Goal: Transaction & Acquisition: Purchase product/service

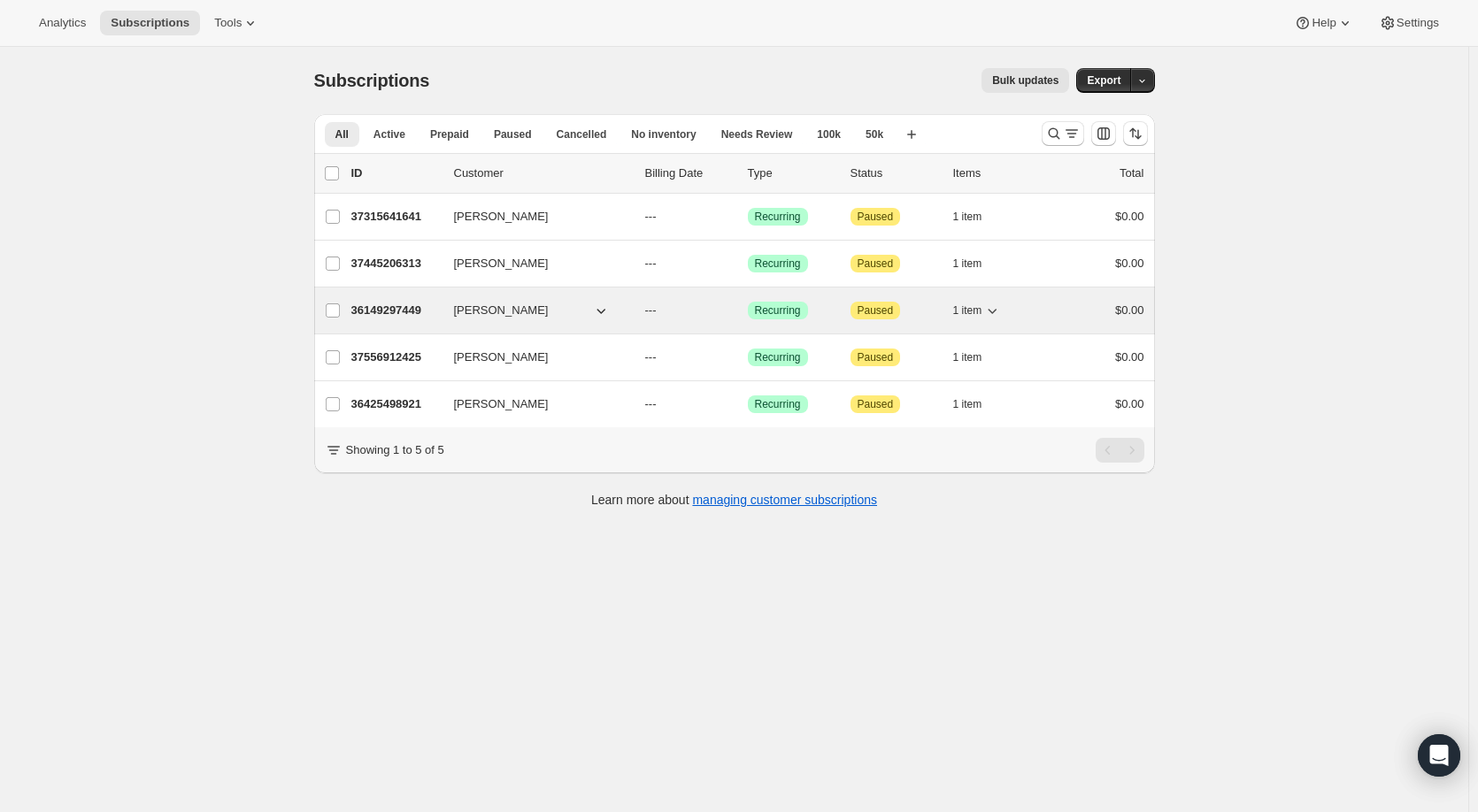
click at [492, 309] on span "[PERSON_NAME]" at bounding box center [501, 311] width 95 height 18
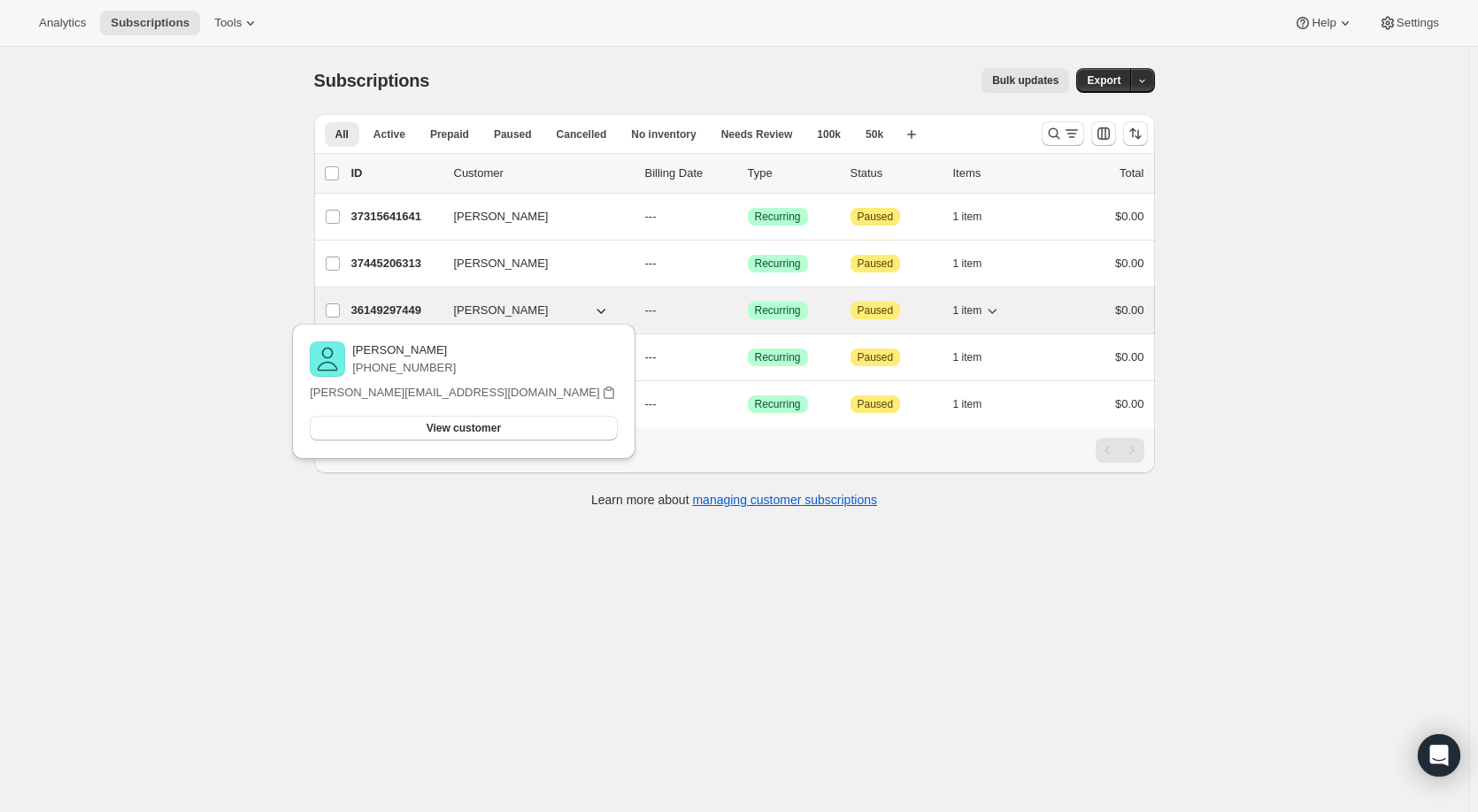
click at [421, 312] on p "36149297449" at bounding box center [395, 311] width 88 height 18
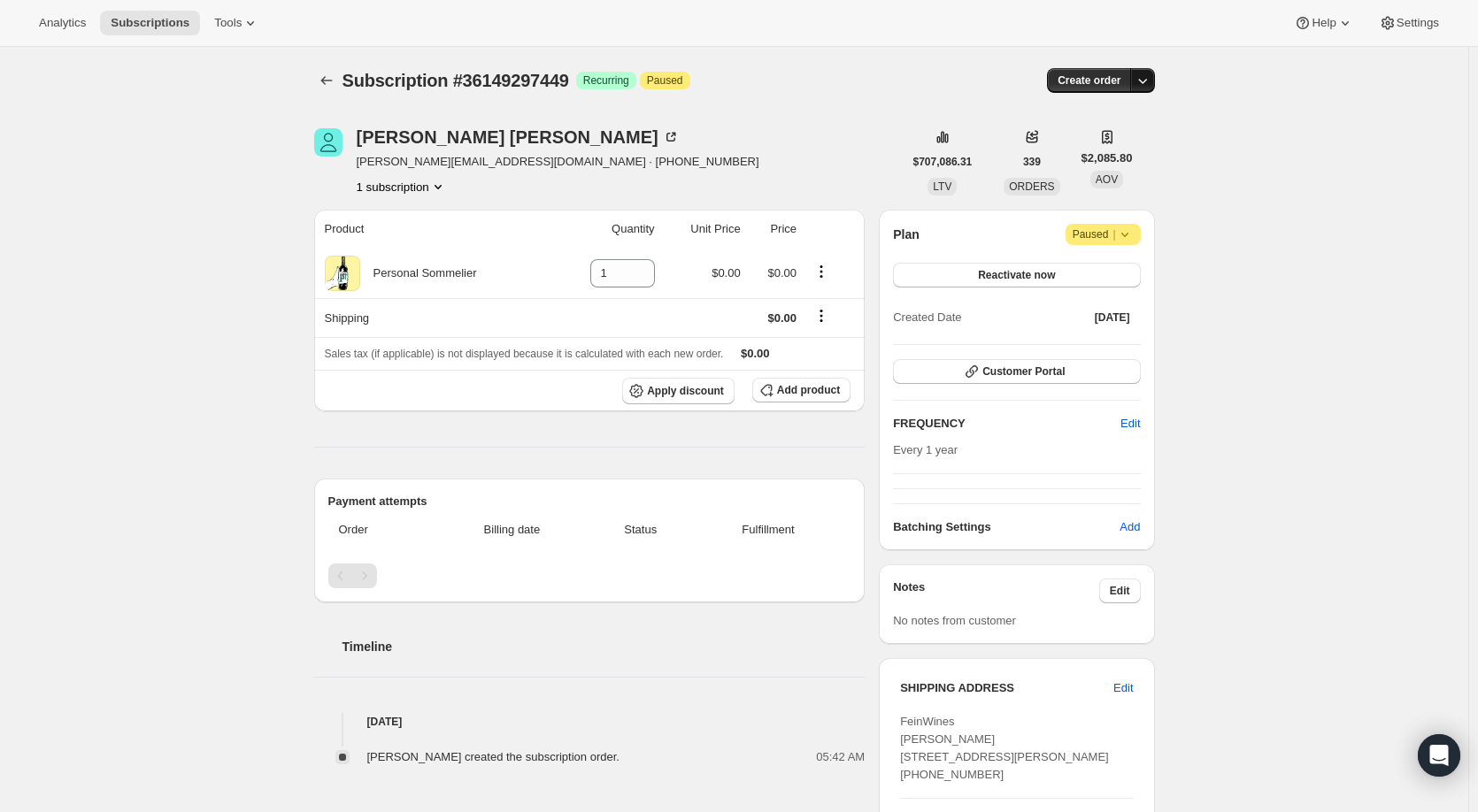
click at [1145, 78] on icon "button" at bounding box center [1143, 81] width 18 height 18
click at [1094, 149] on span "Create custom one-time order" at bounding box center [1073, 147] width 153 height 14
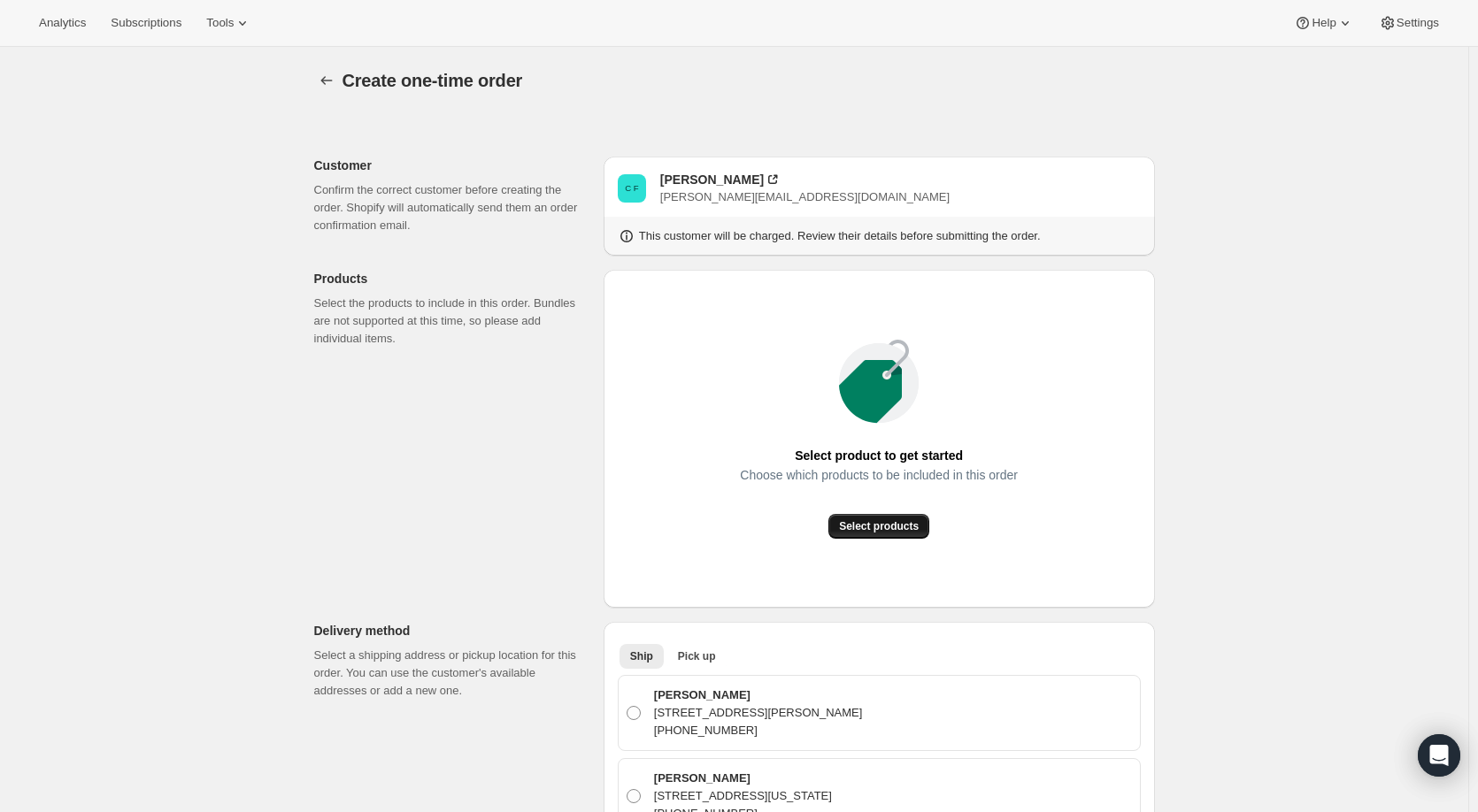
click at [887, 529] on span "Select products" at bounding box center [879, 527] width 79 height 14
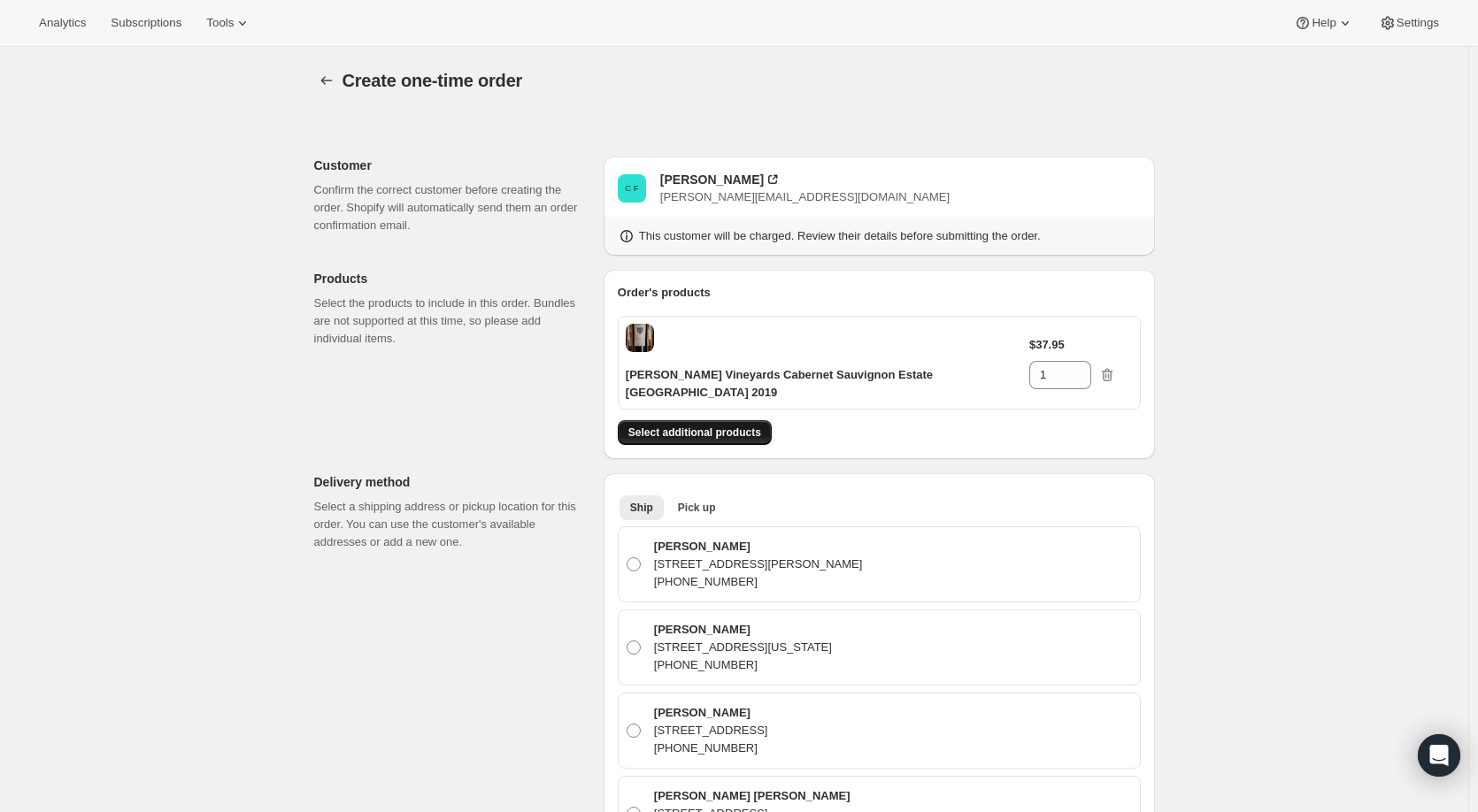
click at [746, 431] on span "Select additional products" at bounding box center [694, 433] width 132 height 14
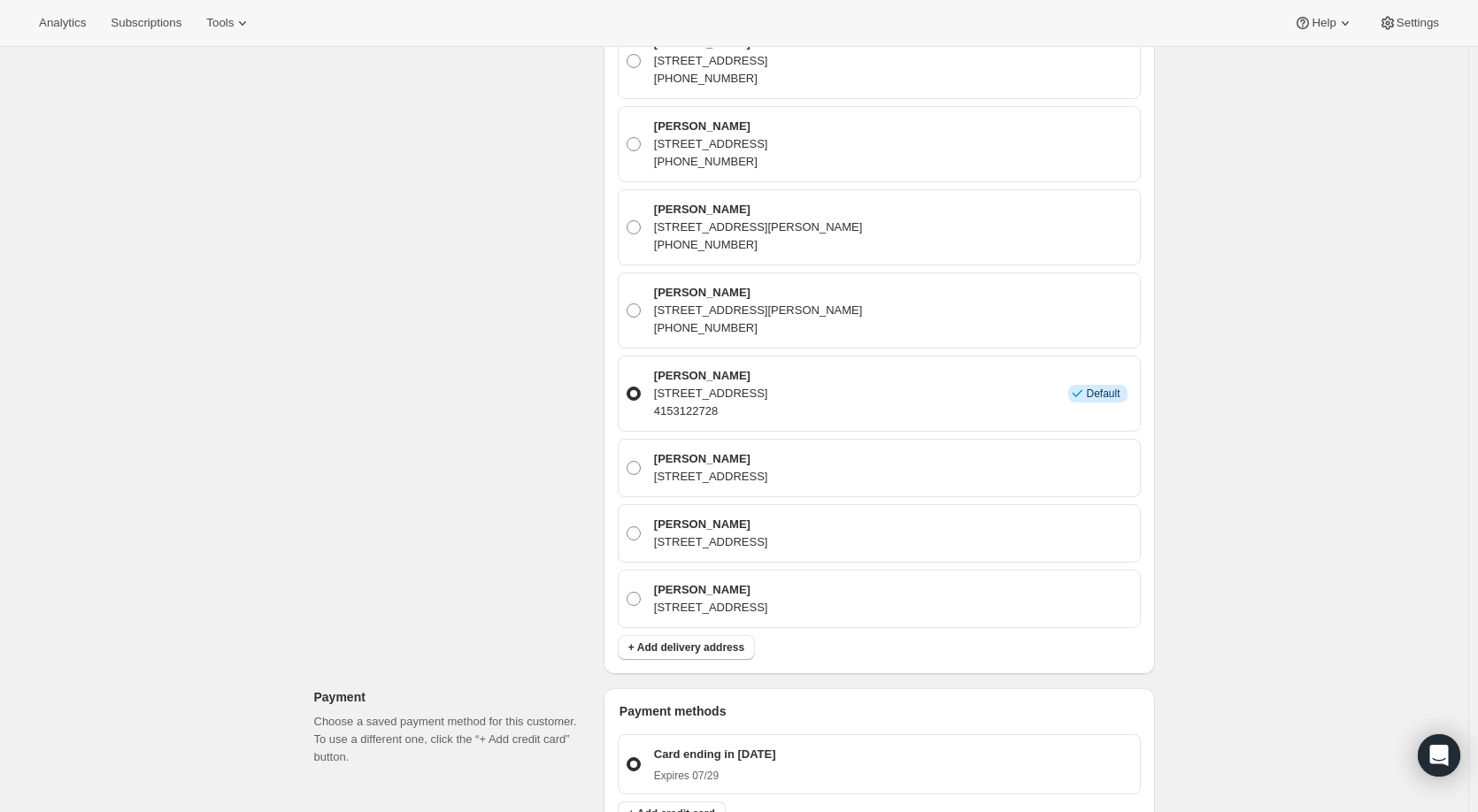
scroll to position [18949, 0]
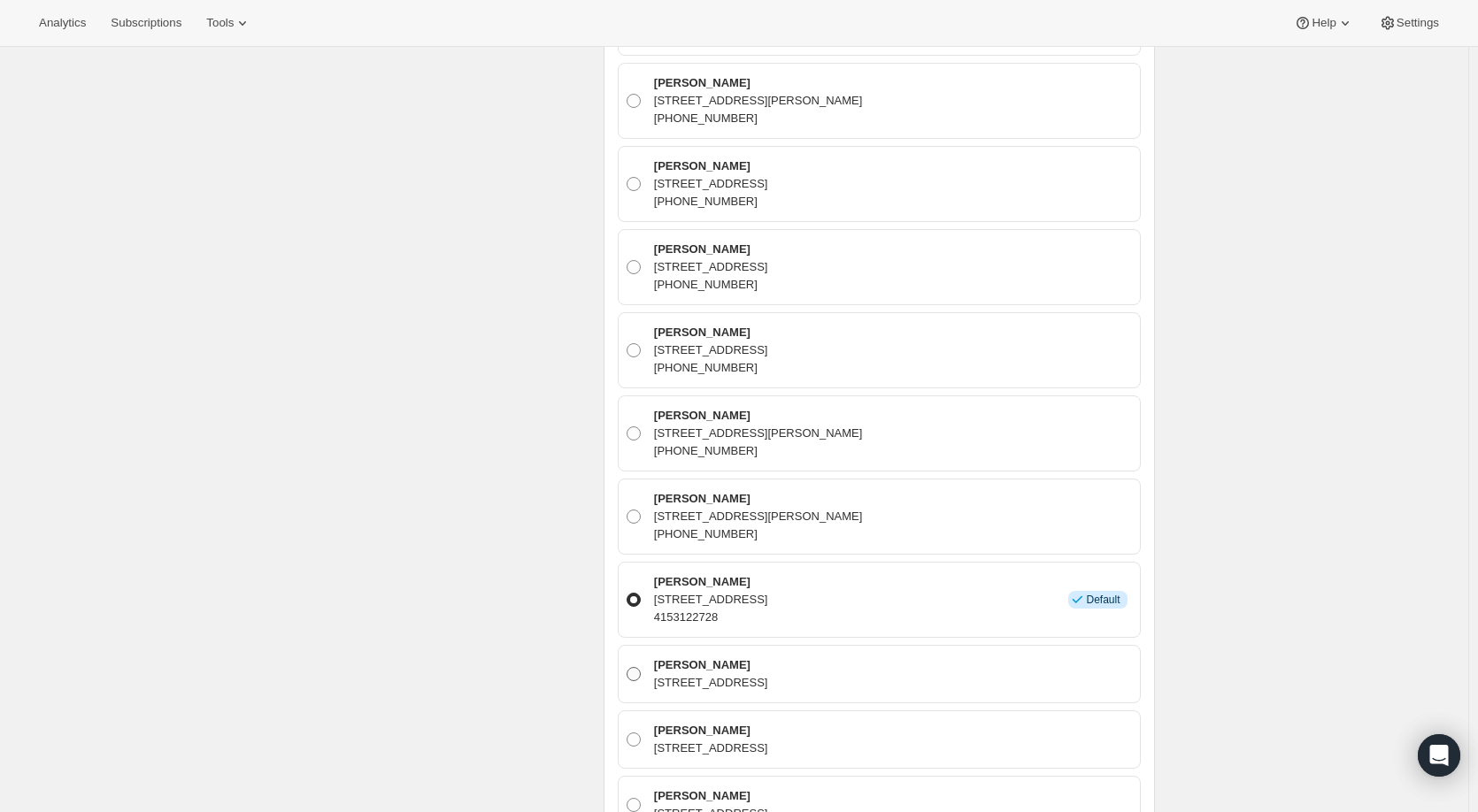
click at [637, 667] on span at bounding box center [634, 674] width 14 height 14
click at [628, 667] on input "[PERSON_NAME] [STREET_ADDRESS]" at bounding box center [627, 667] width 1 height 1
radio input "true"
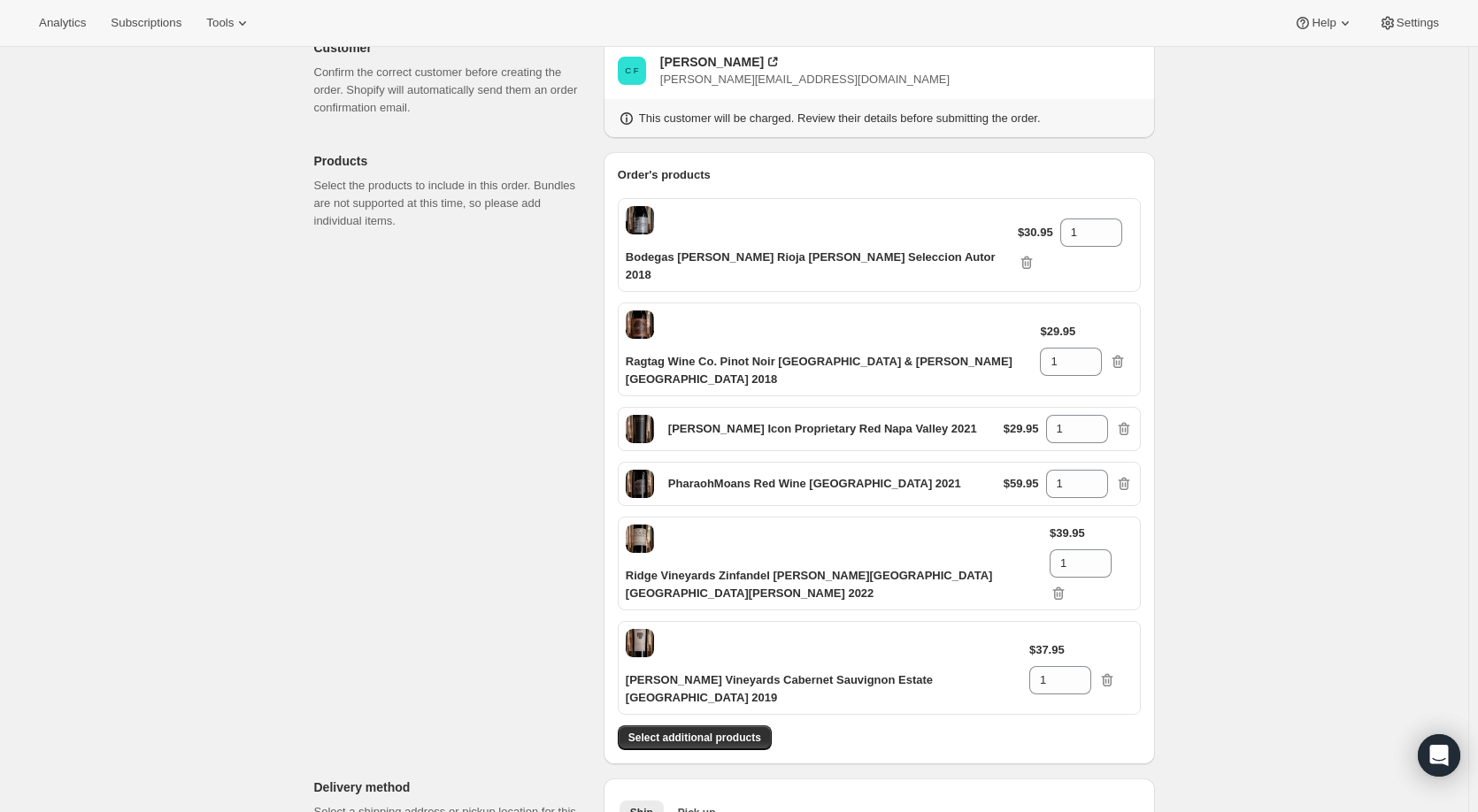
scroll to position [140, 0]
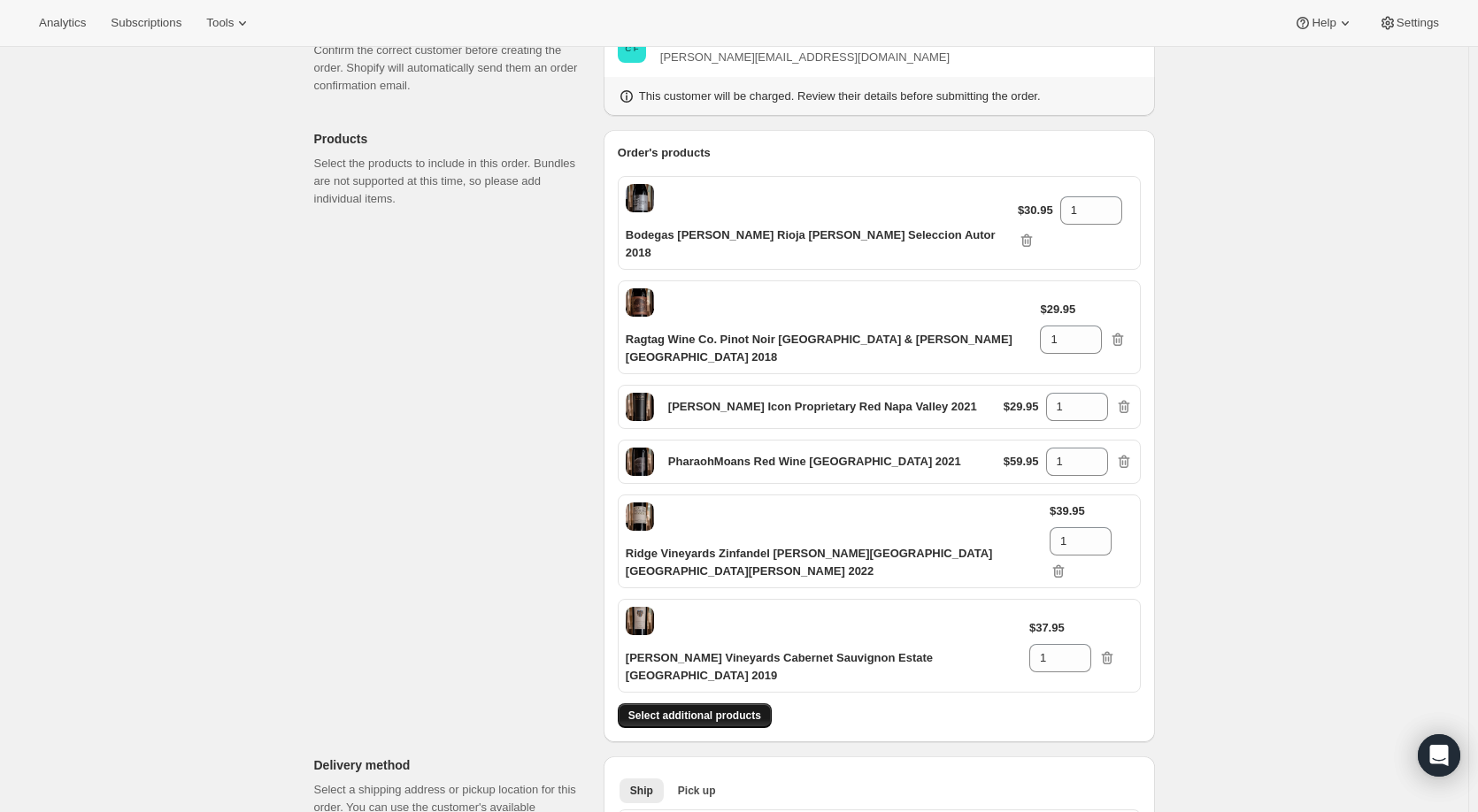
click at [734, 708] on span "Select additional products" at bounding box center [694, 716] width 132 height 14
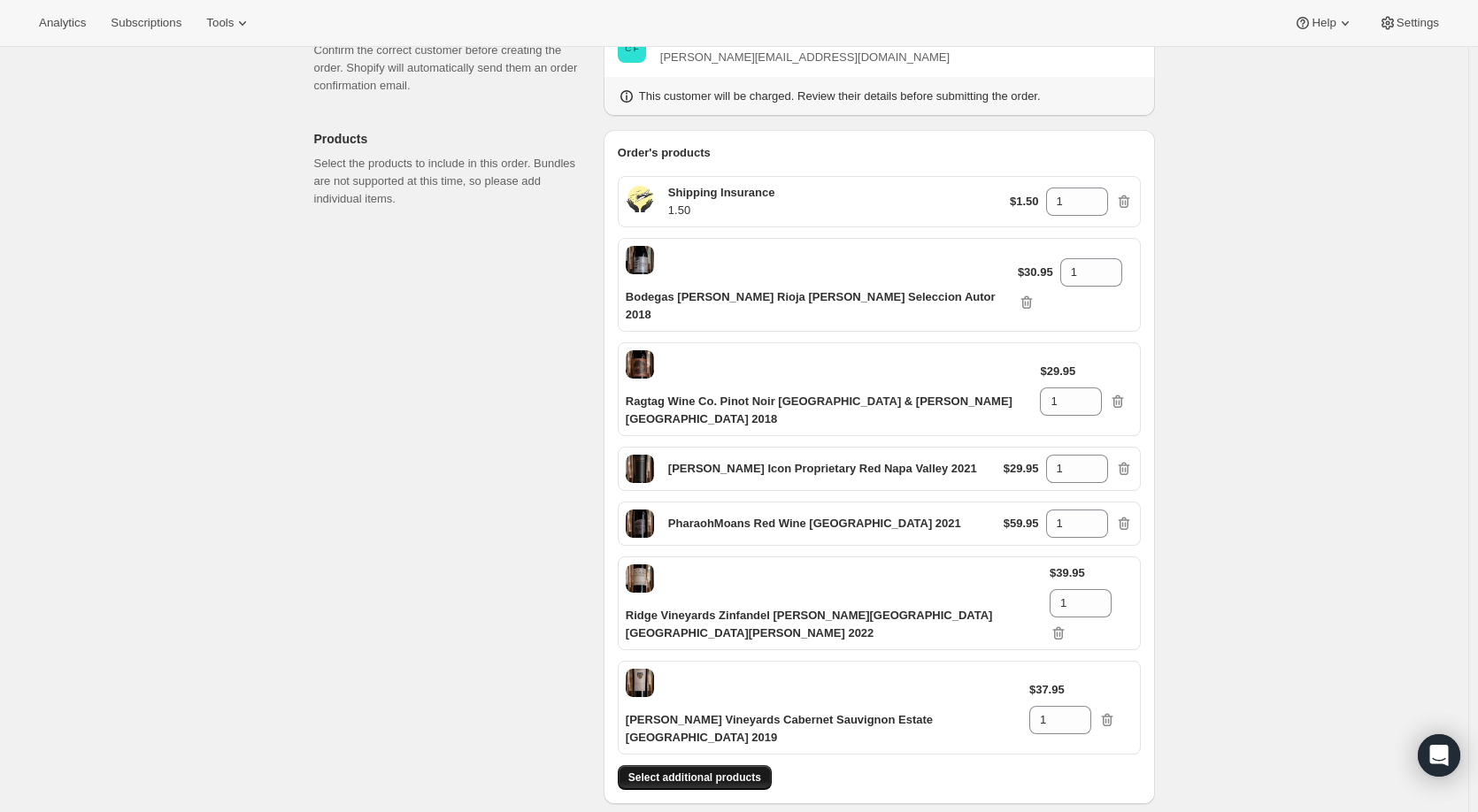
click at [736, 771] on span "Select additional products" at bounding box center [694, 778] width 132 height 14
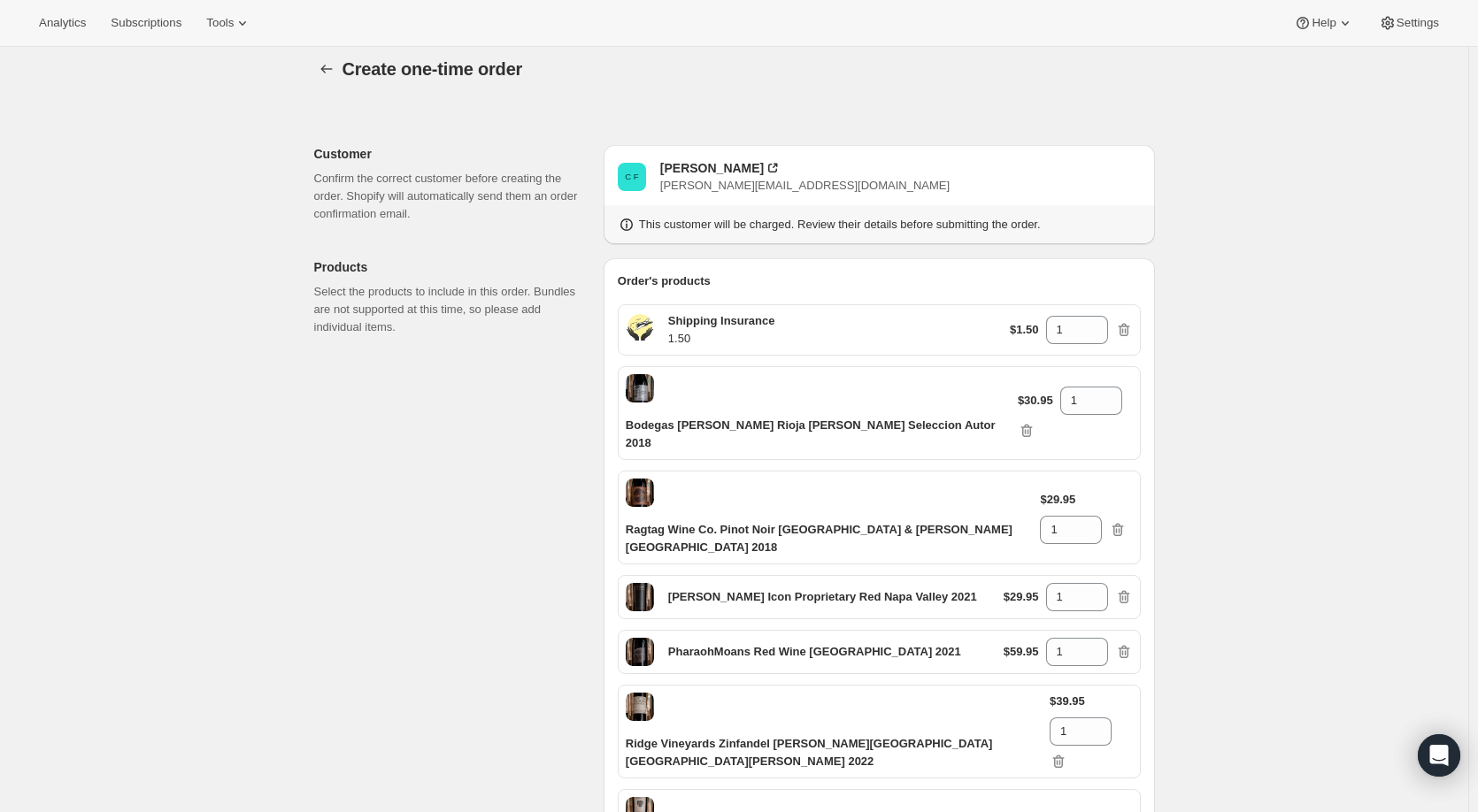
scroll to position [0, 0]
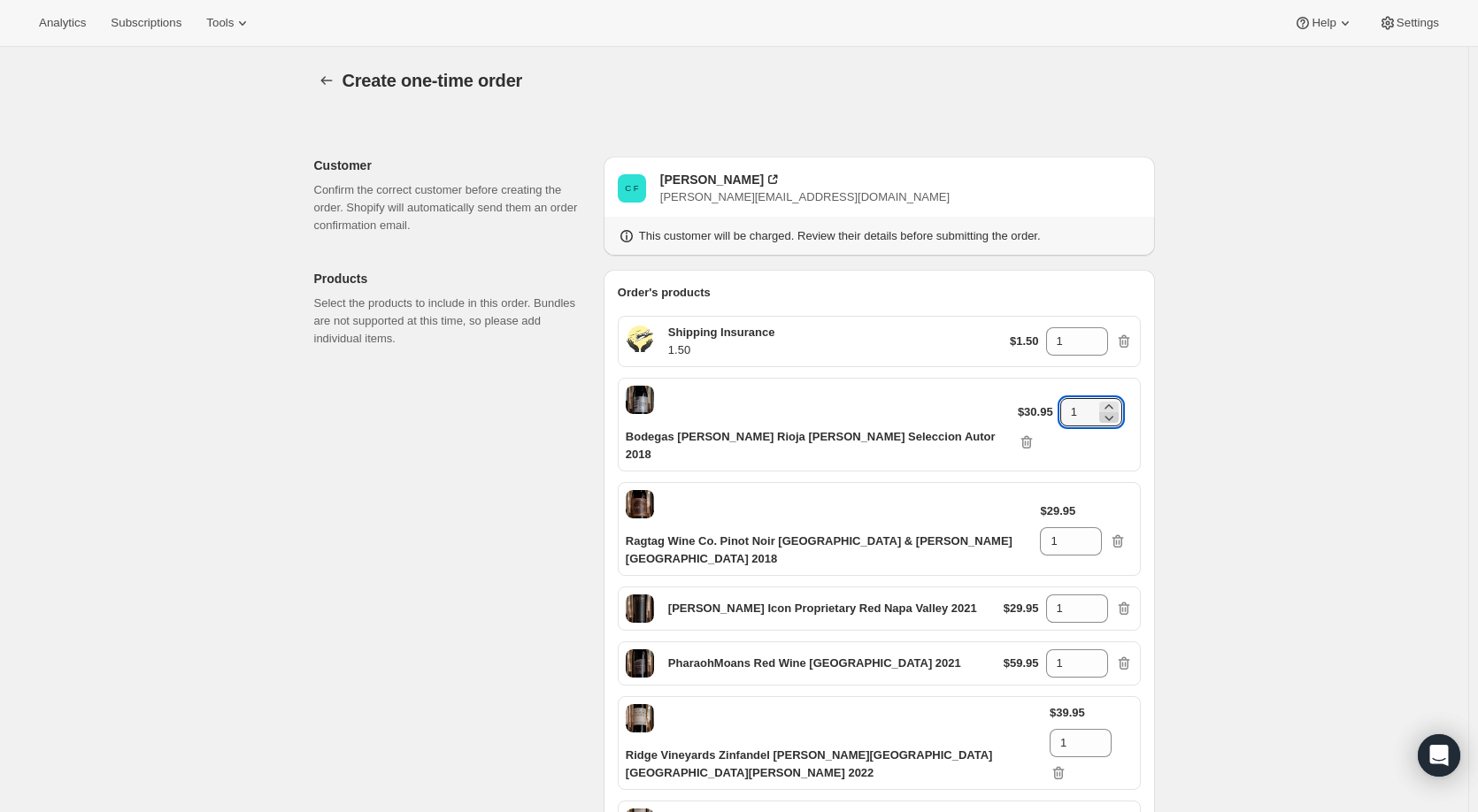
click at [1100, 409] on icon at bounding box center [1109, 418] width 18 height 18
click at [1104, 404] on icon at bounding box center [1108, 406] width 8 height 5
type input "2"
click at [1098, 528] on icon at bounding box center [1089, 537] width 18 height 18
type input "2"
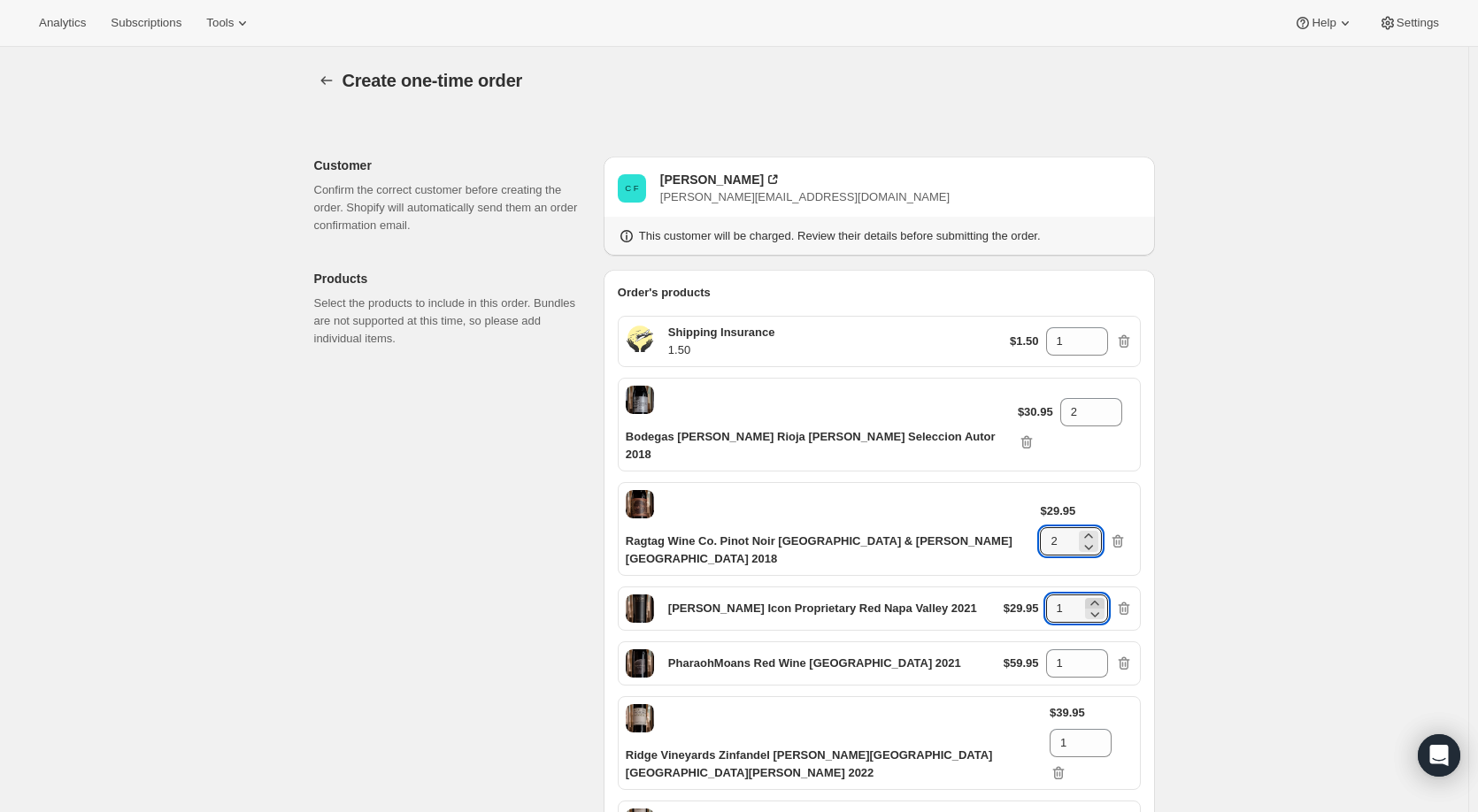
click at [1095, 594] on icon at bounding box center [1095, 603] width 18 height 18
type input "2"
click at [1103, 649] on icon at bounding box center [1095, 658] width 18 height 18
type input "2"
click at [1102, 735] on icon at bounding box center [1098, 737] width 8 height 5
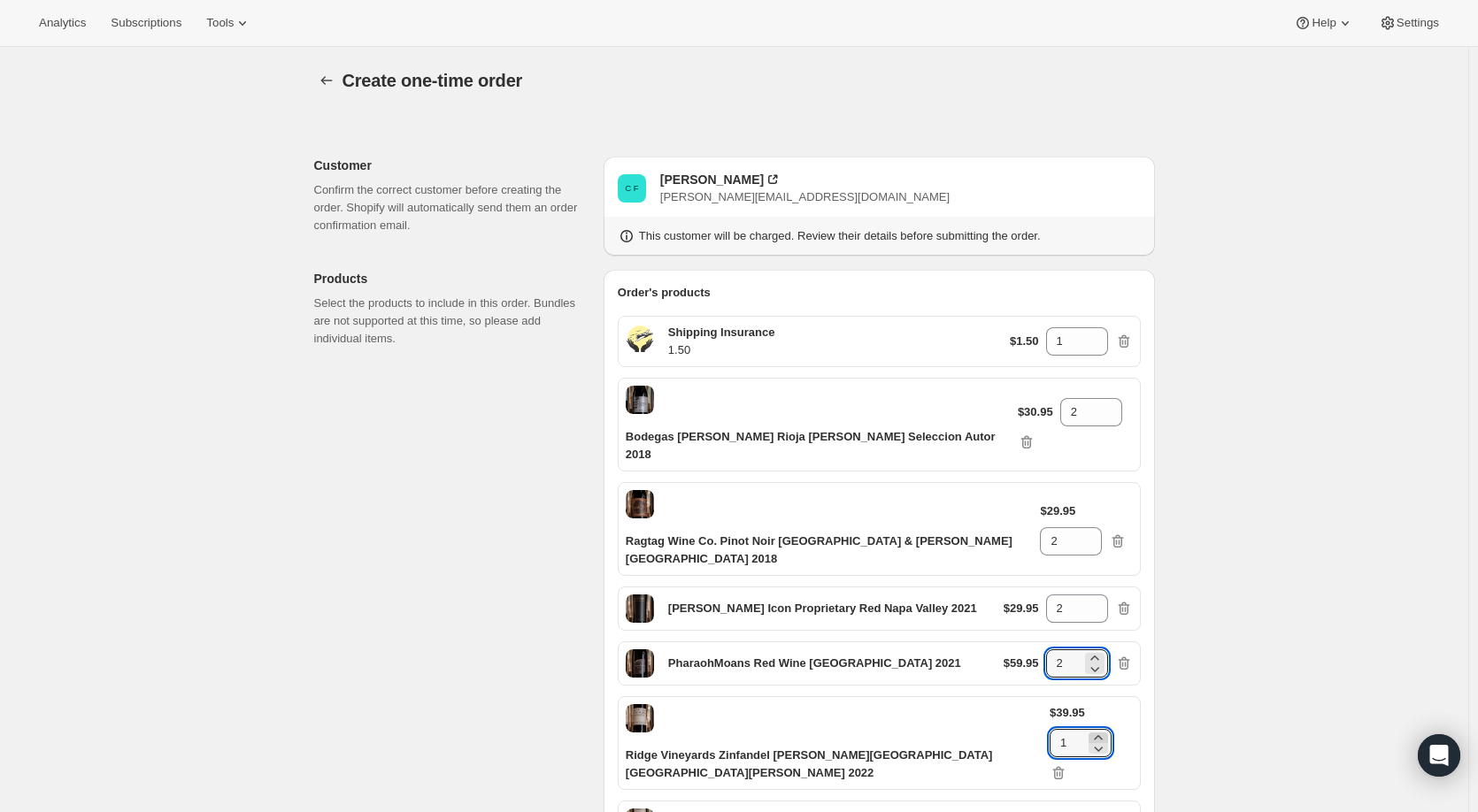
type input "2"
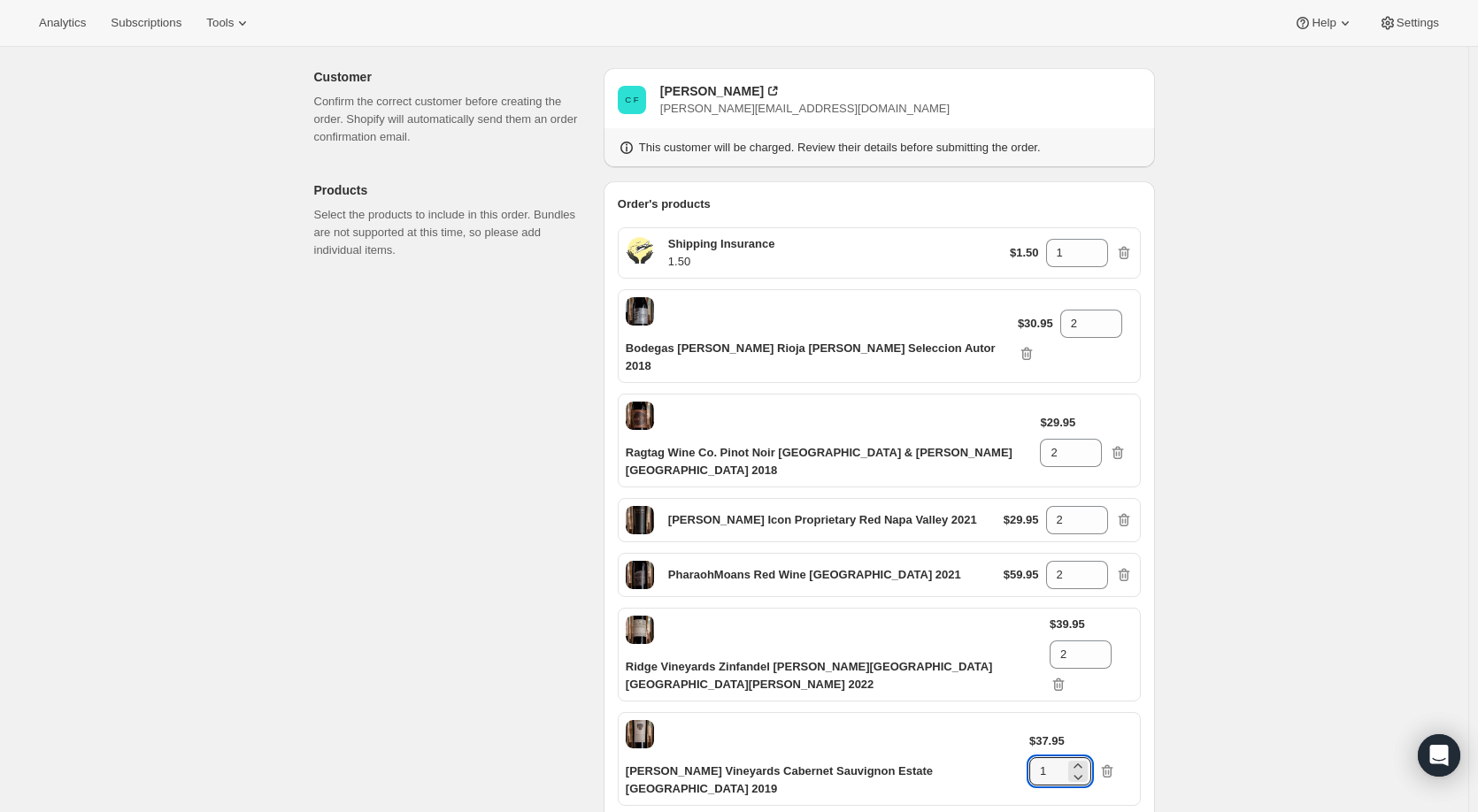
scroll to position [177, 0]
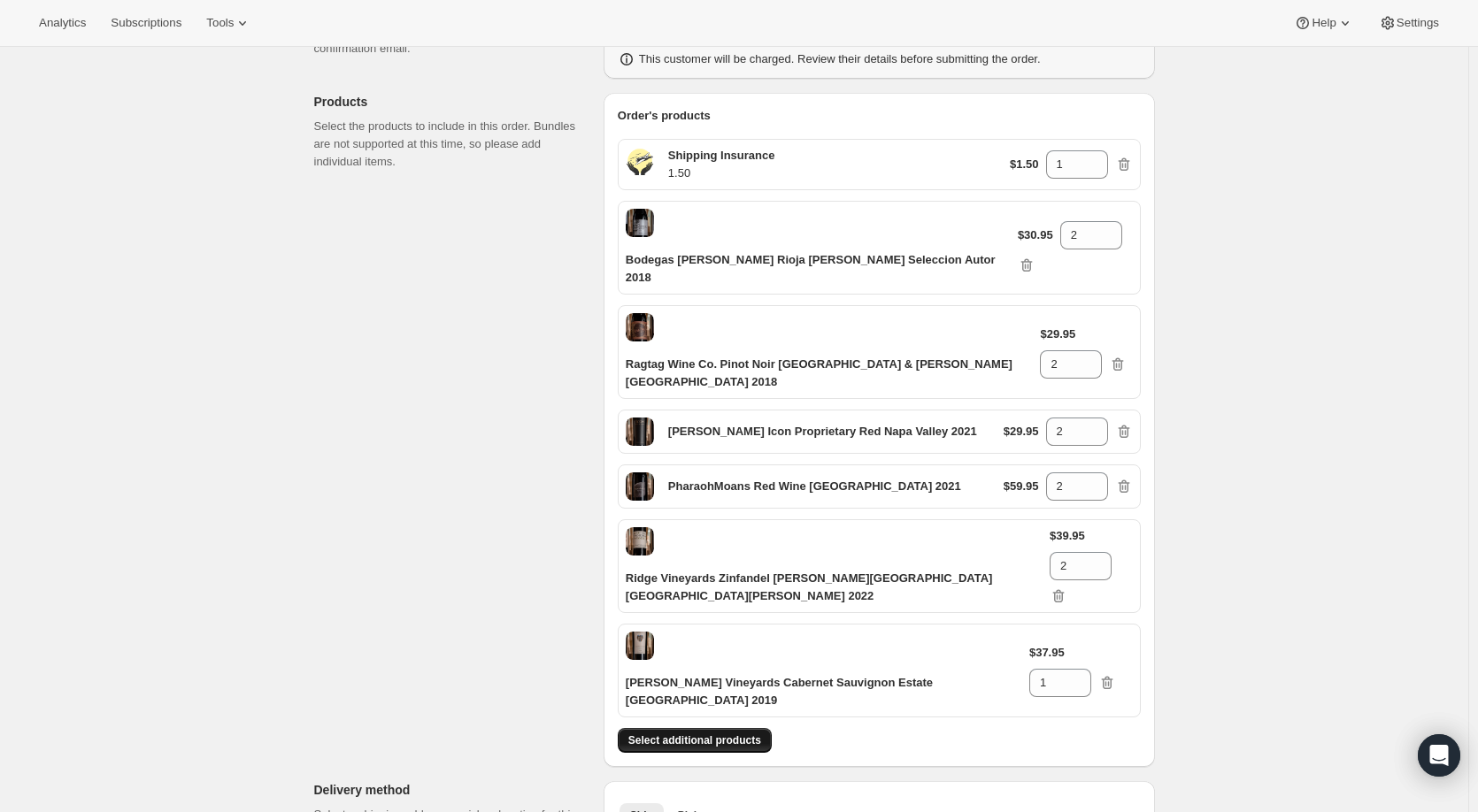
click at [748, 734] on span "Select additional products" at bounding box center [694, 741] width 132 height 14
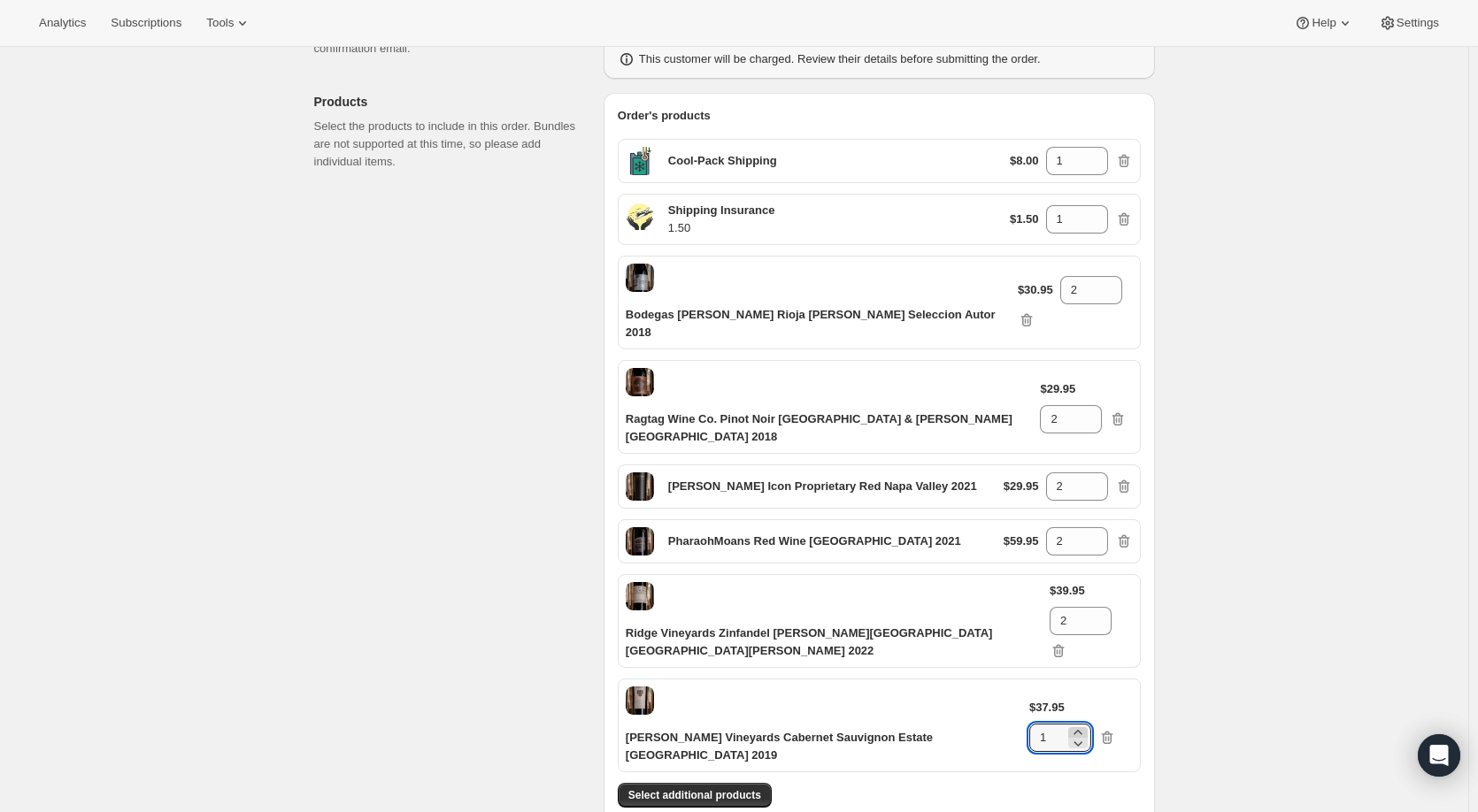
click at [1082, 730] on icon at bounding box center [1077, 732] width 8 height 5
type input "2"
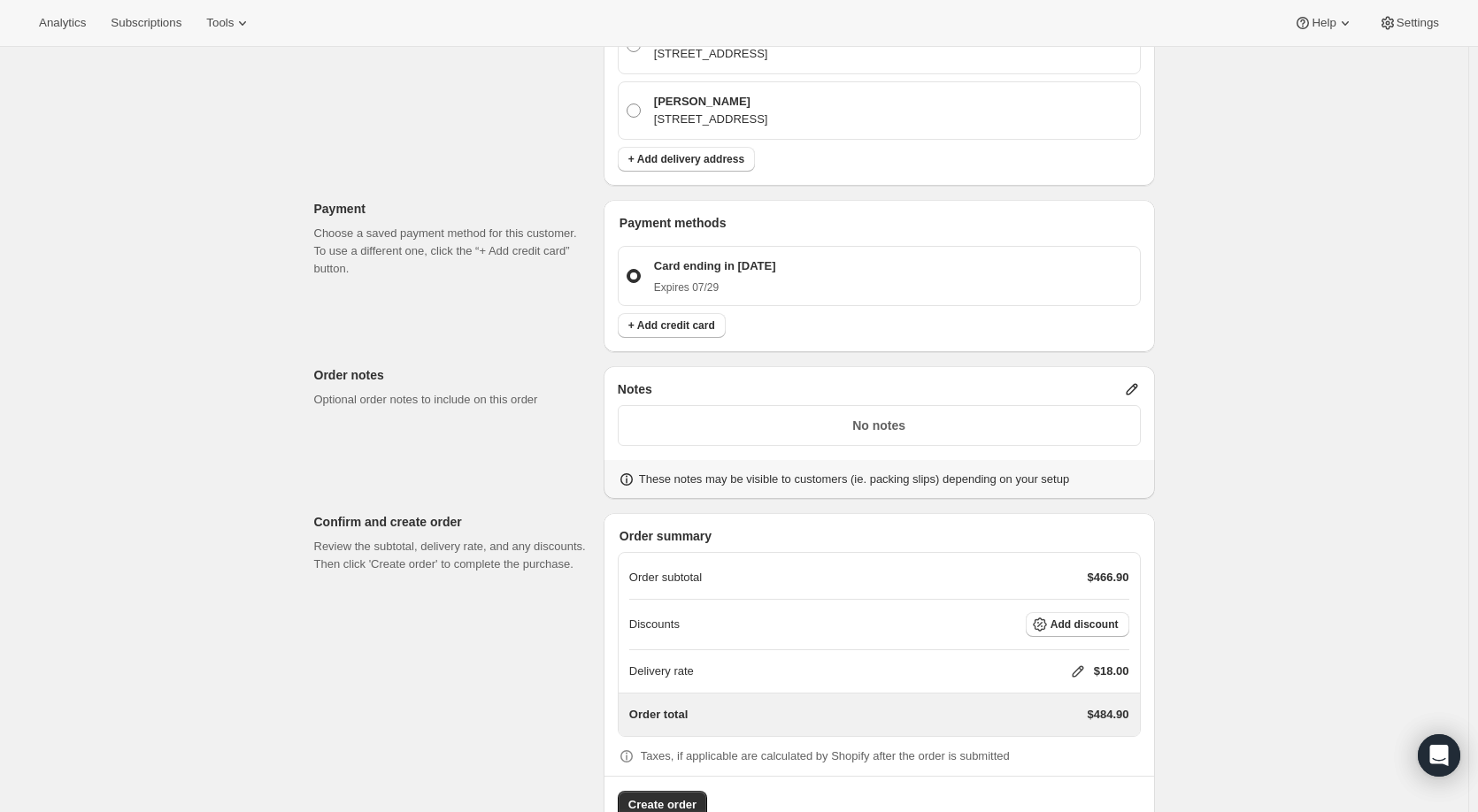
scroll to position [19672, 0]
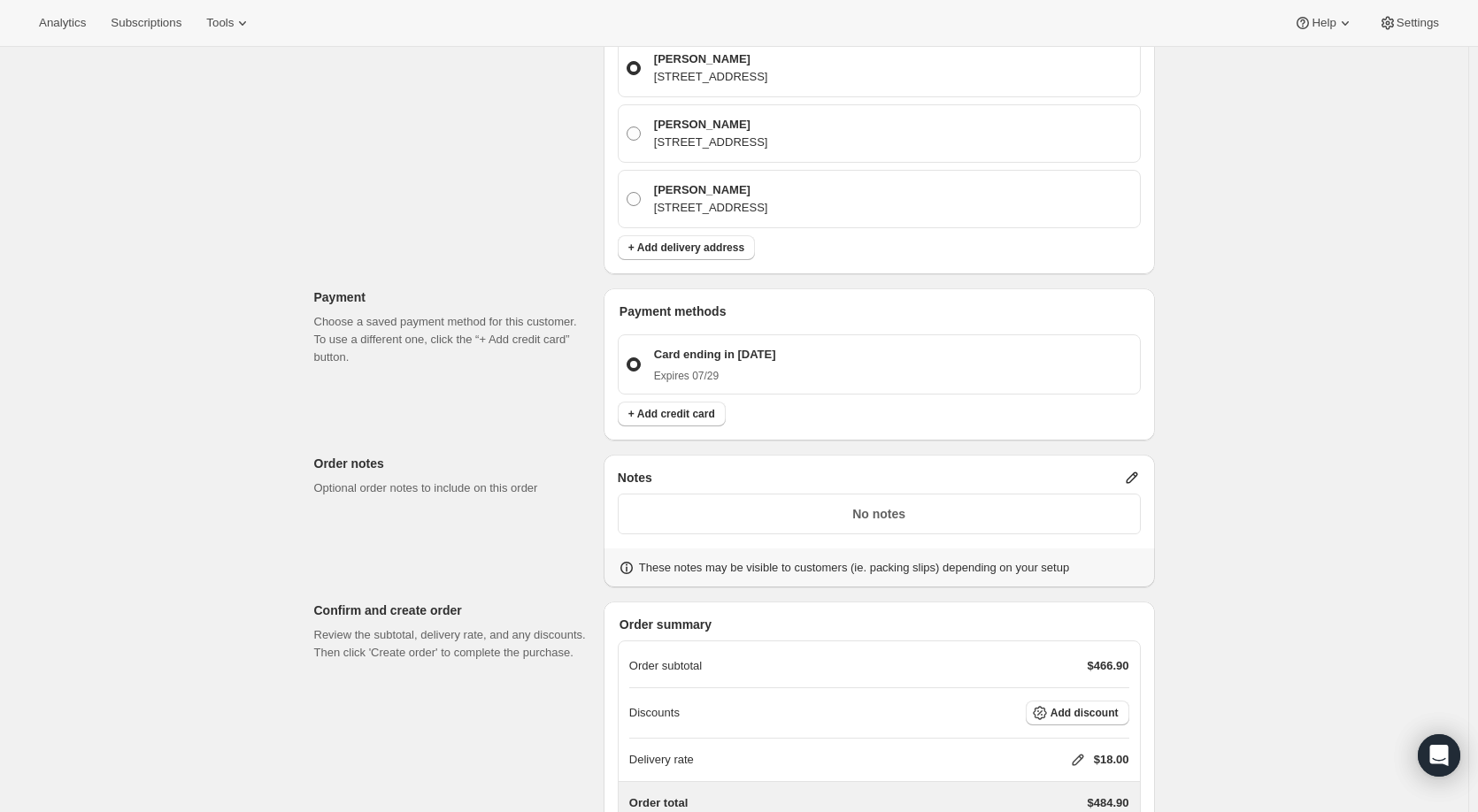
click at [854, 505] on p "No notes" at bounding box center [879, 514] width 500 height 18
click at [865, 505] on p "No notes" at bounding box center [879, 514] width 500 height 18
click at [1138, 473] on icon at bounding box center [1131, 478] width 12 height 12
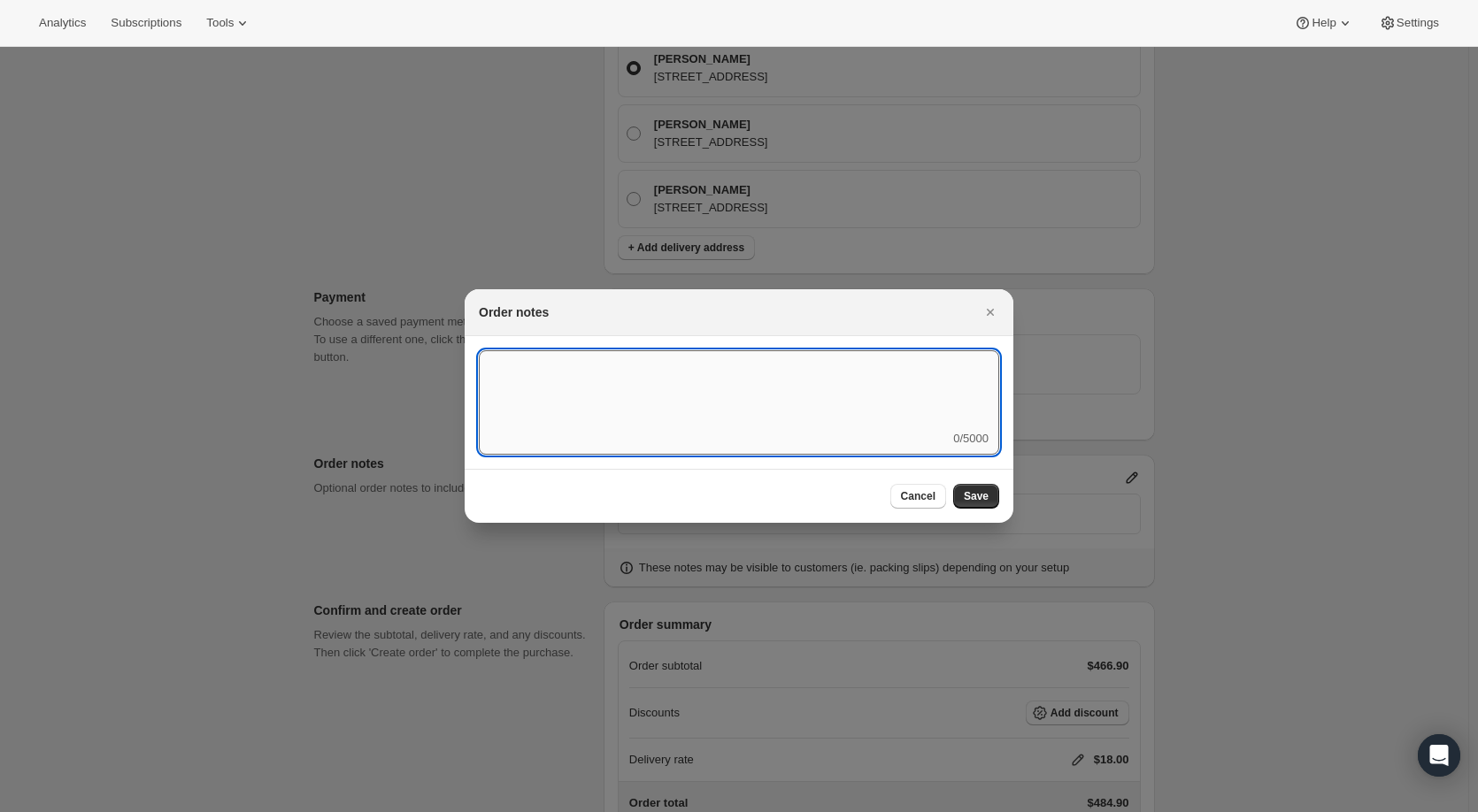
click at [678, 398] on textarea ":r4c:" at bounding box center [739, 390] width 521 height 79
type textarea "must have paperwork"
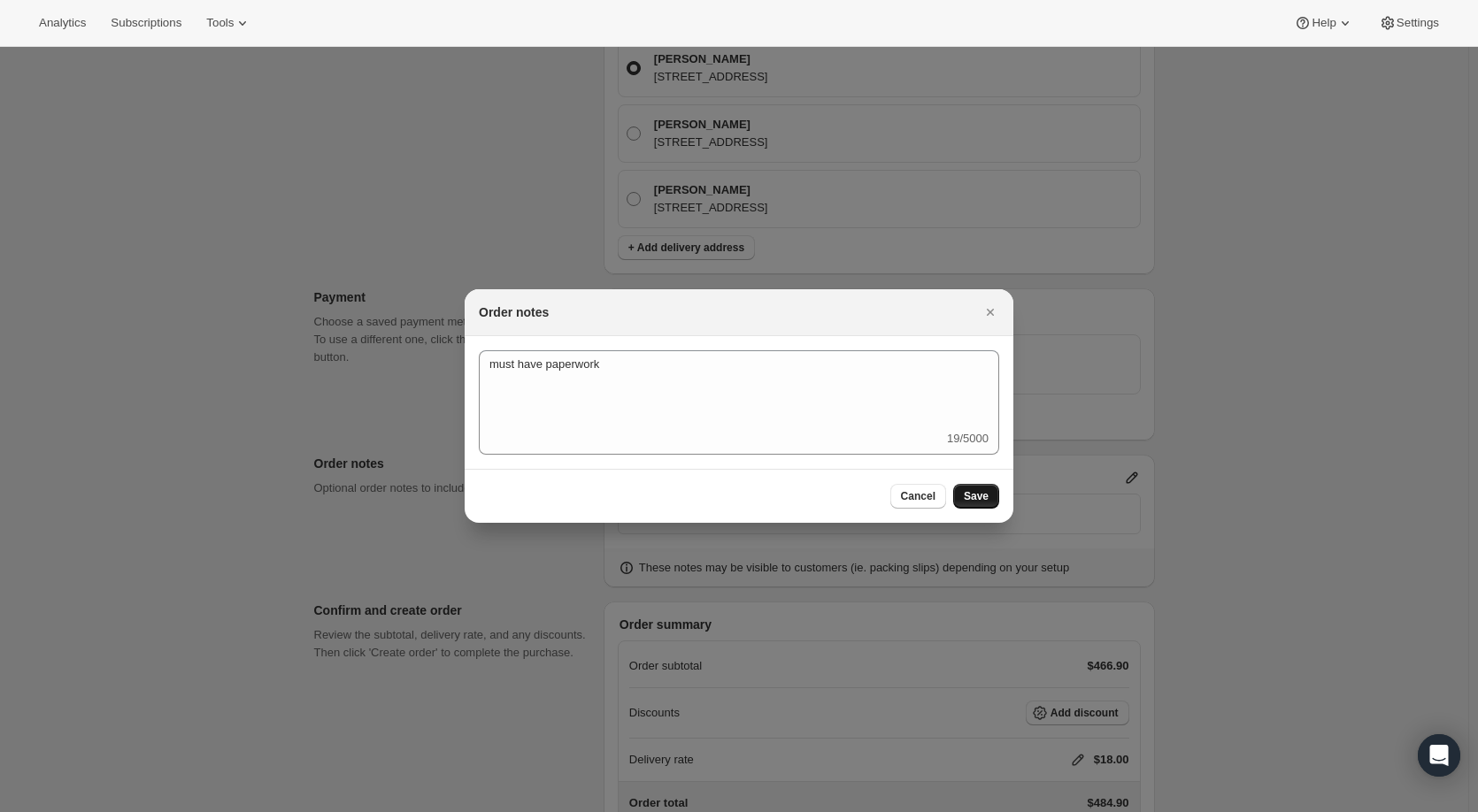
click at [980, 495] on span "Save" at bounding box center [976, 496] width 25 height 14
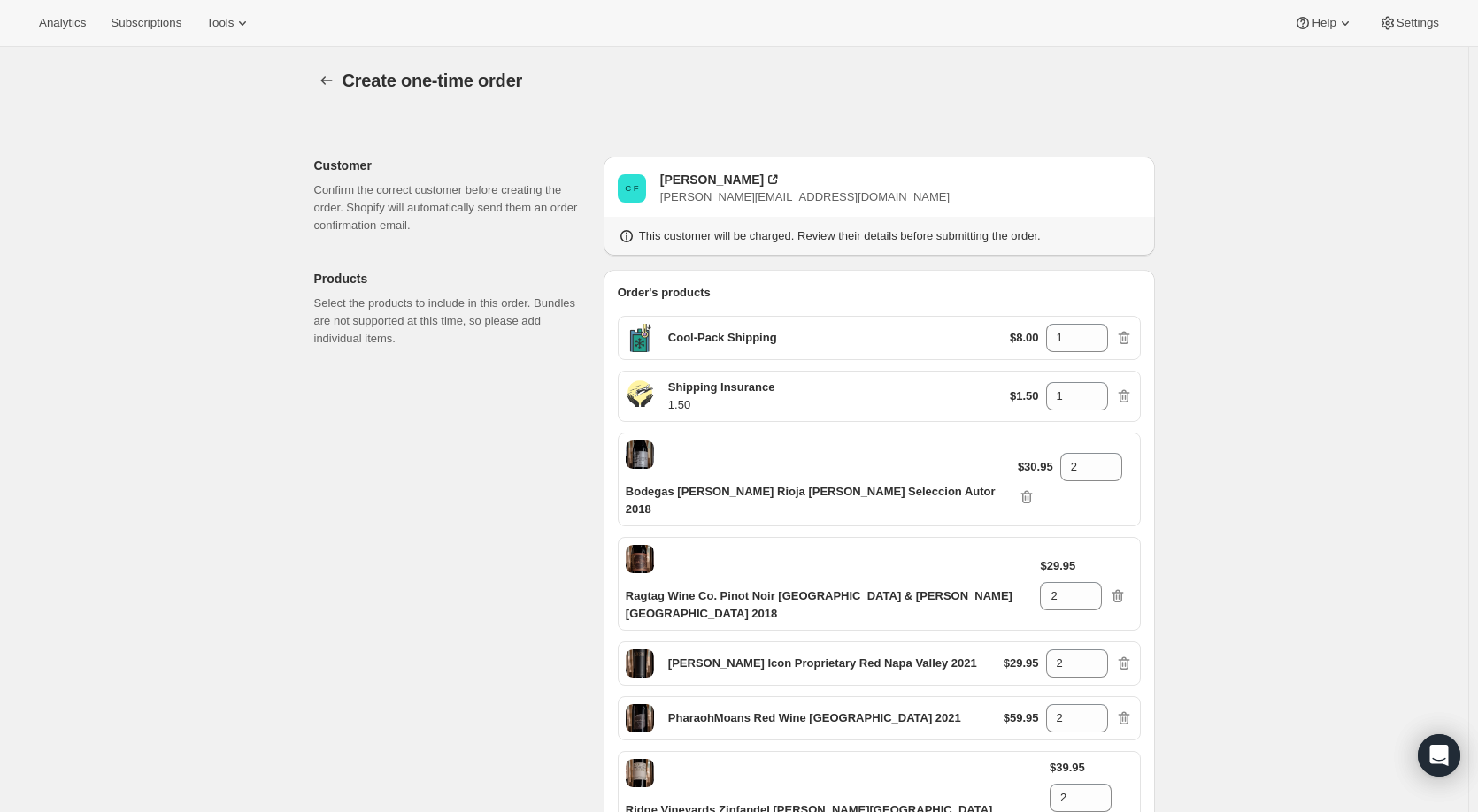
scroll to position [19672, 0]
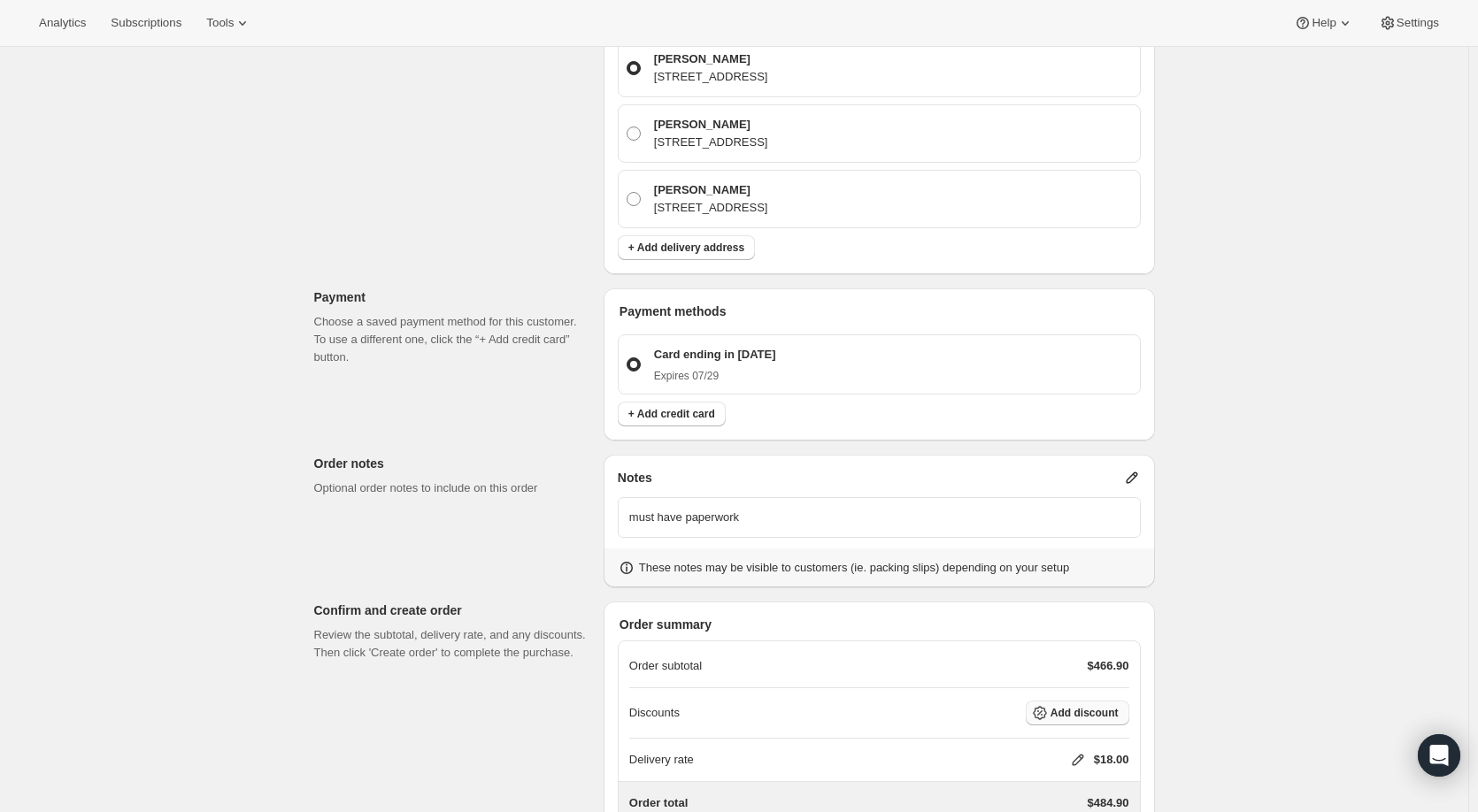
click at [1054, 706] on span "Add discount" at bounding box center [1084, 713] width 68 height 14
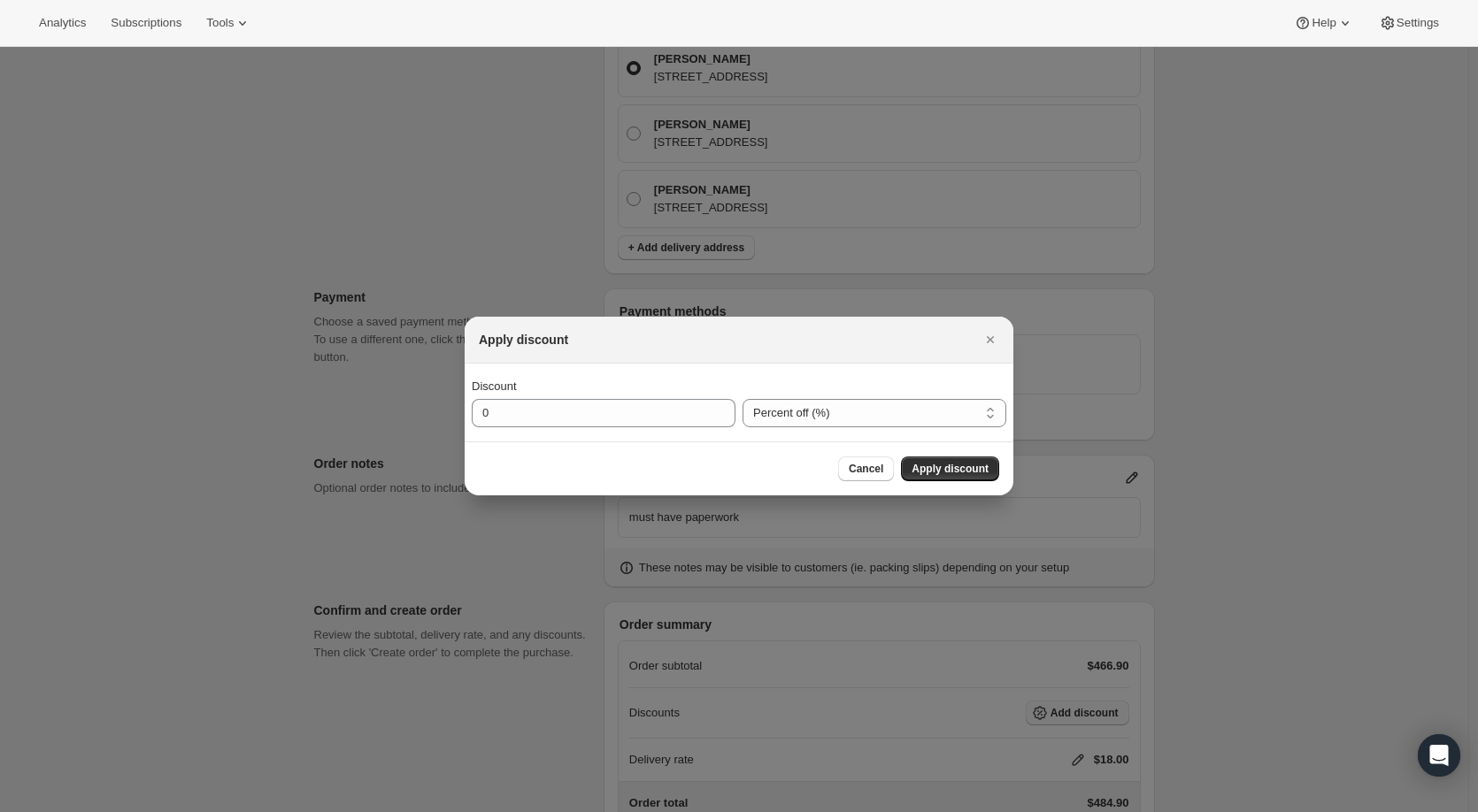
scroll to position [0, 0]
click at [629, 416] on input "0" at bounding box center [590, 412] width 237 height 28
drag, startPoint x: 629, startPoint y: 416, endPoint x: 366, endPoint y: 409, distance: 263.1
click at [919, 412] on select "Percent off (%) Amount off ($)" at bounding box center [874, 412] width 264 height 28
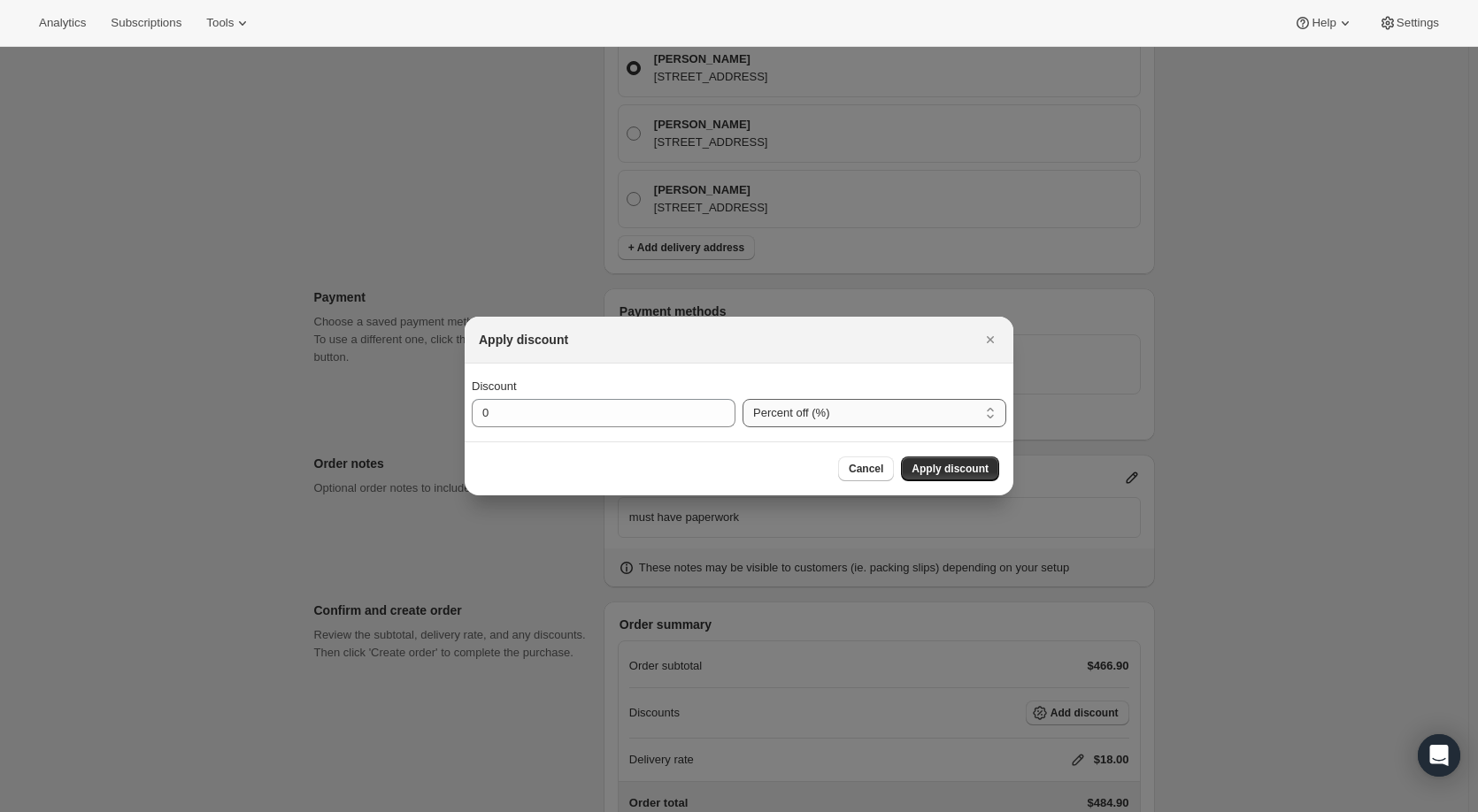
select select "fixedAmount"
click at [742, 399] on select "Percent off (%) Amount off ($)" at bounding box center [874, 412] width 264 height 28
click at [622, 417] on input "0" at bounding box center [590, 412] width 237 height 28
click at [621, 416] on input "0" at bounding box center [590, 412] width 237 height 28
drag, startPoint x: 563, startPoint y: 401, endPoint x: 434, endPoint y: 413, distance: 129.6
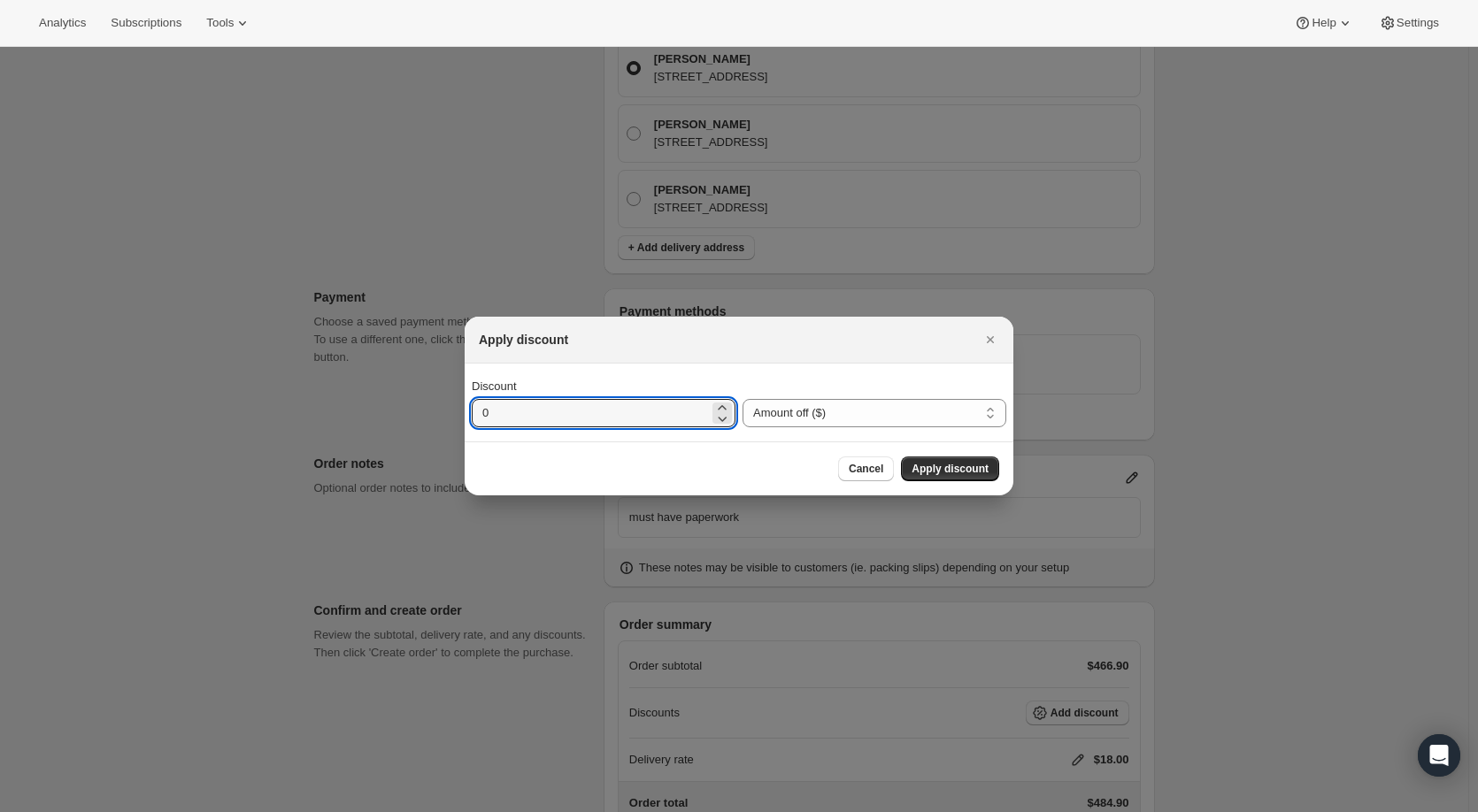
type input "108"
click at [948, 466] on span "Apply discount" at bounding box center [949, 469] width 77 height 14
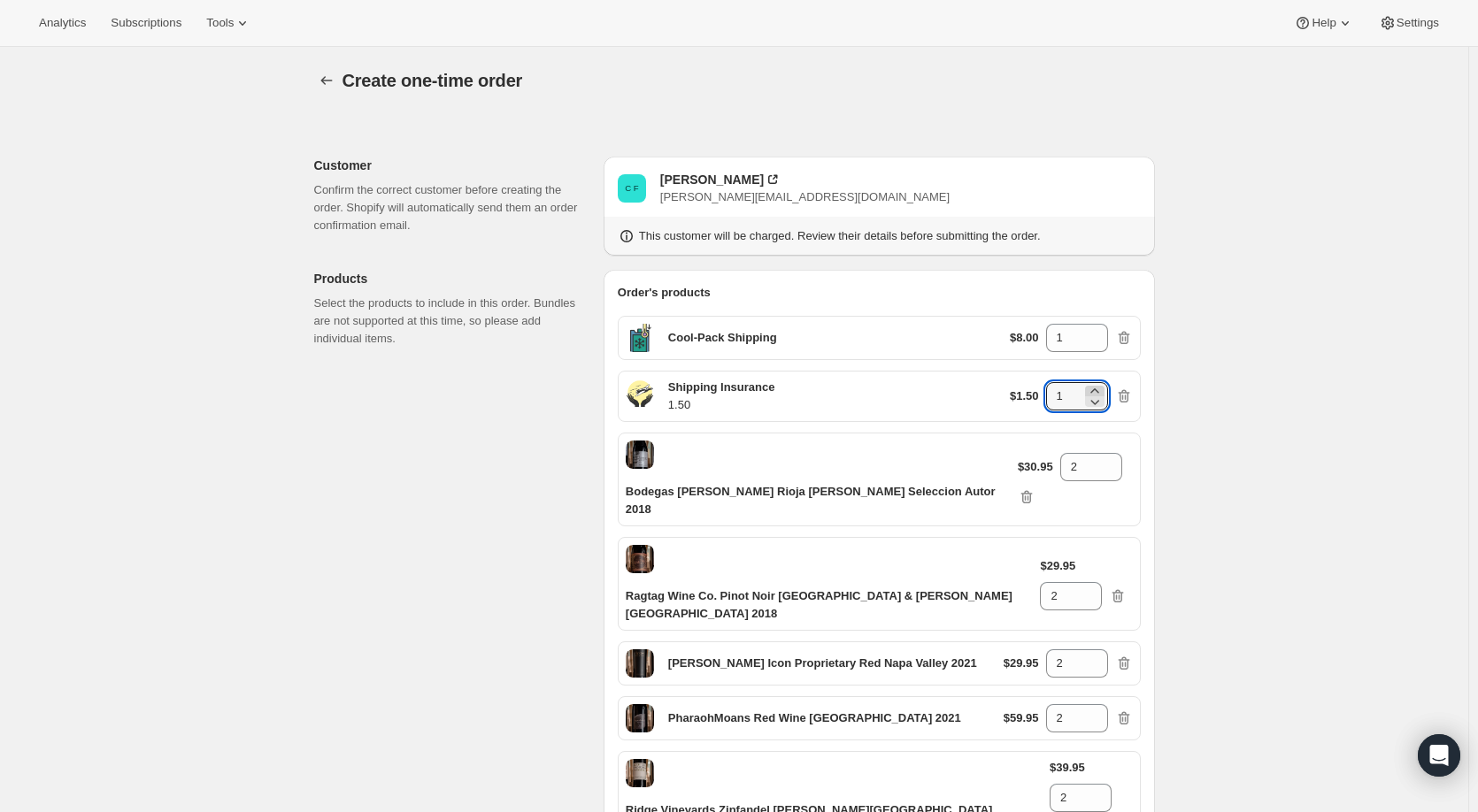
click at [1103, 388] on icon at bounding box center [1095, 392] width 18 height 18
click at [1103, 404] on icon at bounding box center [1095, 401] width 18 height 18
type input "1"
click at [1128, 398] on icon "button" at bounding box center [1124, 396] width 18 height 18
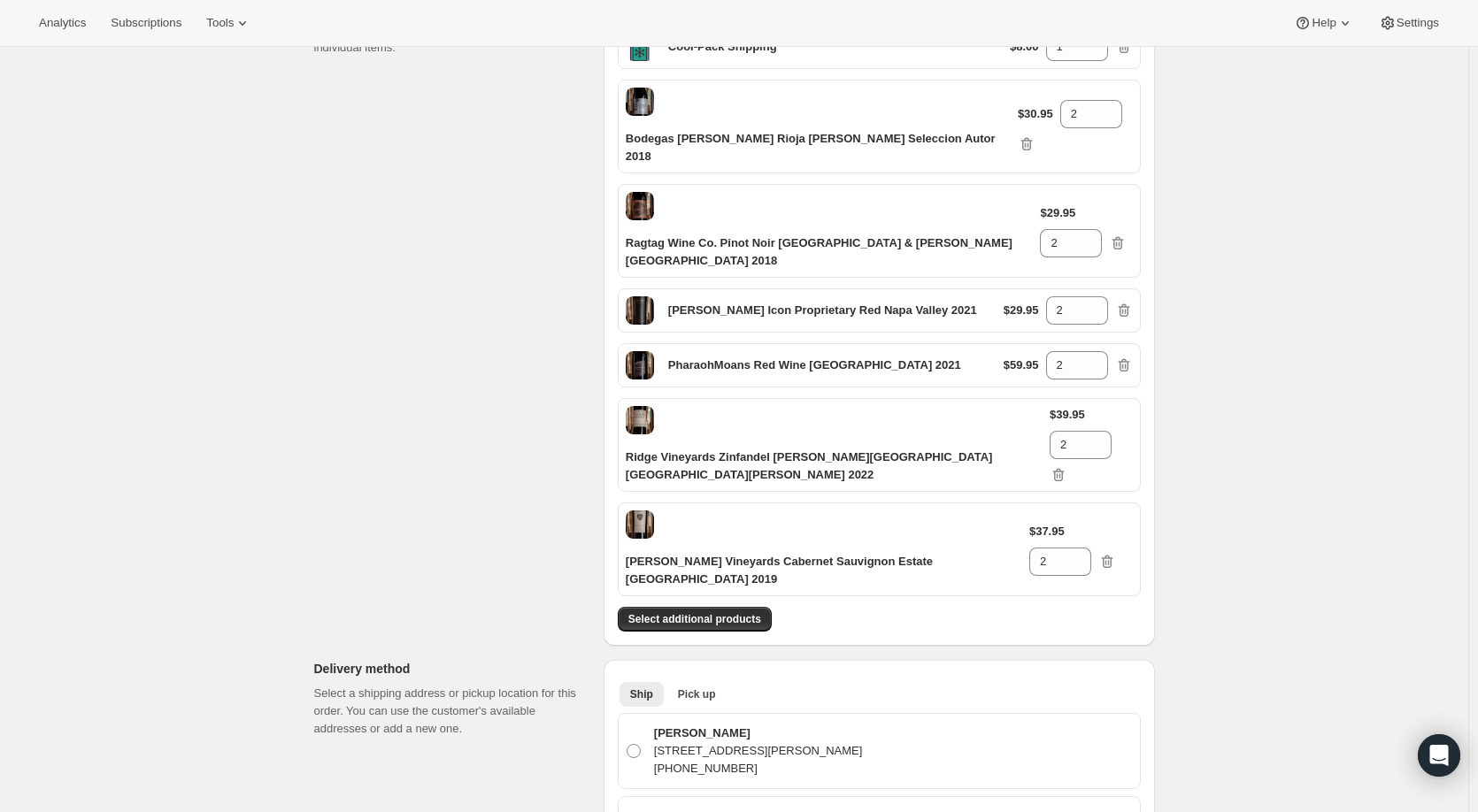
scroll to position [531, 0]
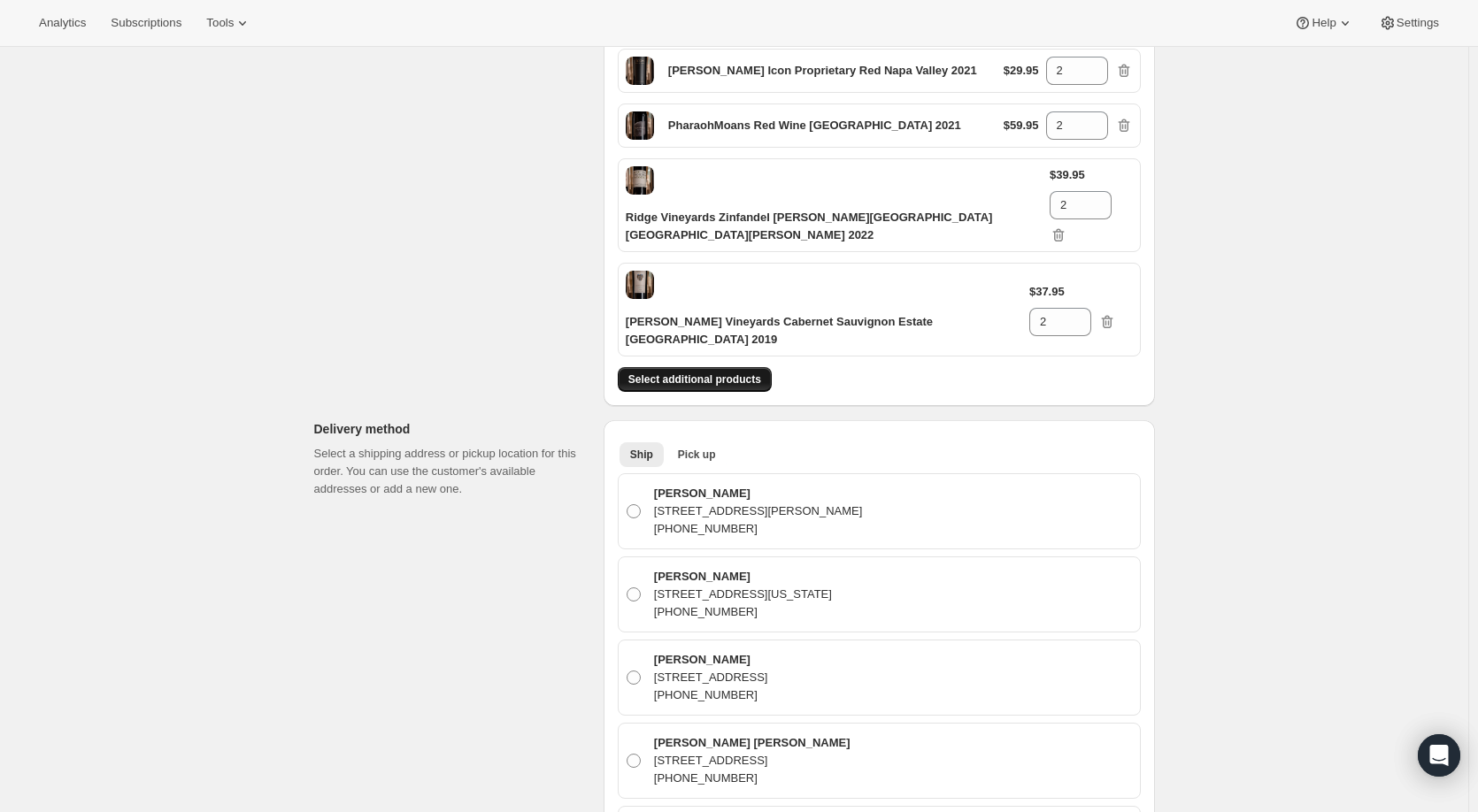
click at [701, 373] on span "Select additional products" at bounding box center [694, 380] width 132 height 14
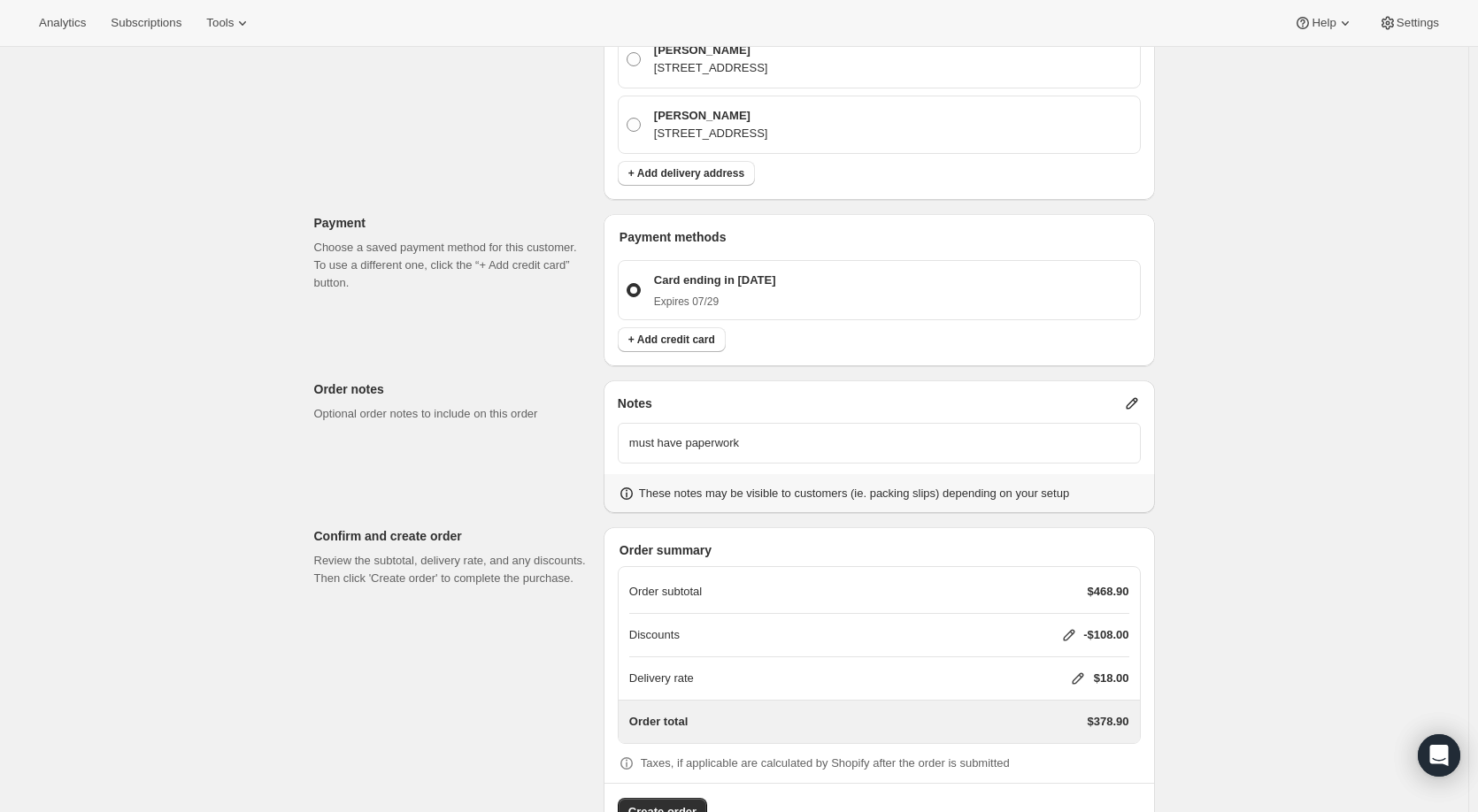
scroll to position [19753, 0]
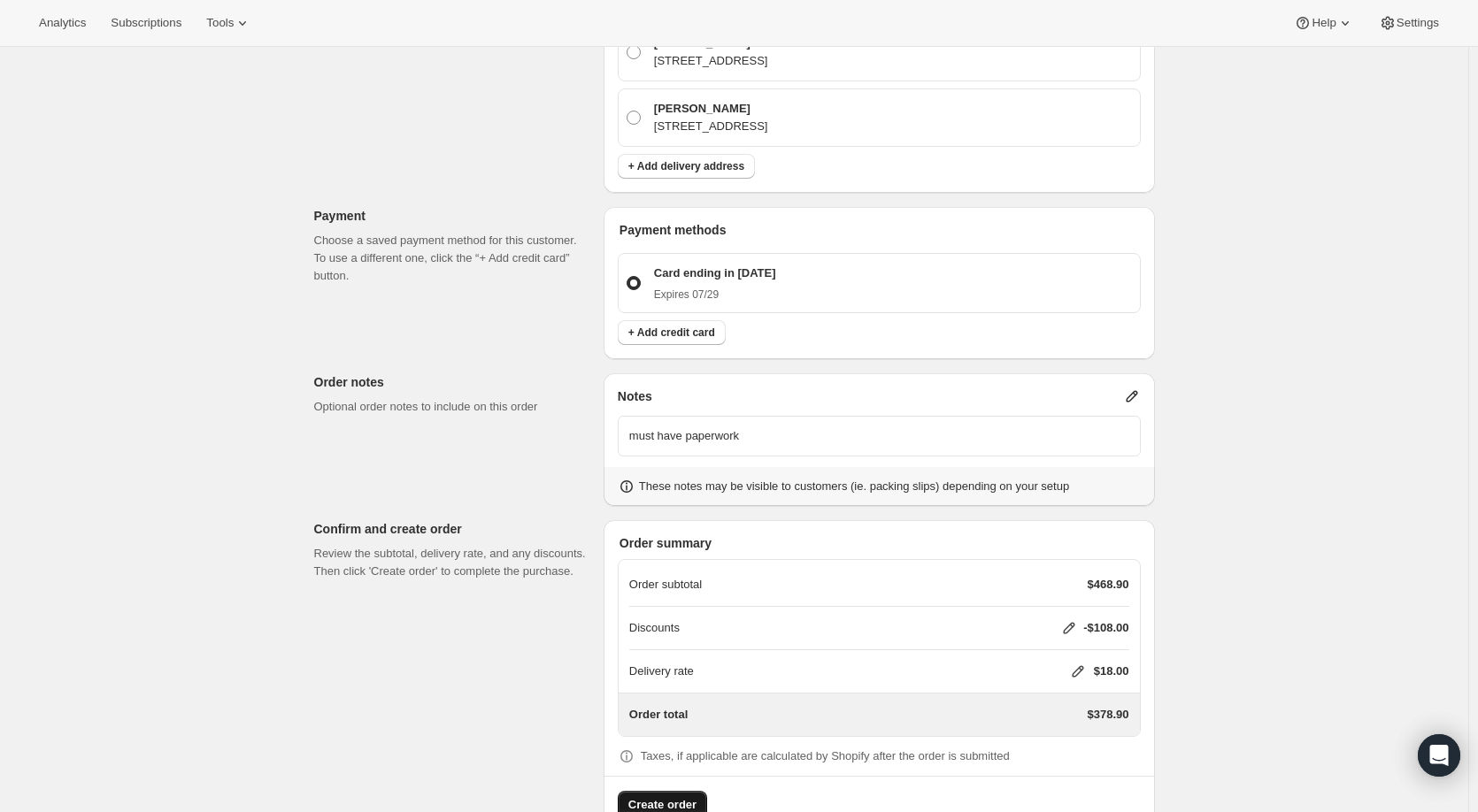
click at [689, 796] on span "Create order" at bounding box center [663, 805] width 68 height 18
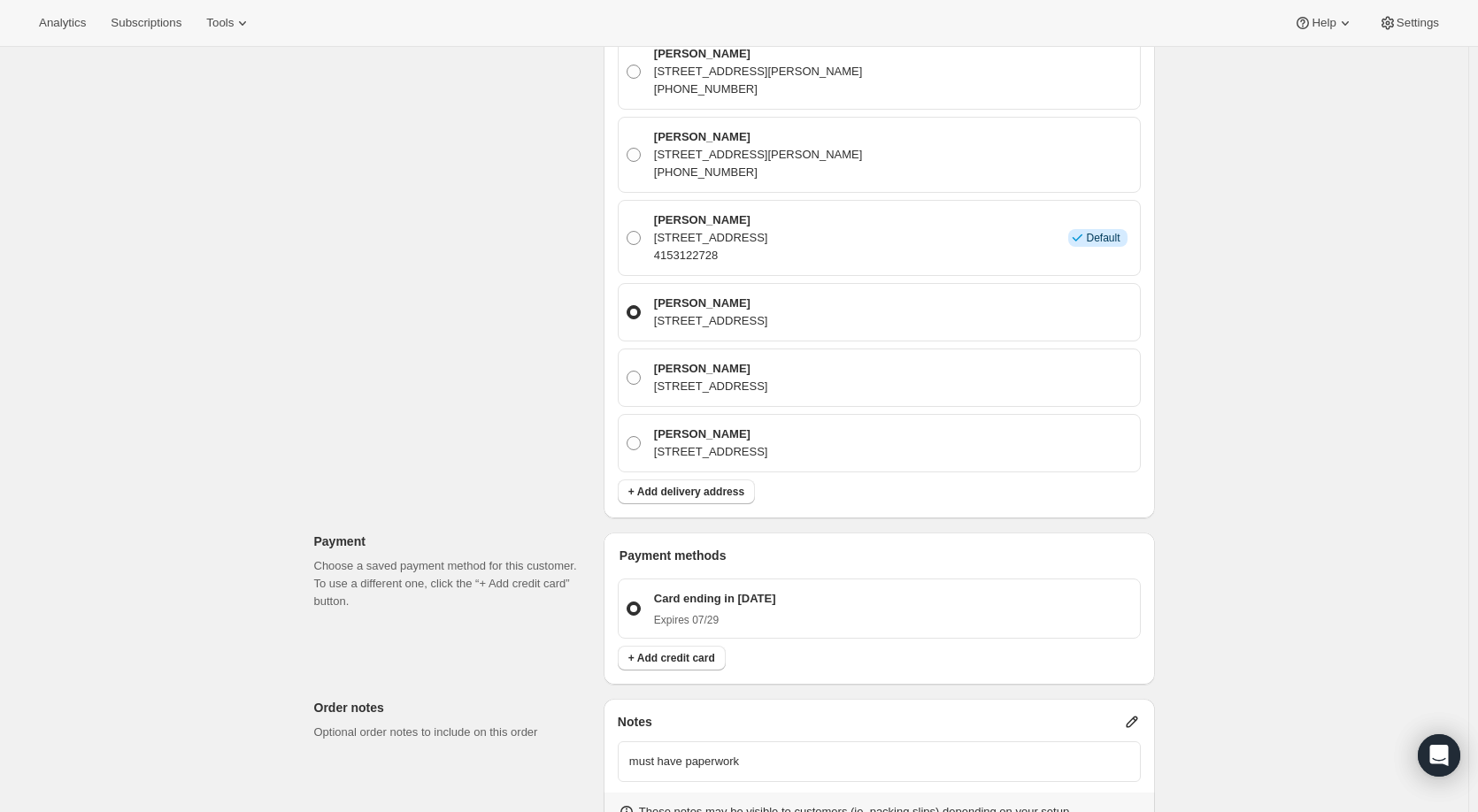
scroll to position [19494, 0]
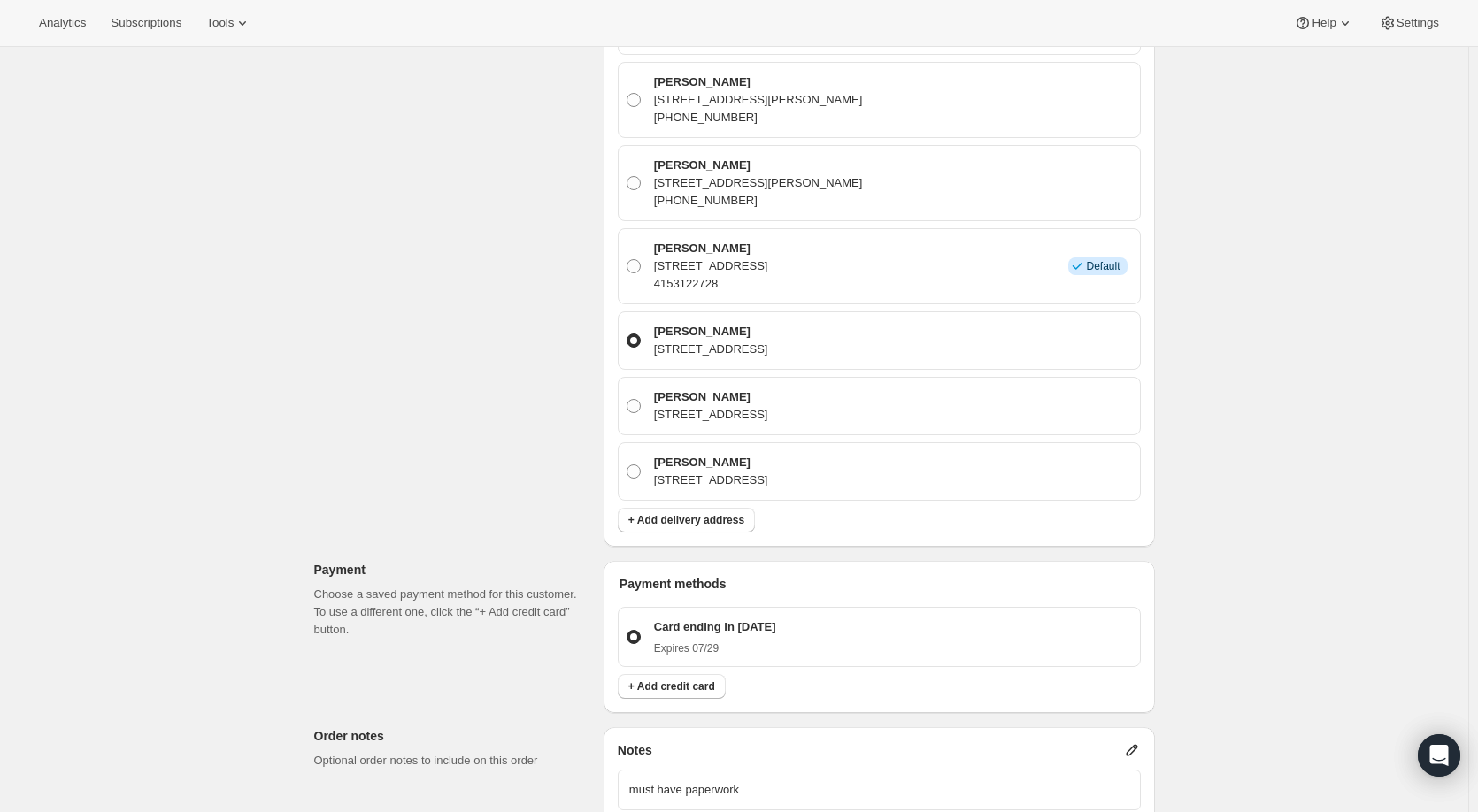
click at [765, 340] on p "[STREET_ADDRESS]" at bounding box center [711, 349] width 114 height 18
click at [628, 333] on input "[PERSON_NAME] [STREET_ADDRESS]" at bounding box center [627, 333] width 1 height 1
click at [765, 340] on p "[STREET_ADDRESS]" at bounding box center [711, 349] width 114 height 18
click at [628, 333] on input "[PERSON_NAME] [STREET_ADDRESS]" at bounding box center [627, 333] width 1 height 1
click at [765, 340] on p "[STREET_ADDRESS]" at bounding box center [711, 349] width 114 height 18
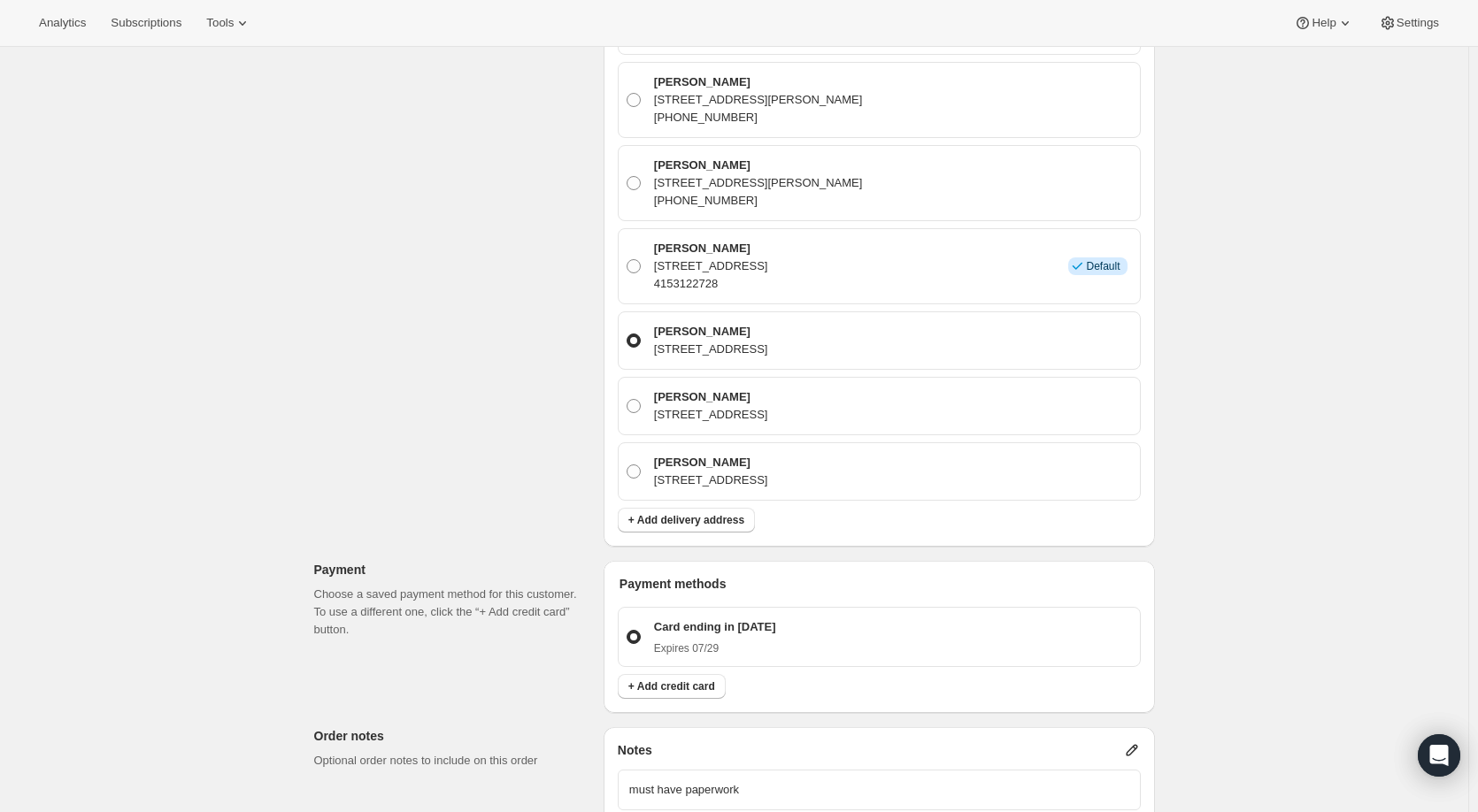
click at [628, 333] on input "[PERSON_NAME] [STREET_ADDRESS]" at bounding box center [627, 333] width 1 height 1
click at [765, 340] on p "[STREET_ADDRESS]" at bounding box center [711, 349] width 114 height 18
click at [628, 333] on input "[PERSON_NAME] [STREET_ADDRESS]" at bounding box center [627, 333] width 1 height 1
click at [639, 399] on span at bounding box center [634, 406] width 14 height 14
click at [628, 399] on input "[PERSON_NAME] [STREET_ADDRESS]" at bounding box center [627, 399] width 1 height 1
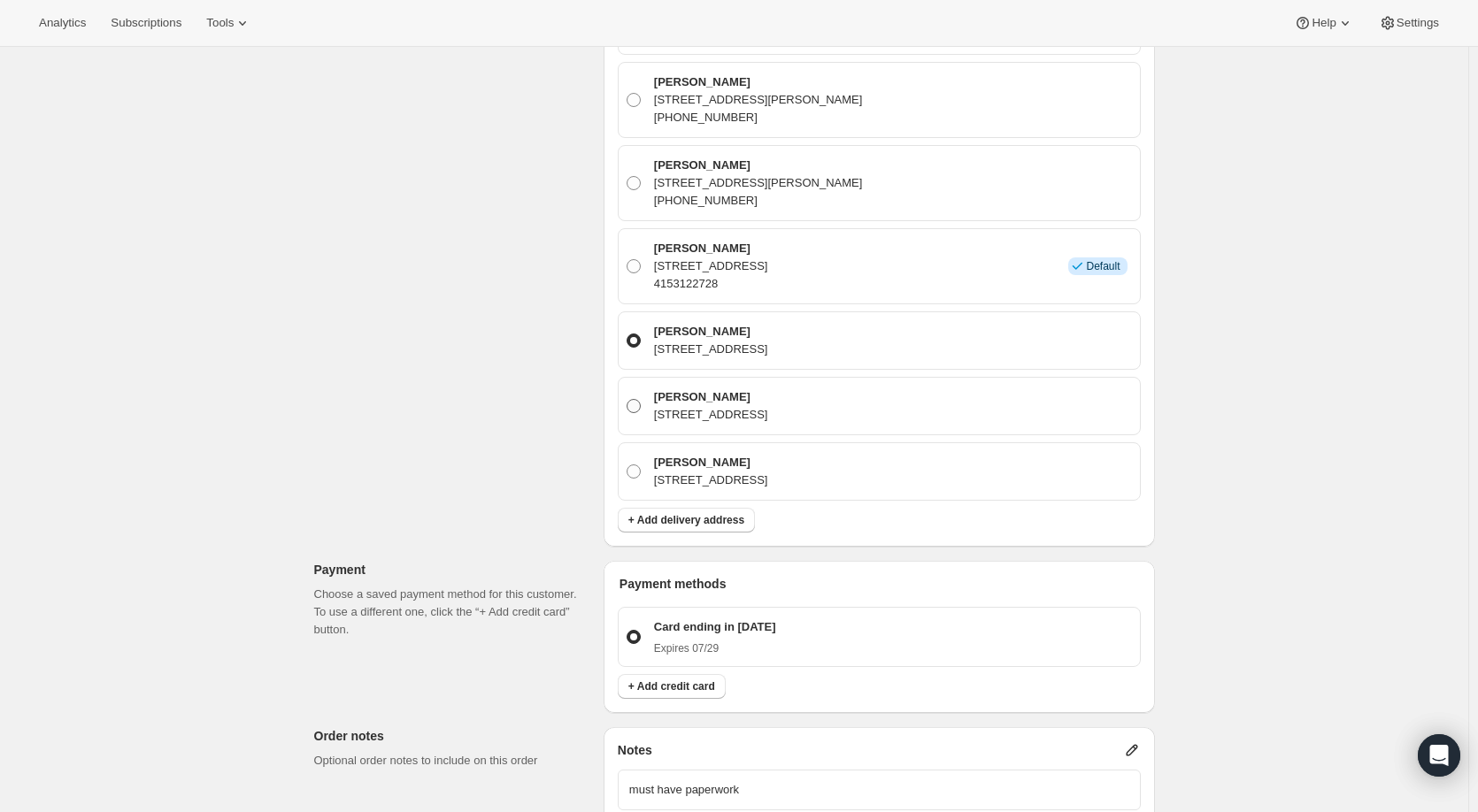
radio input "true"
click at [639, 333] on span at bounding box center [634, 340] width 14 height 14
click at [628, 333] on input "[PERSON_NAME] [STREET_ADDRESS]" at bounding box center [627, 333] width 1 height 1
radio input "true"
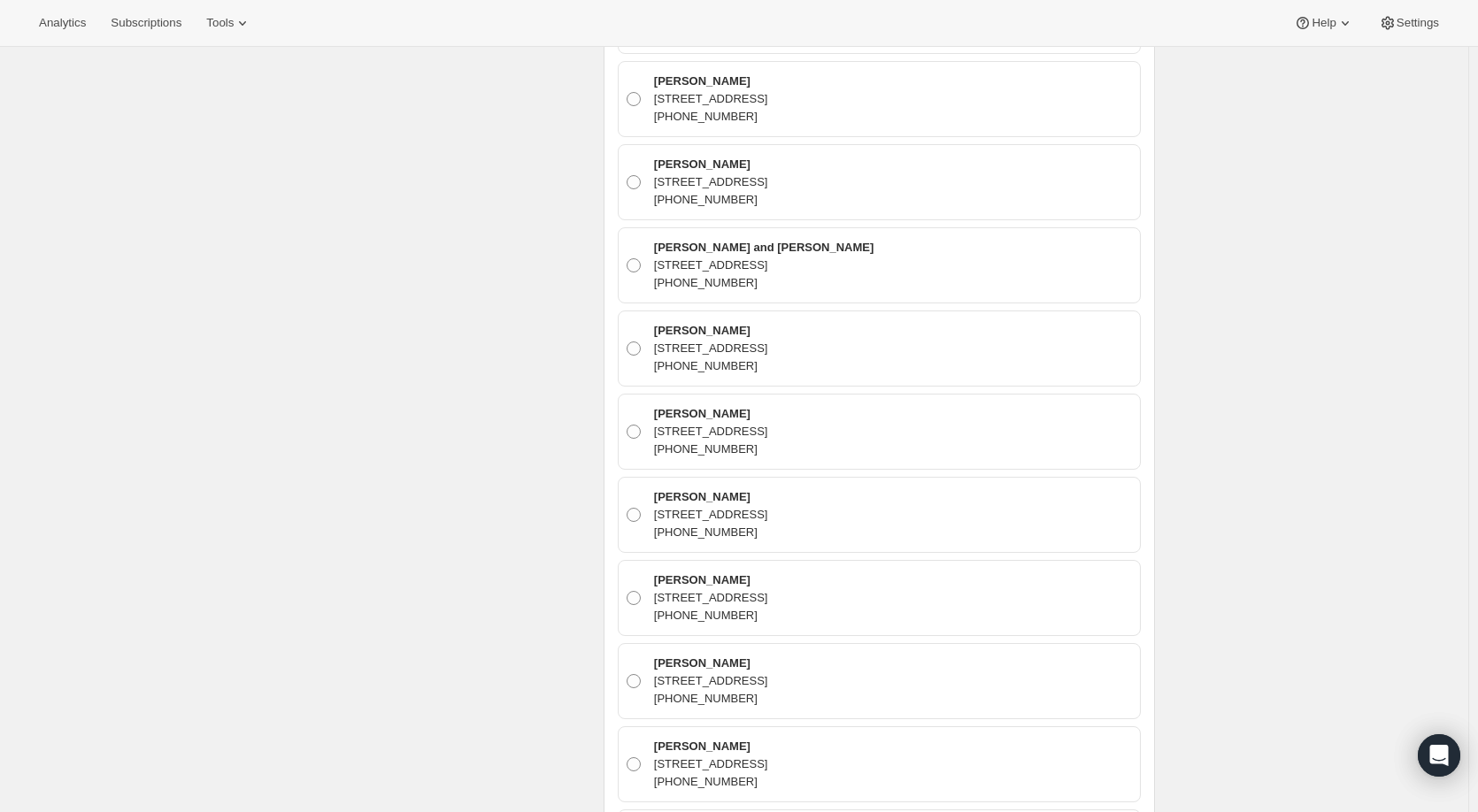
scroll to position [16922, 0]
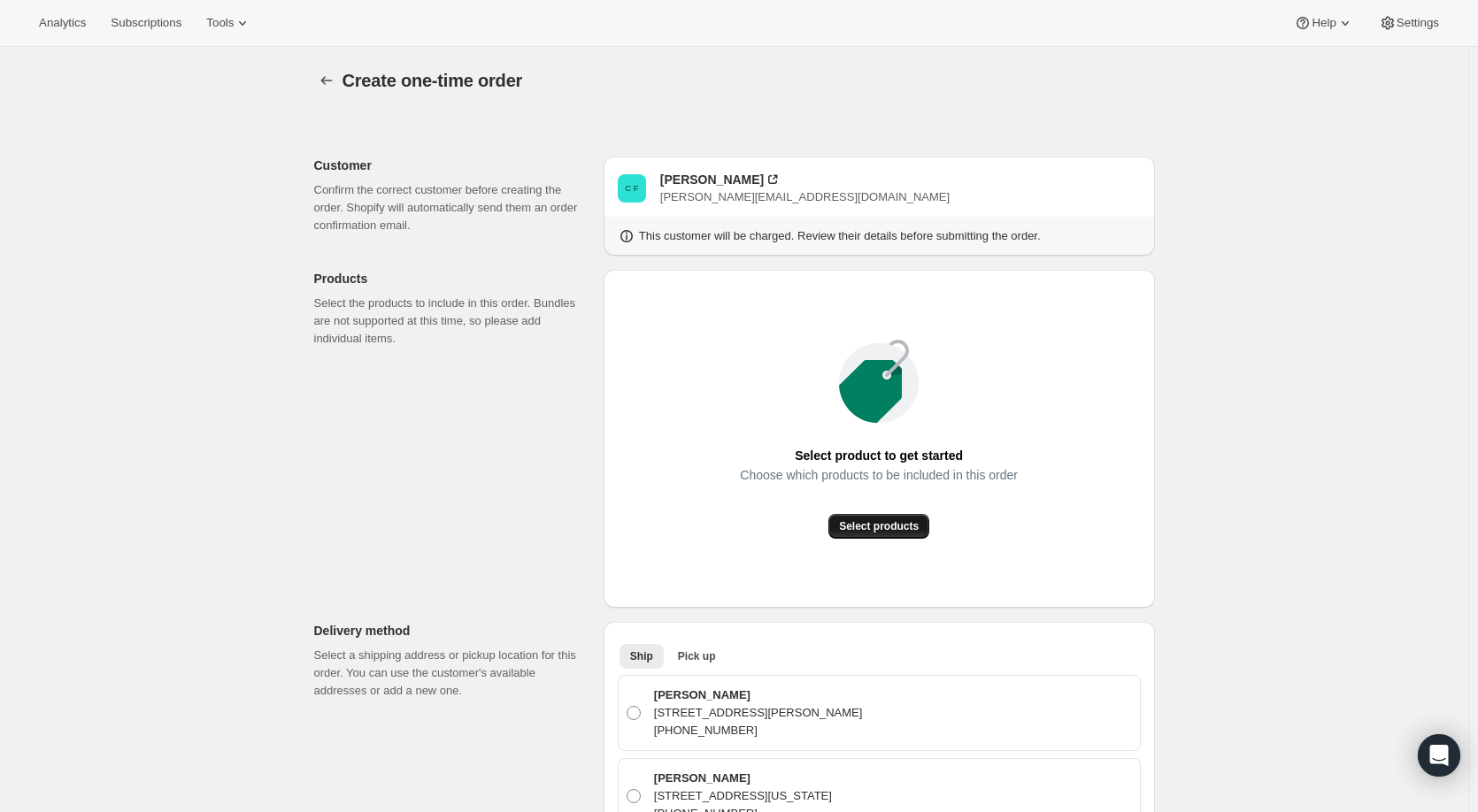
click at [900, 520] on span "Select products" at bounding box center [879, 527] width 79 height 14
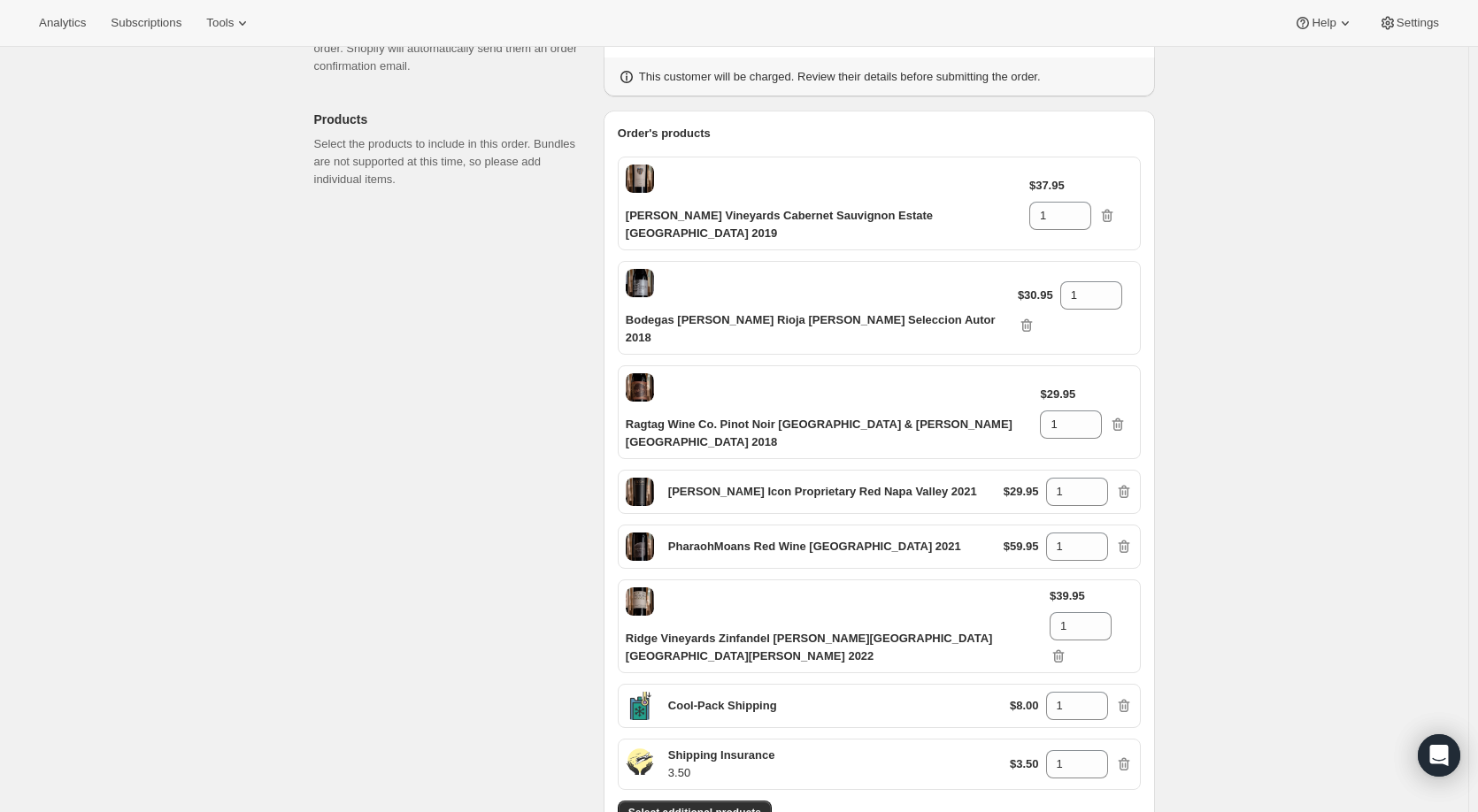
scroll to position [177, 0]
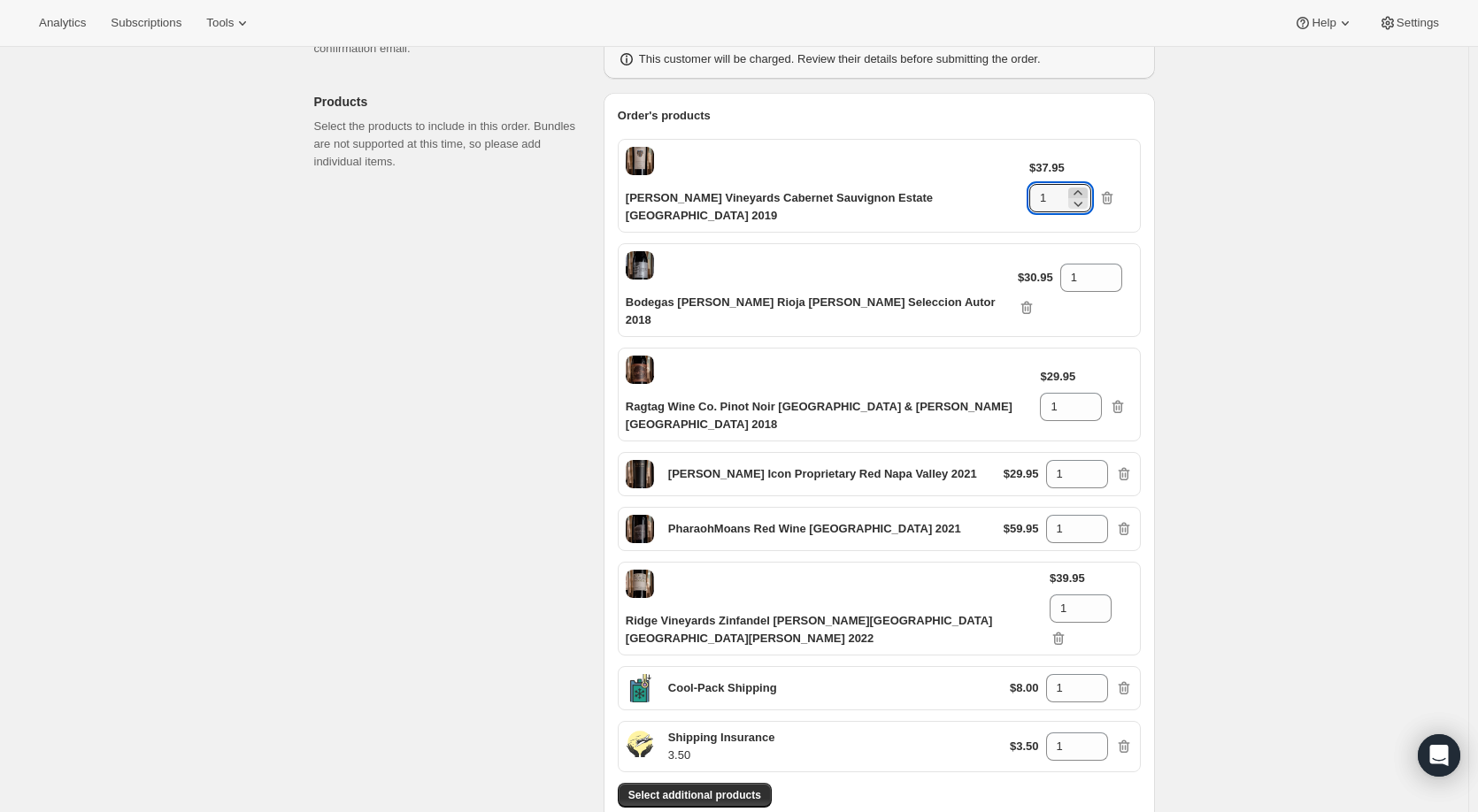
click at [1087, 184] on icon at bounding box center [1078, 193] width 18 height 18
type input "2"
click at [1100, 264] on icon at bounding box center [1109, 273] width 18 height 18
type input "2"
drag, startPoint x: 1113, startPoint y: 326, endPoint x: 1120, endPoint y: 391, distance: 65.4
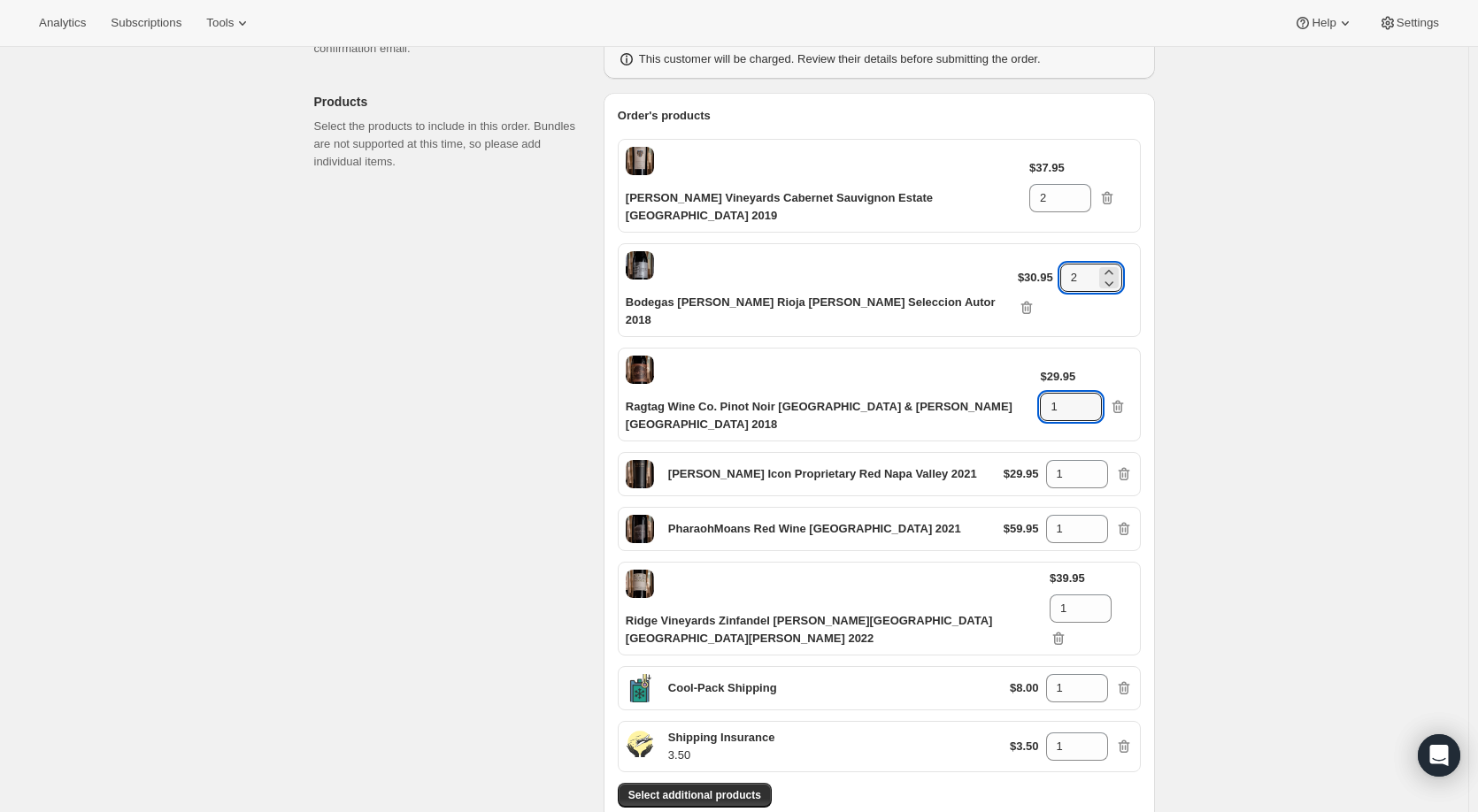
click at [1098, 392] on icon at bounding box center [1089, 401] width 18 height 18
type input "2"
click at [1102, 460] on icon at bounding box center [1095, 469] width 18 height 18
type input "2"
click at [1102, 515] on icon at bounding box center [1095, 524] width 18 height 18
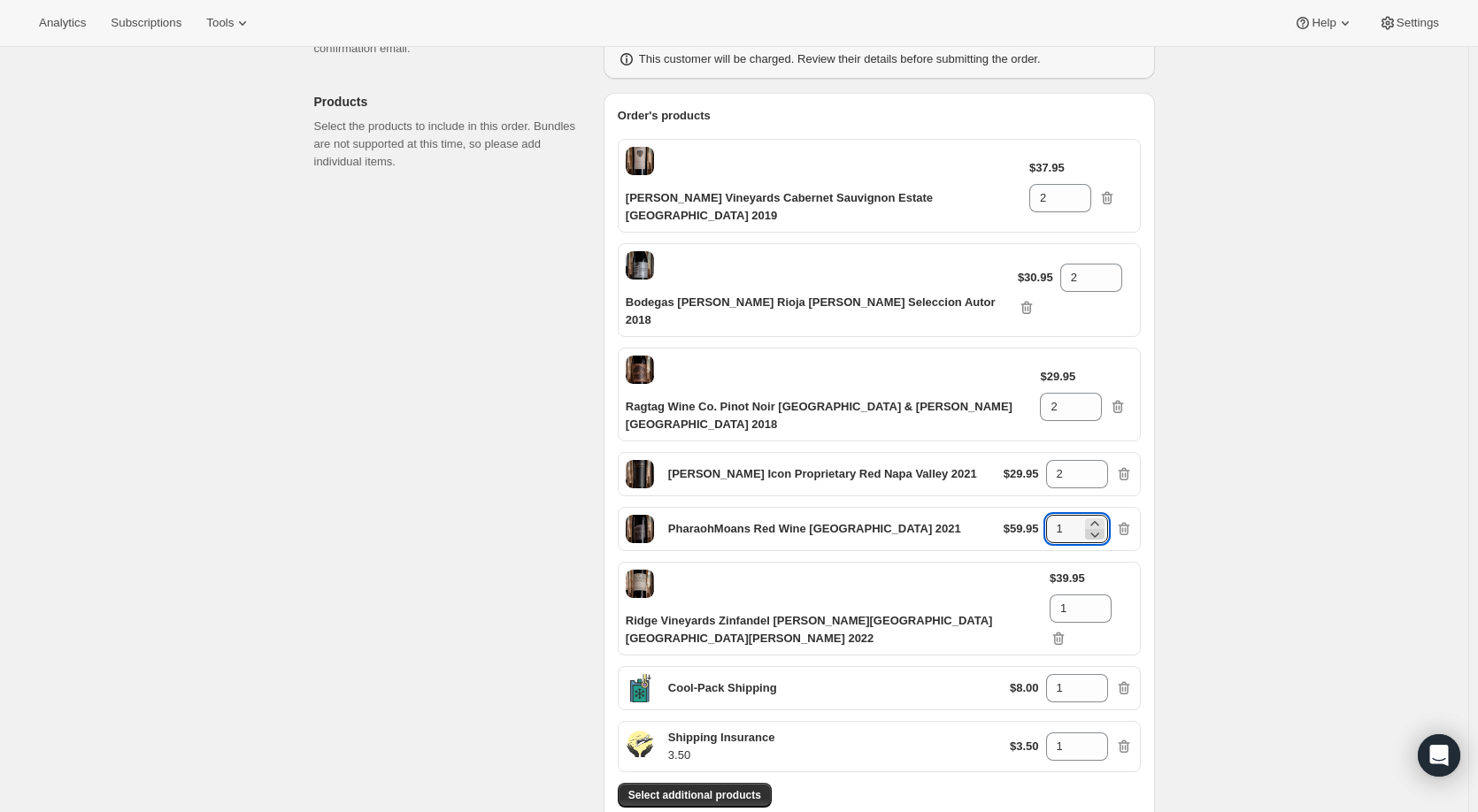
type input "2"
click at [1102, 600] on icon at bounding box center [1098, 602] width 8 height 5
type input "2"
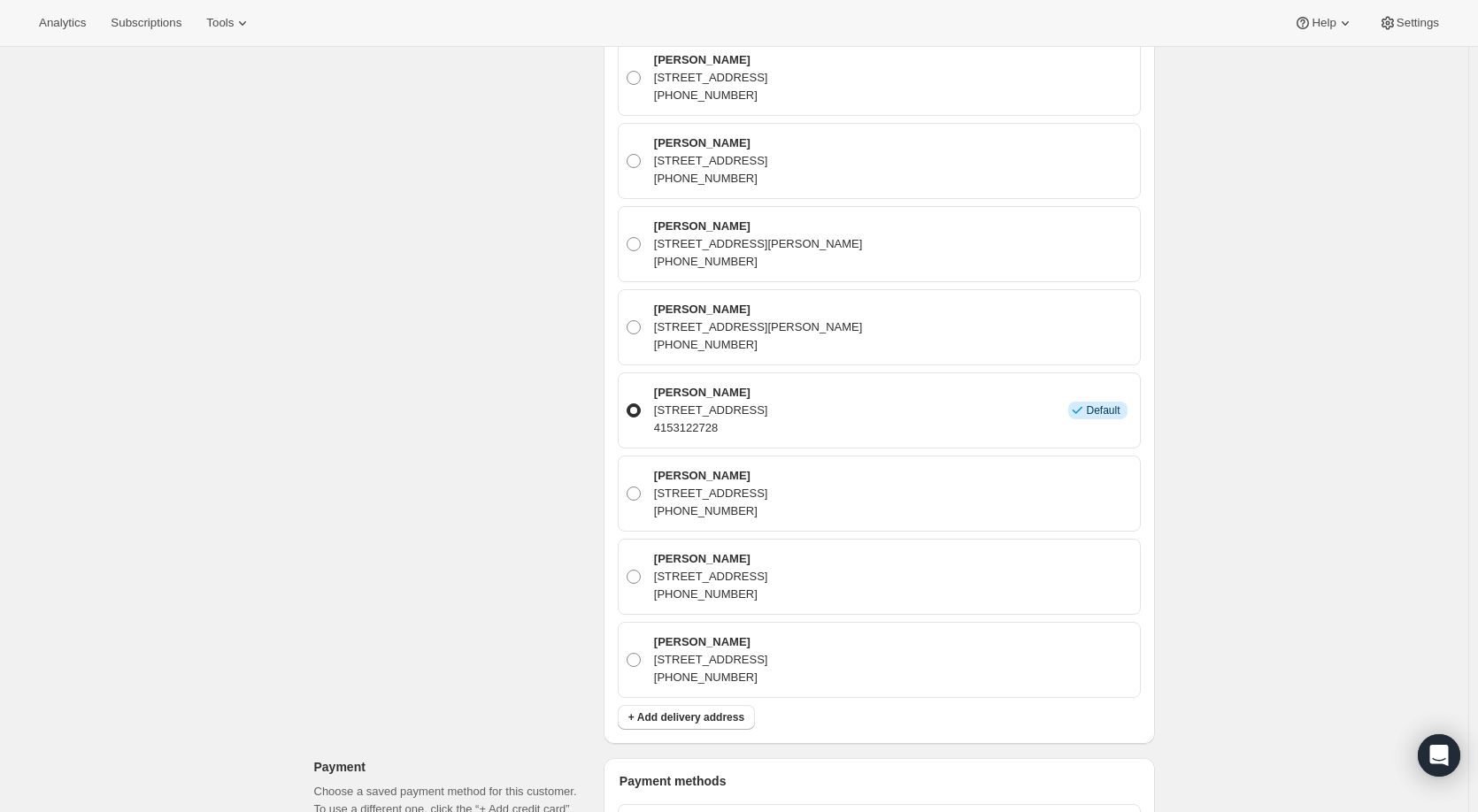
scroll to position [19374, 0]
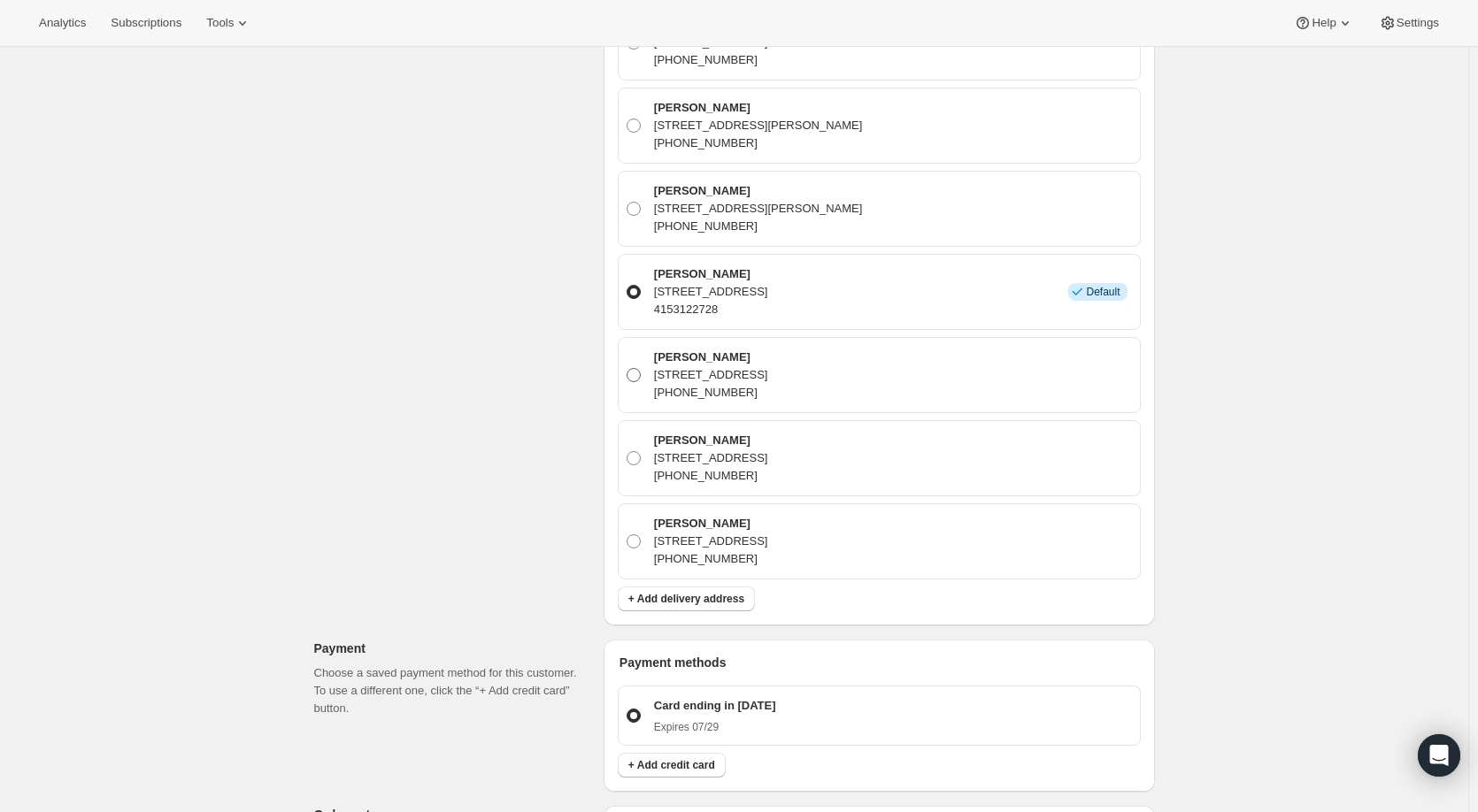
click at [640, 368] on span at bounding box center [634, 375] width 14 height 14
click at [628, 368] on input "Zachary Allen 8926 Fairglen Dr, Dallas, TX, 75231, United States +14153122728" at bounding box center [627, 368] width 1 height 1
radio input "true"
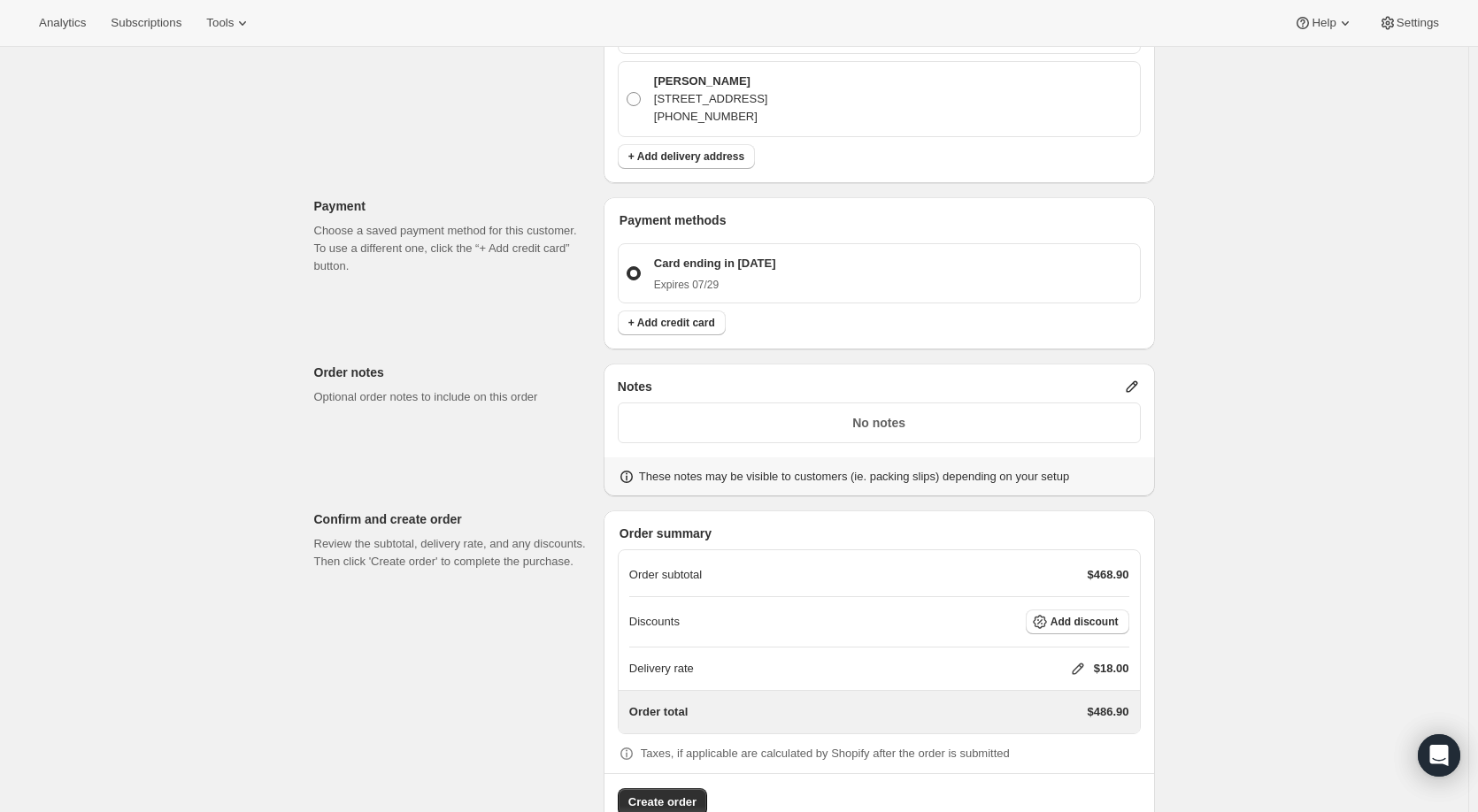
scroll to position [19813, 0]
click at [1058, 618] on span "Add discount" at bounding box center [1084, 625] width 68 height 14
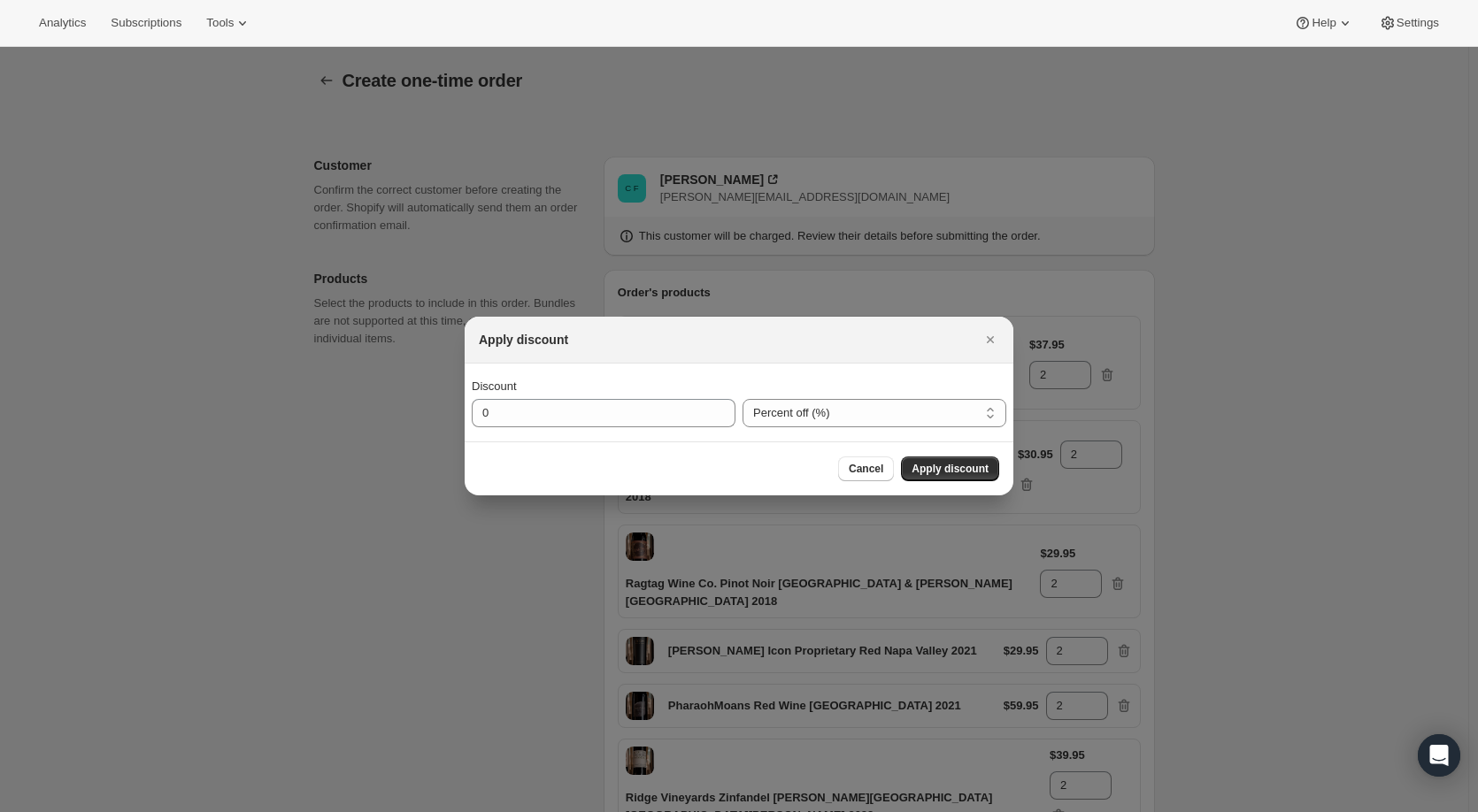
scroll to position [0, 0]
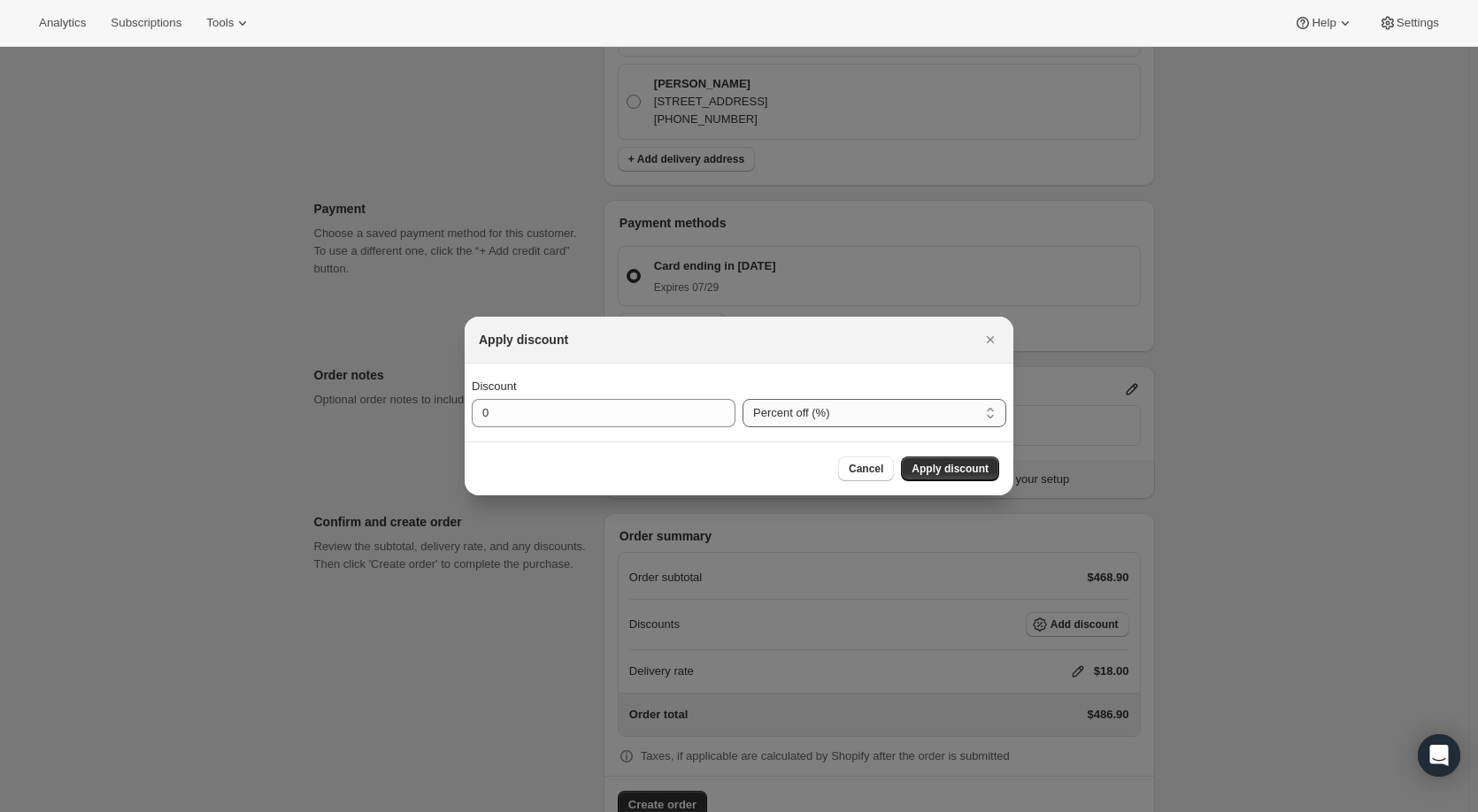
click at [809, 406] on select "Percent off (%) Amount off ($)" at bounding box center [874, 412] width 264 height 28
select select "fixedAmount"
click at [742, 399] on select "Percent off (%) Amount off ($)" at bounding box center [874, 412] width 264 height 28
click at [689, 413] on input "0" at bounding box center [590, 412] width 237 height 28
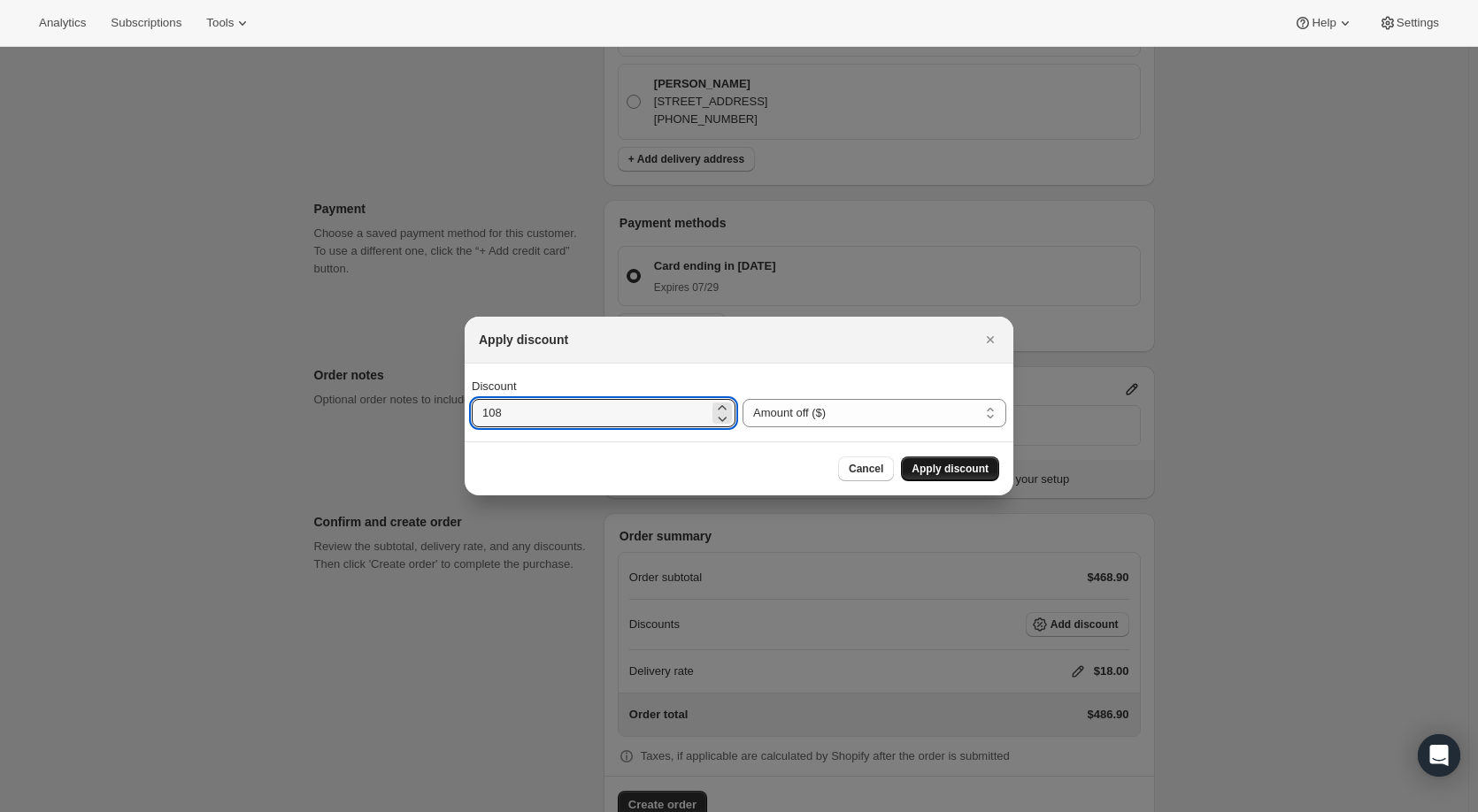
type input "108"
click at [938, 466] on span "Apply discount" at bounding box center [949, 469] width 77 height 14
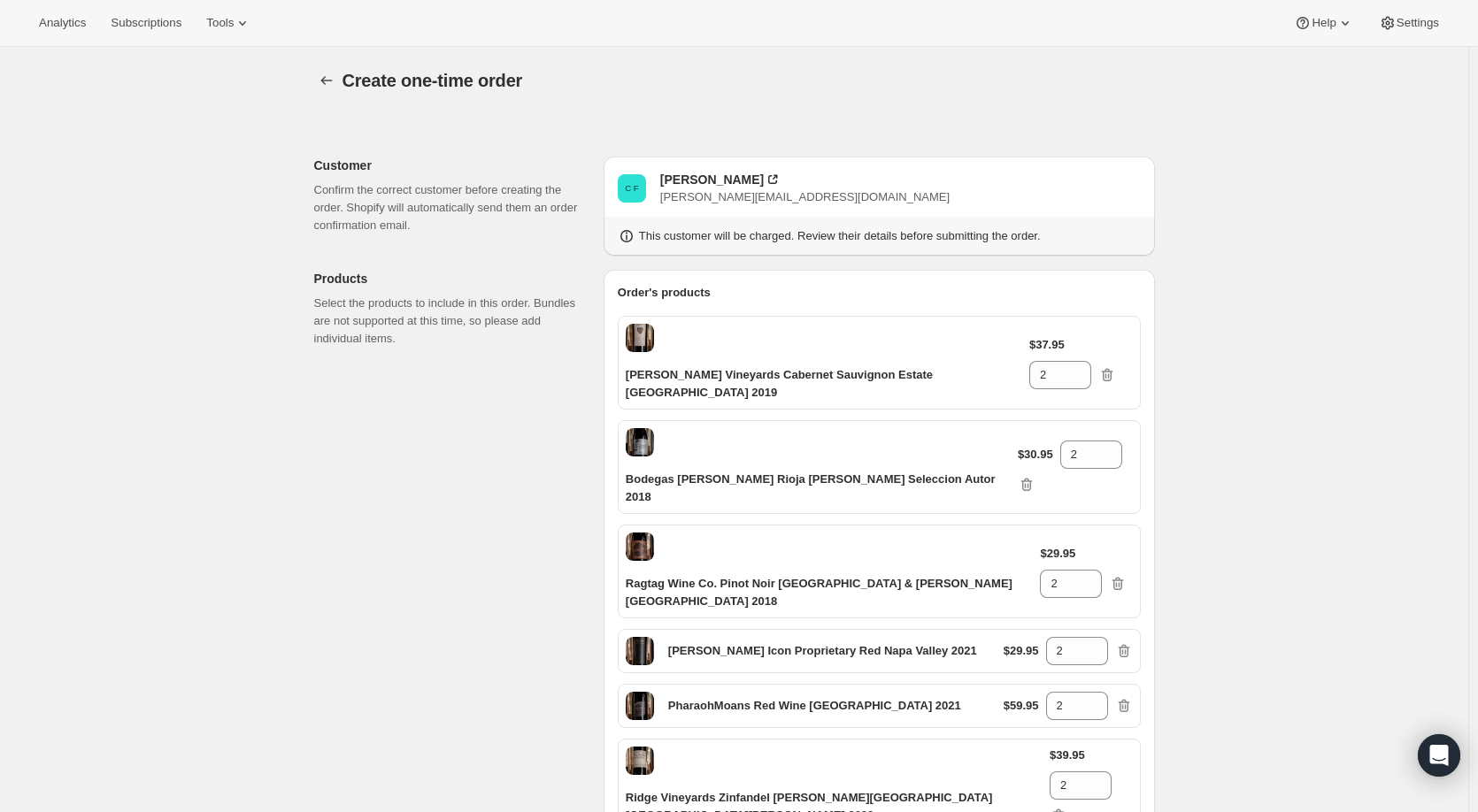
scroll to position [19806, 0]
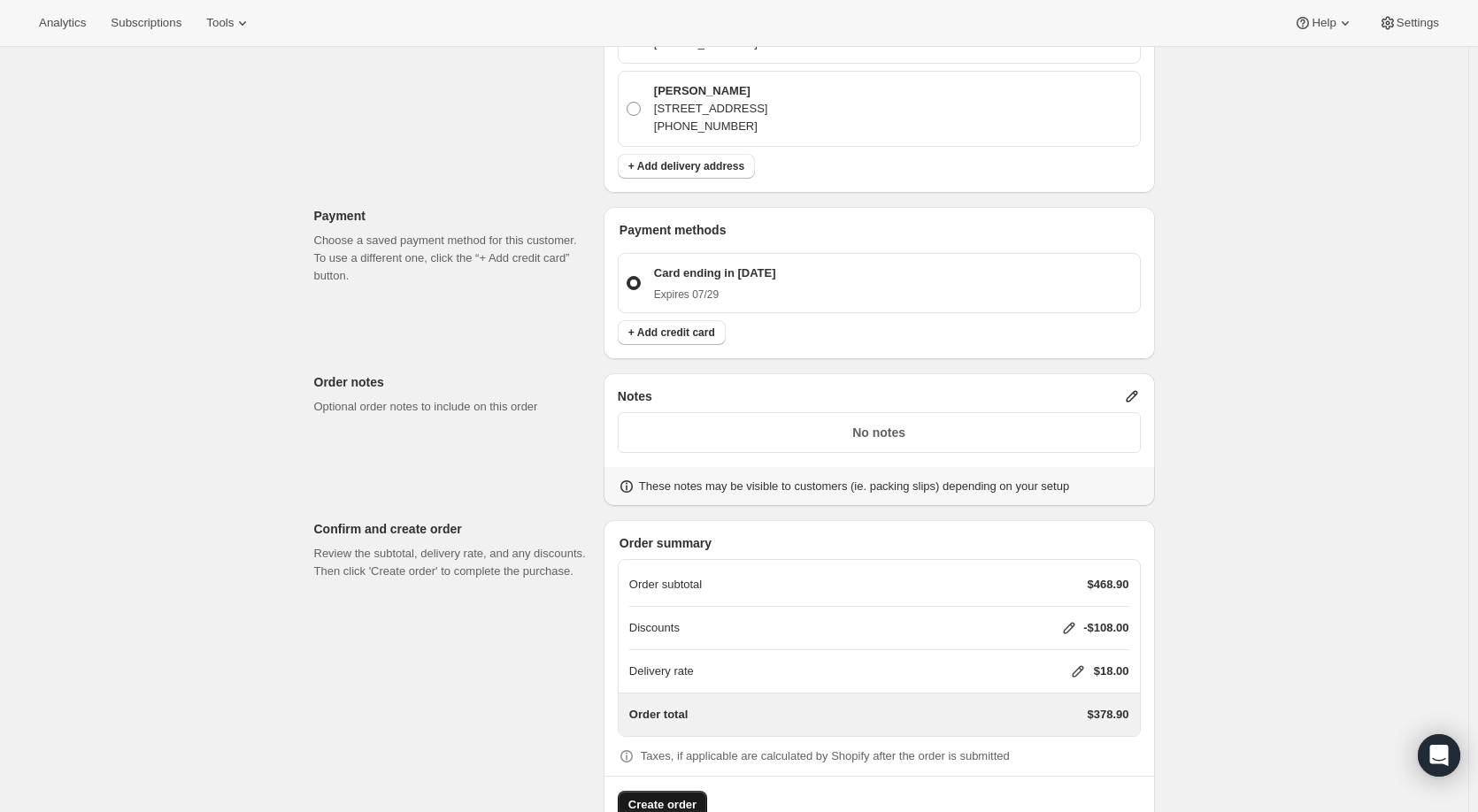
click at [690, 796] on span "Create order" at bounding box center [663, 805] width 68 height 18
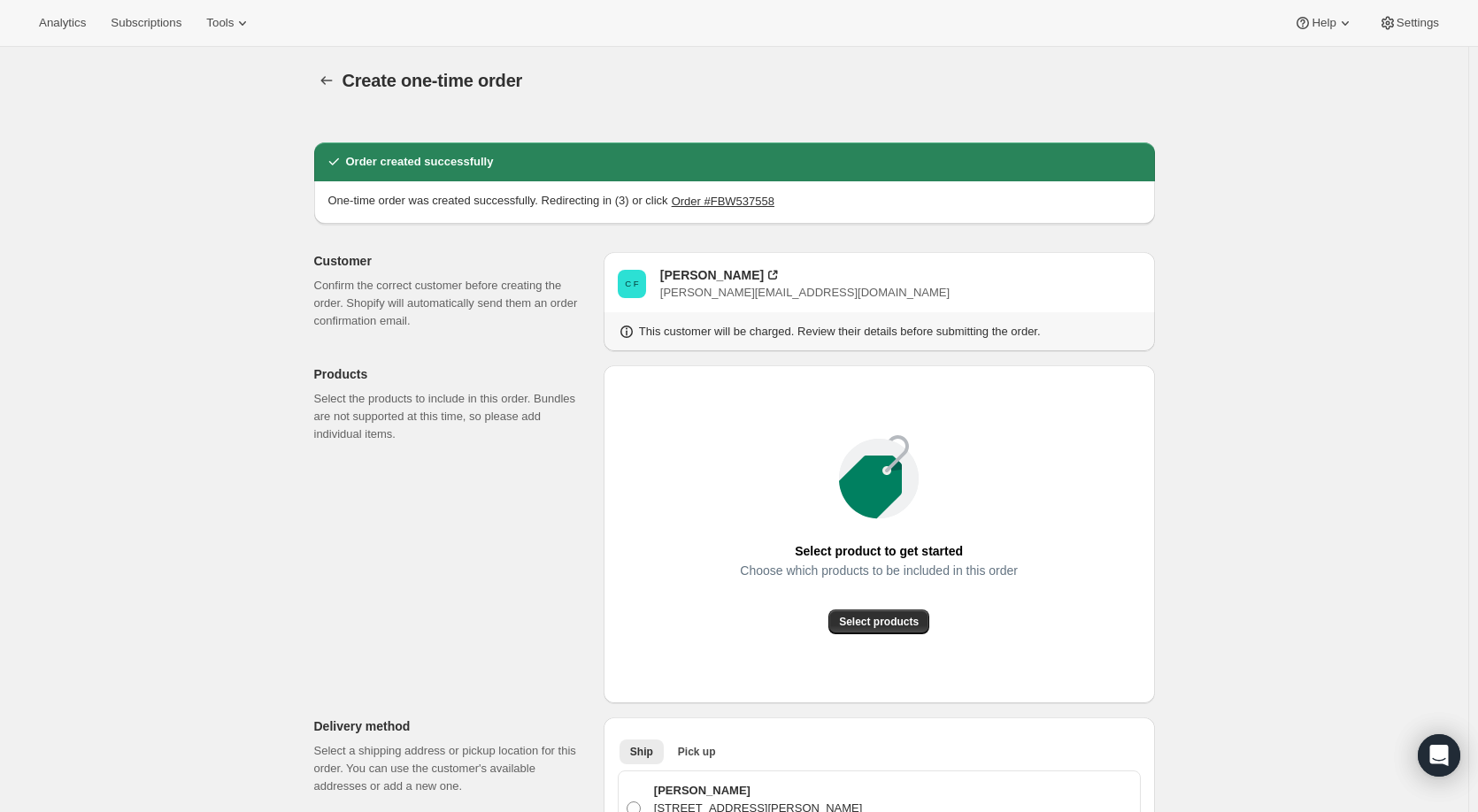
radio input "true"
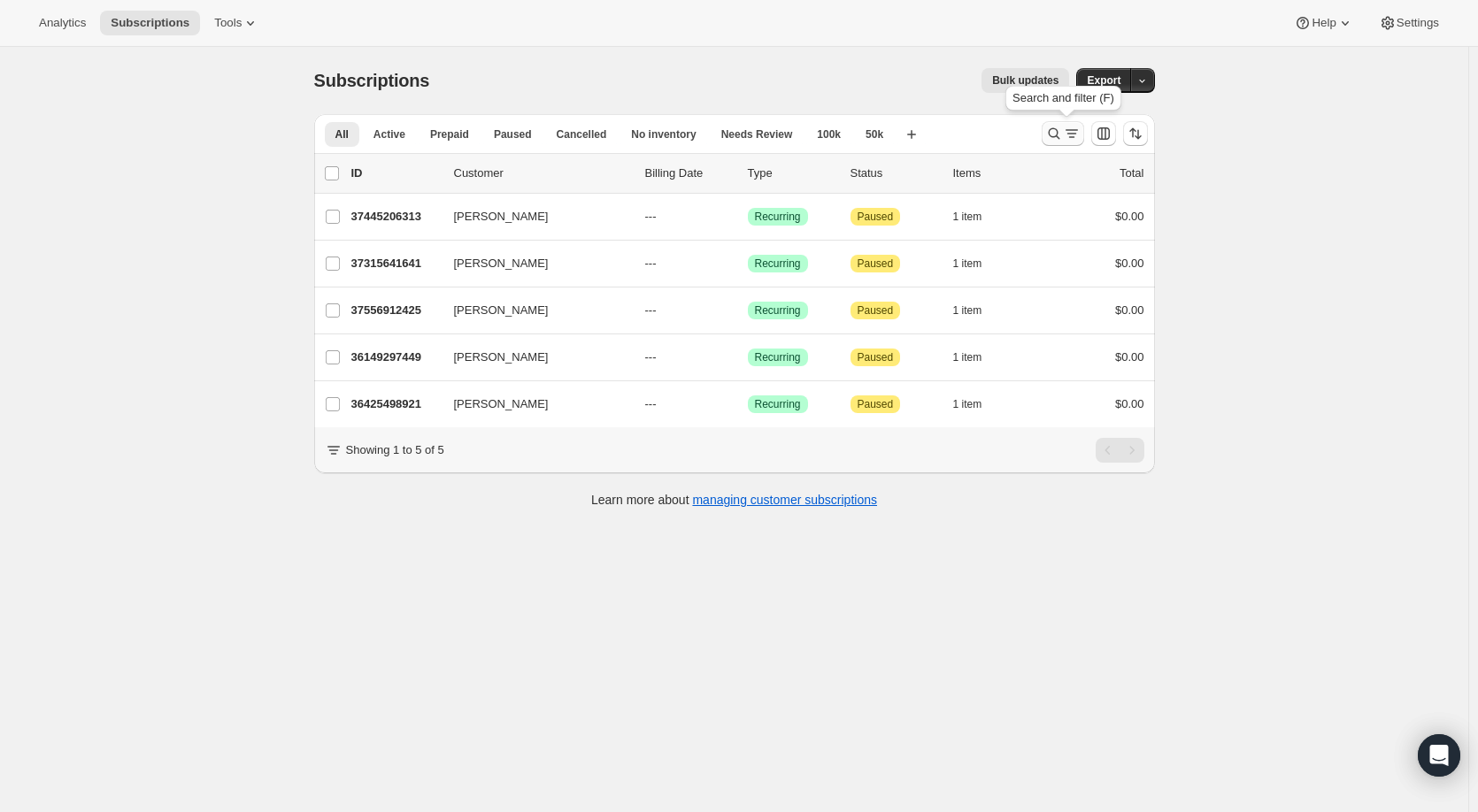
click at [1056, 131] on icon "Search and filter results" at bounding box center [1055, 134] width 18 height 18
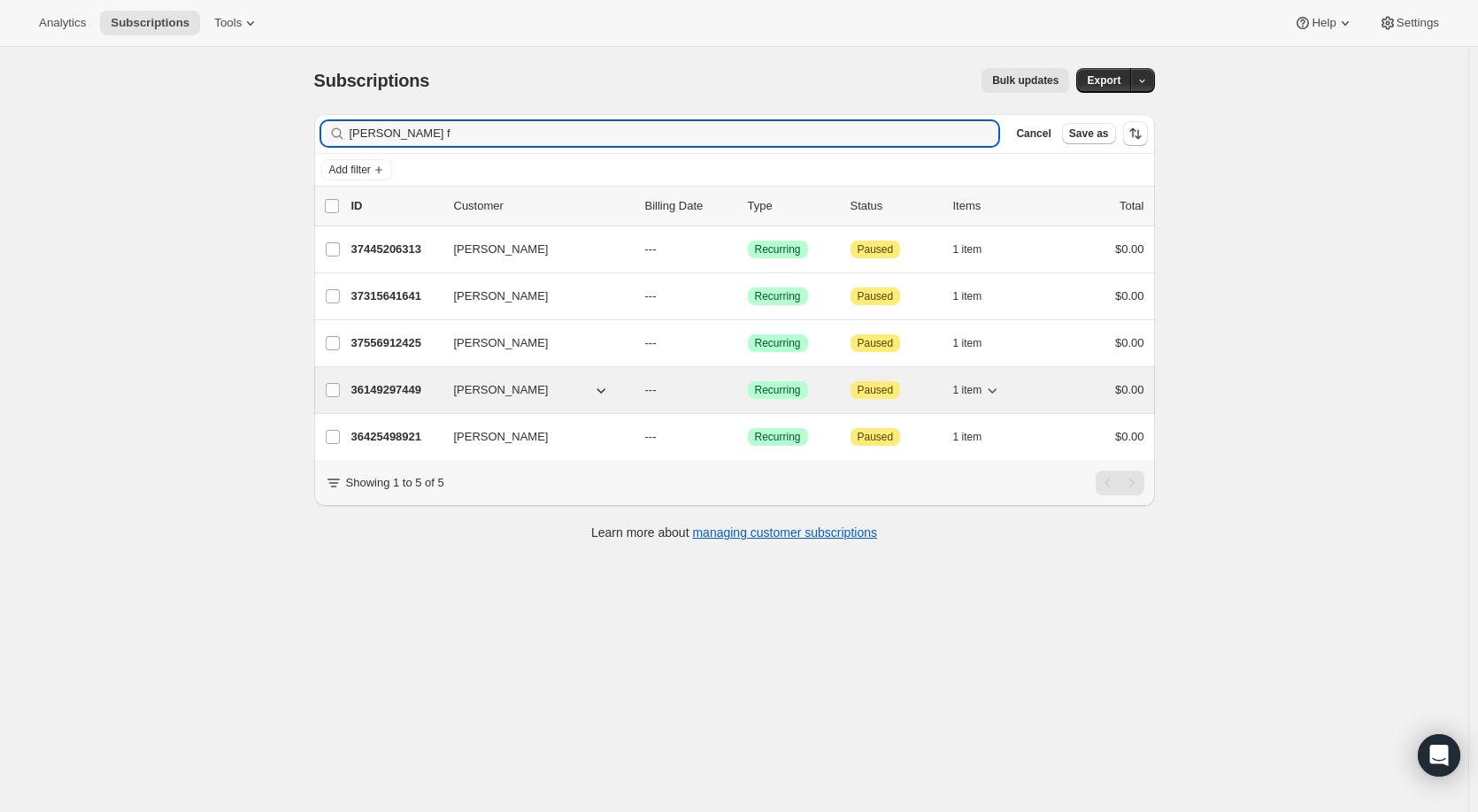
click at [510, 386] on span "[PERSON_NAME]" at bounding box center [501, 391] width 95 height 18
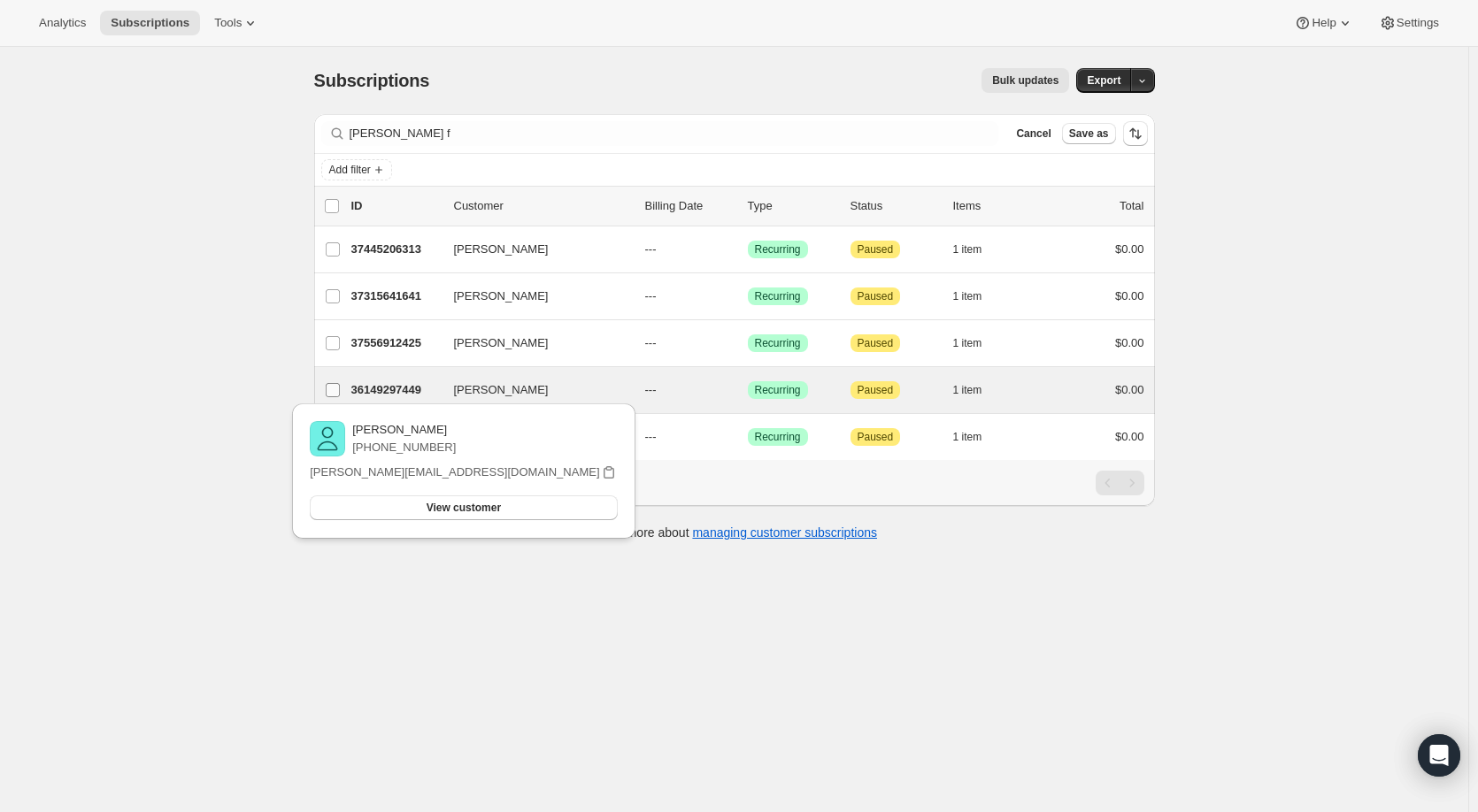
click at [340, 389] on input "[PERSON_NAME]" at bounding box center [333, 391] width 14 height 14
click at [489, 391] on span "[PERSON_NAME]" at bounding box center [501, 392] width 95 height 18
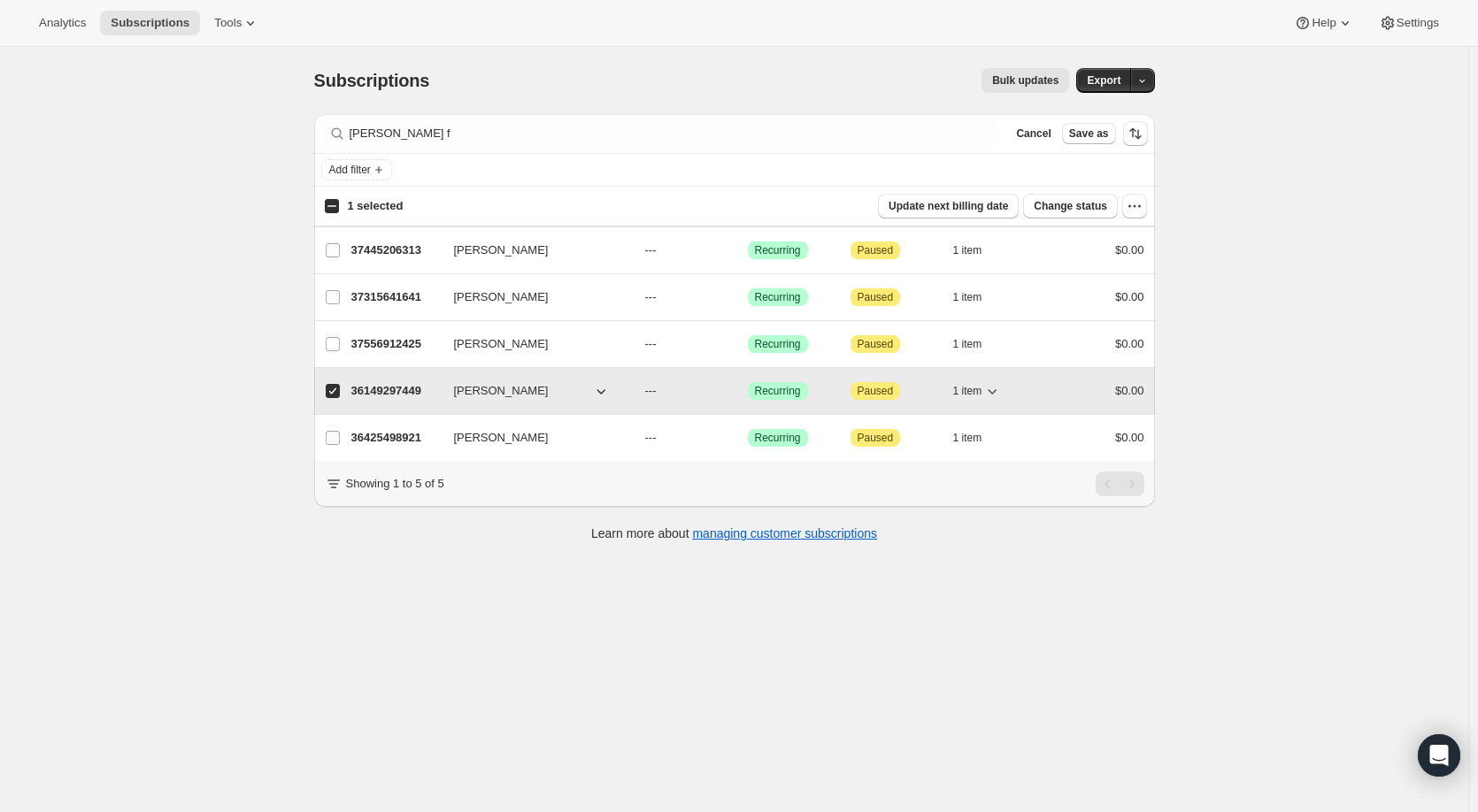
click at [421, 392] on p "36149297449" at bounding box center [395, 392] width 88 height 18
checkbox input "false"
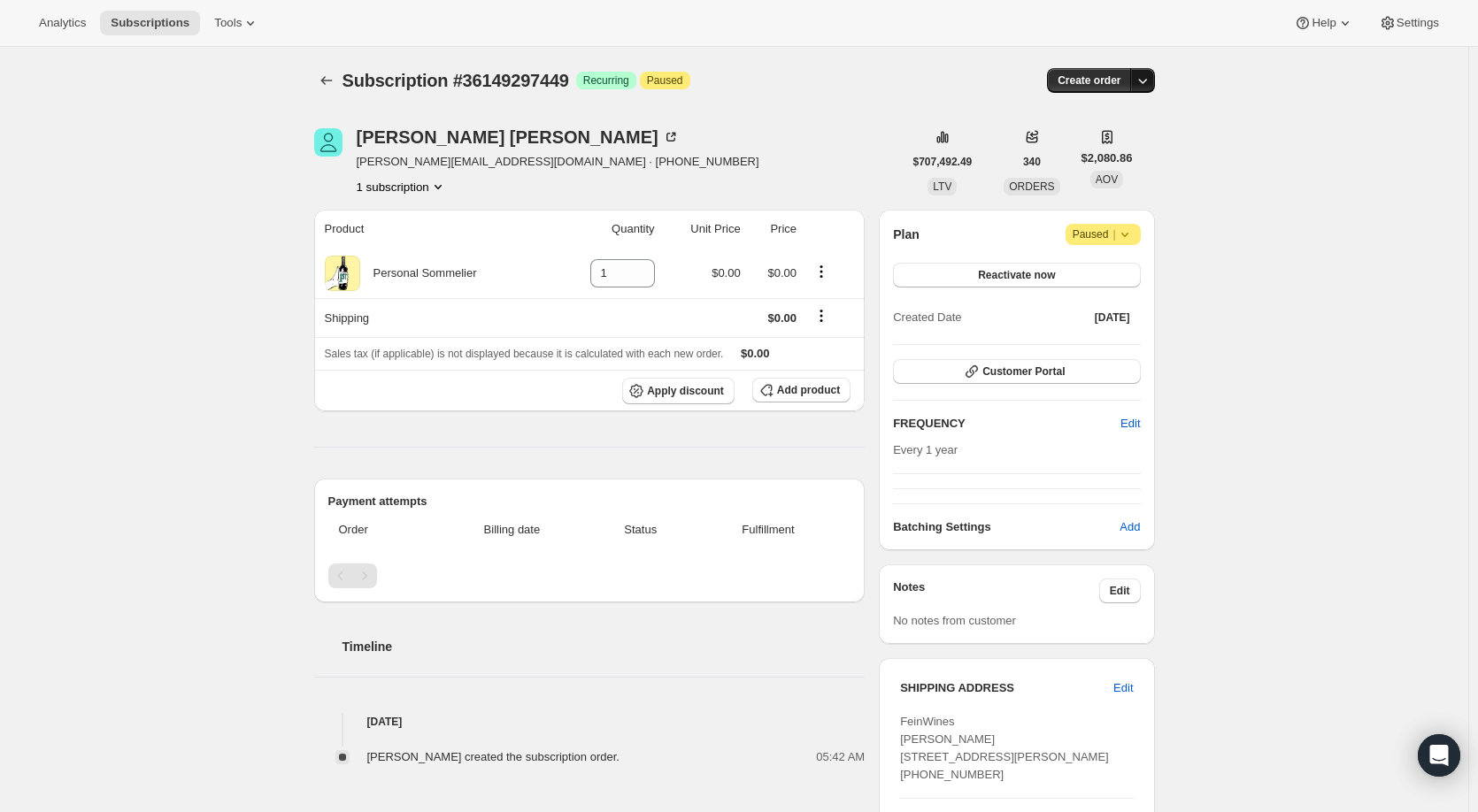
click at [1151, 78] on icon "button" at bounding box center [1143, 81] width 18 height 18
click at [1102, 152] on span "Create custom one-time order" at bounding box center [1073, 147] width 153 height 14
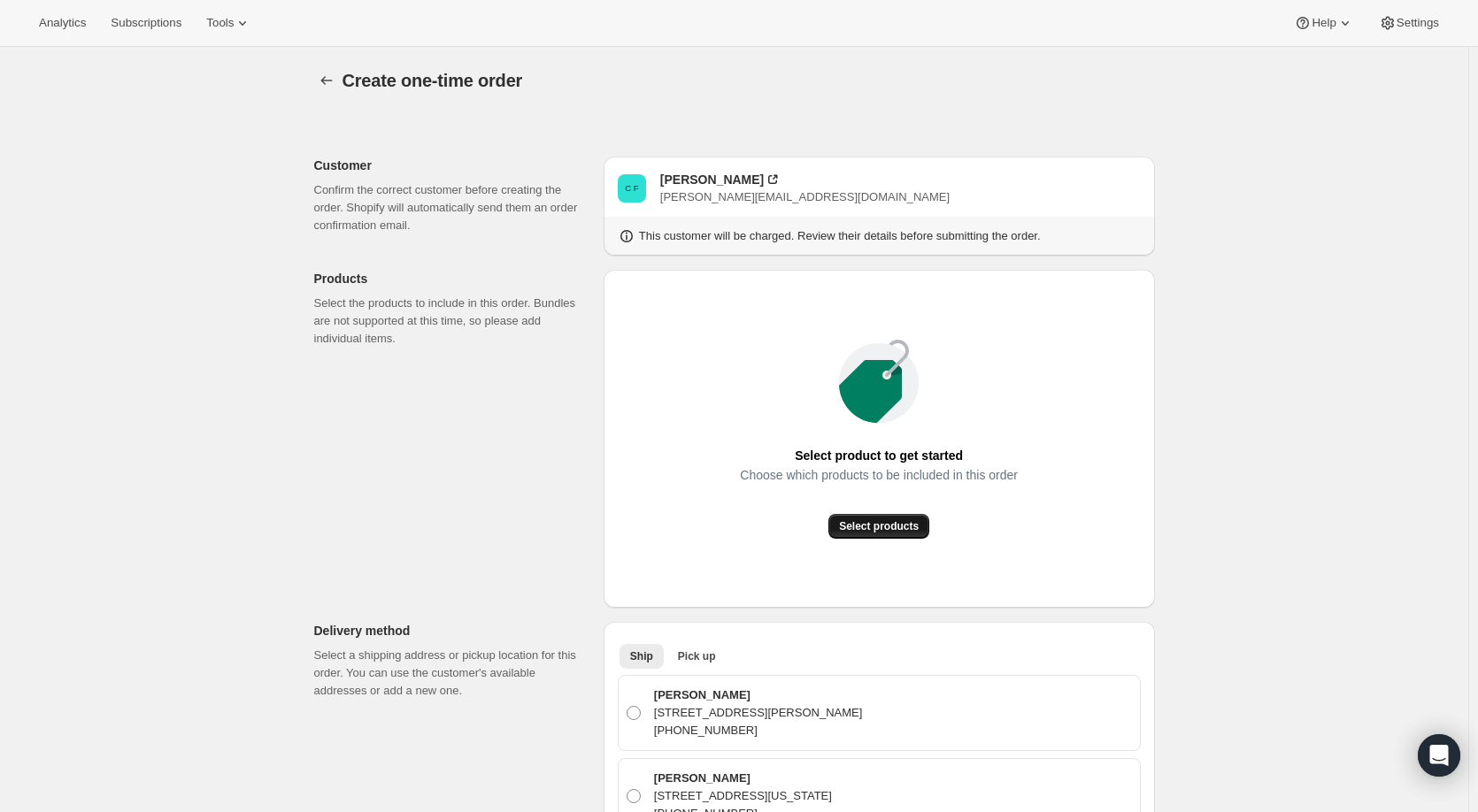
click at [870, 525] on span "Select products" at bounding box center [879, 527] width 79 height 14
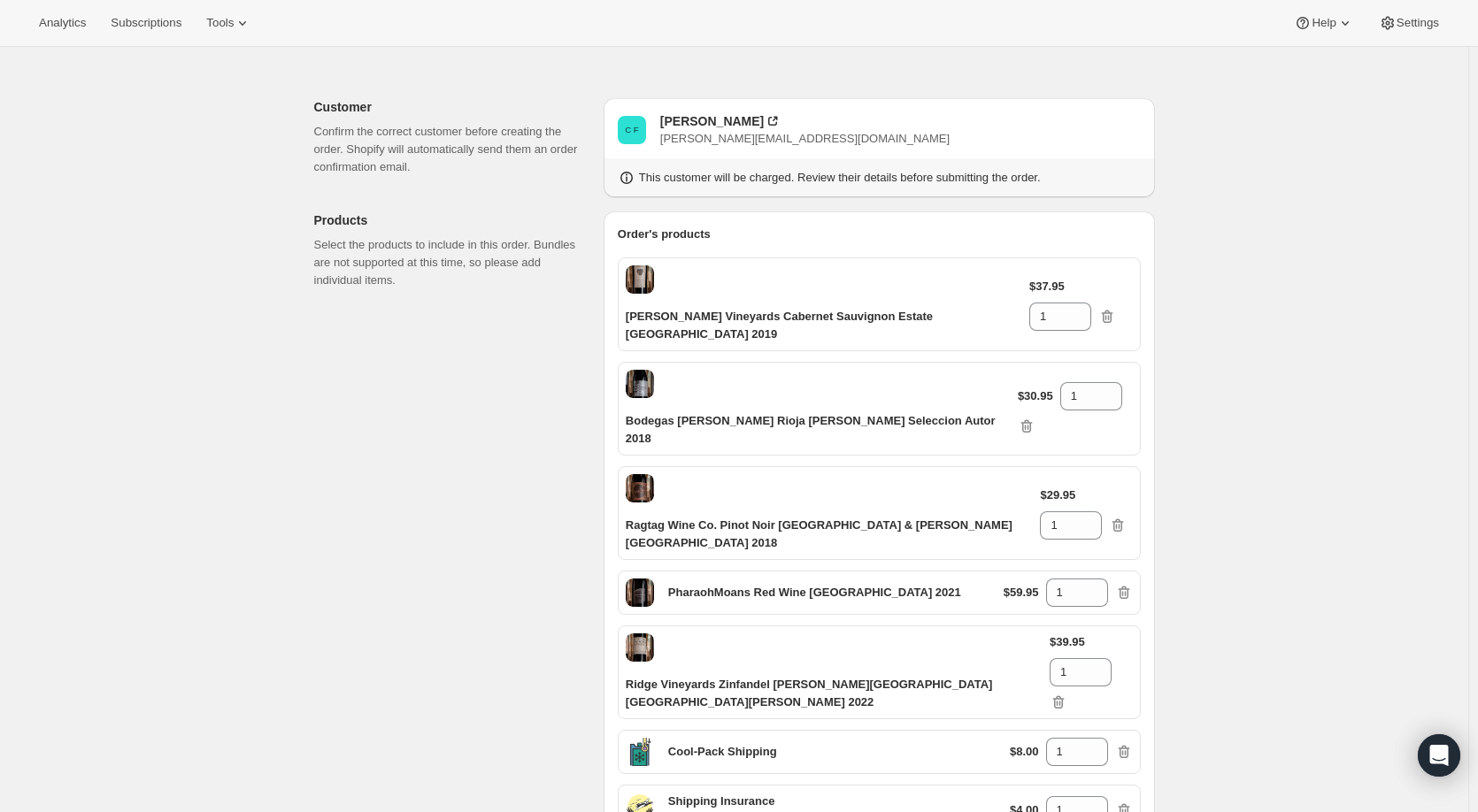
scroll to position [88, 0]
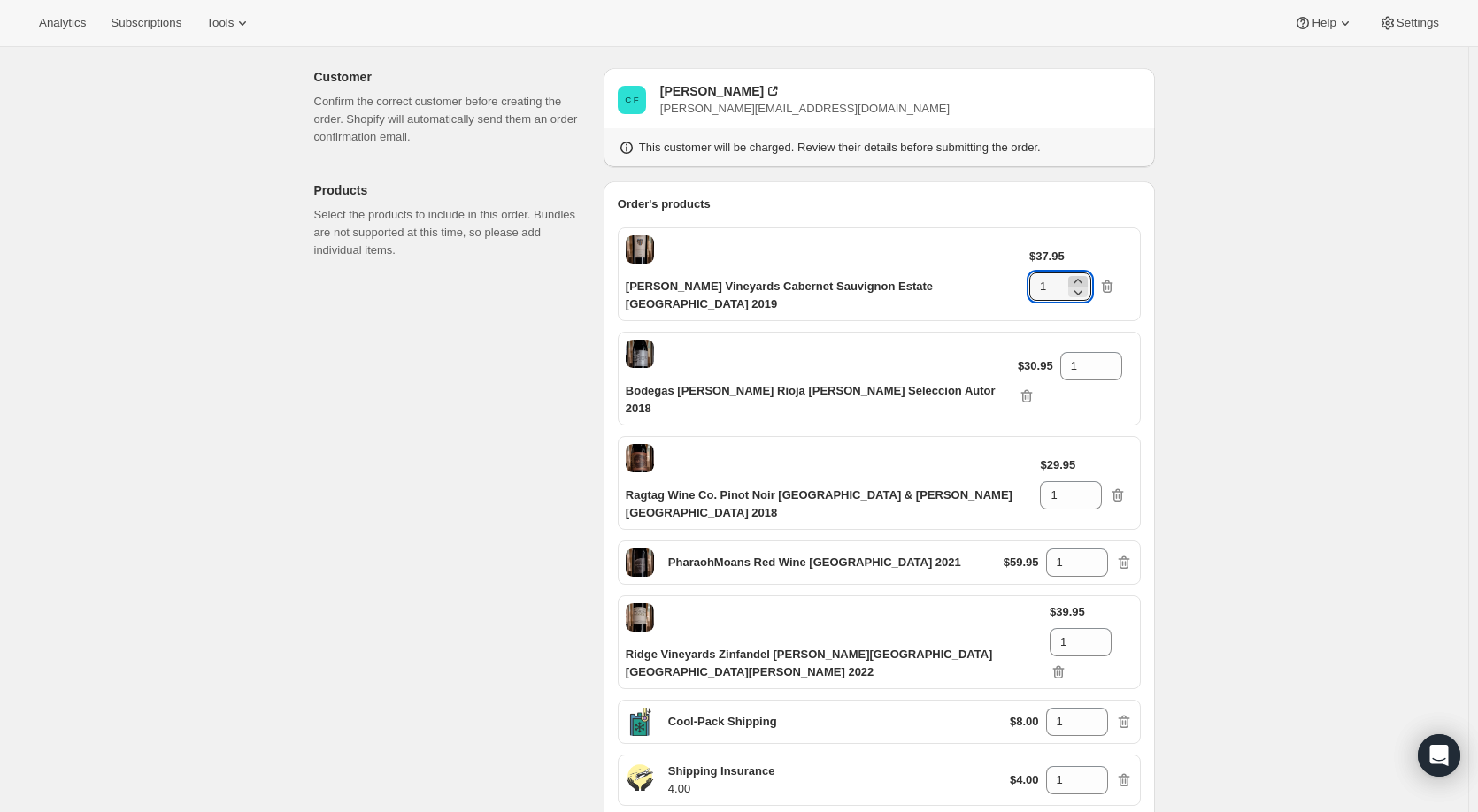
click at [1082, 279] on icon at bounding box center [1077, 281] width 8 height 5
type input "2"
click at [1100, 352] on icon at bounding box center [1109, 361] width 18 height 18
type input "2"
click at [1098, 482] on icon at bounding box center [1089, 491] width 18 height 18
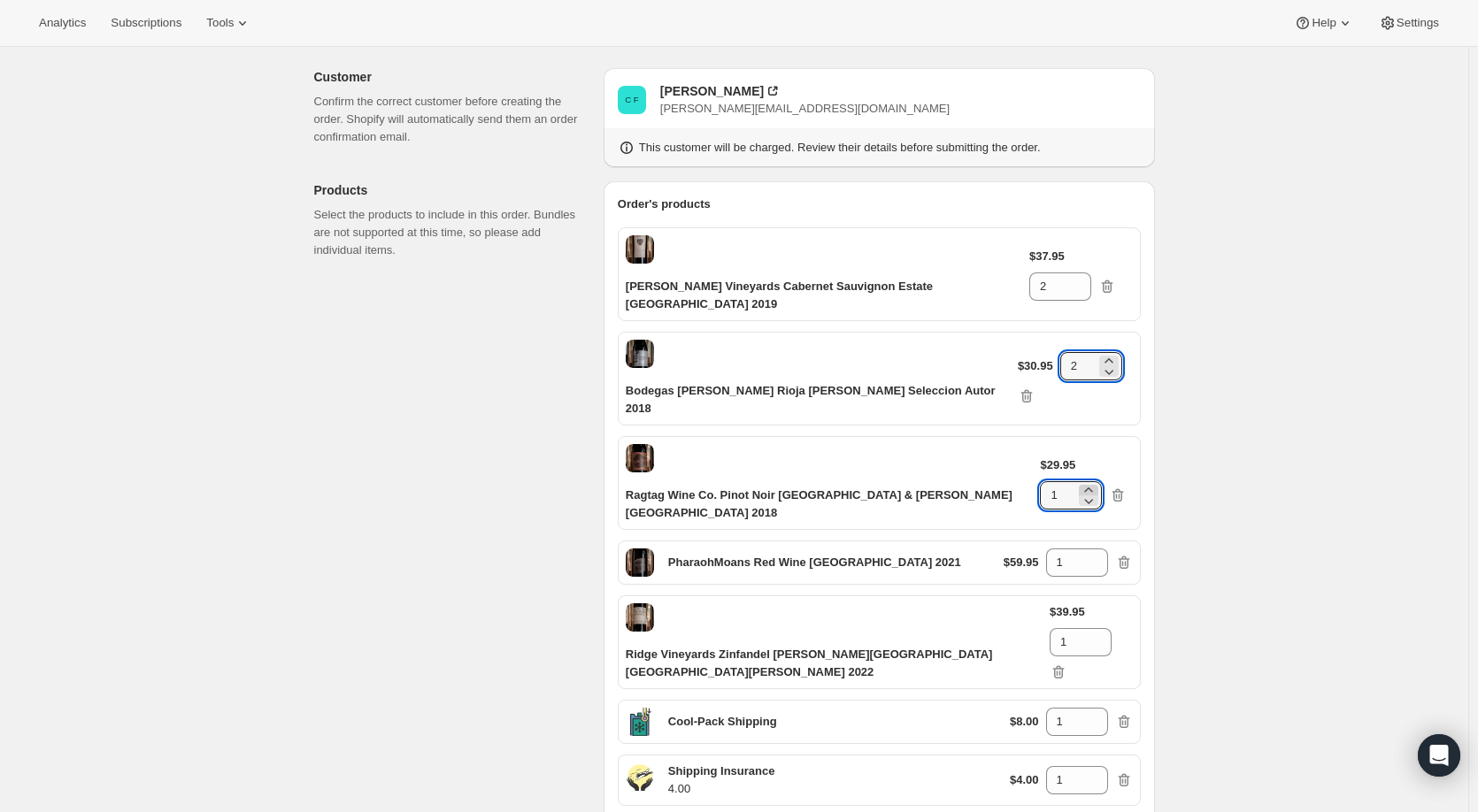
type input "2"
click at [1099, 548] on icon at bounding box center [1095, 557] width 18 height 18
type input "2"
click at [1102, 628] on icon at bounding box center [1099, 637] width 18 height 18
type input "2"
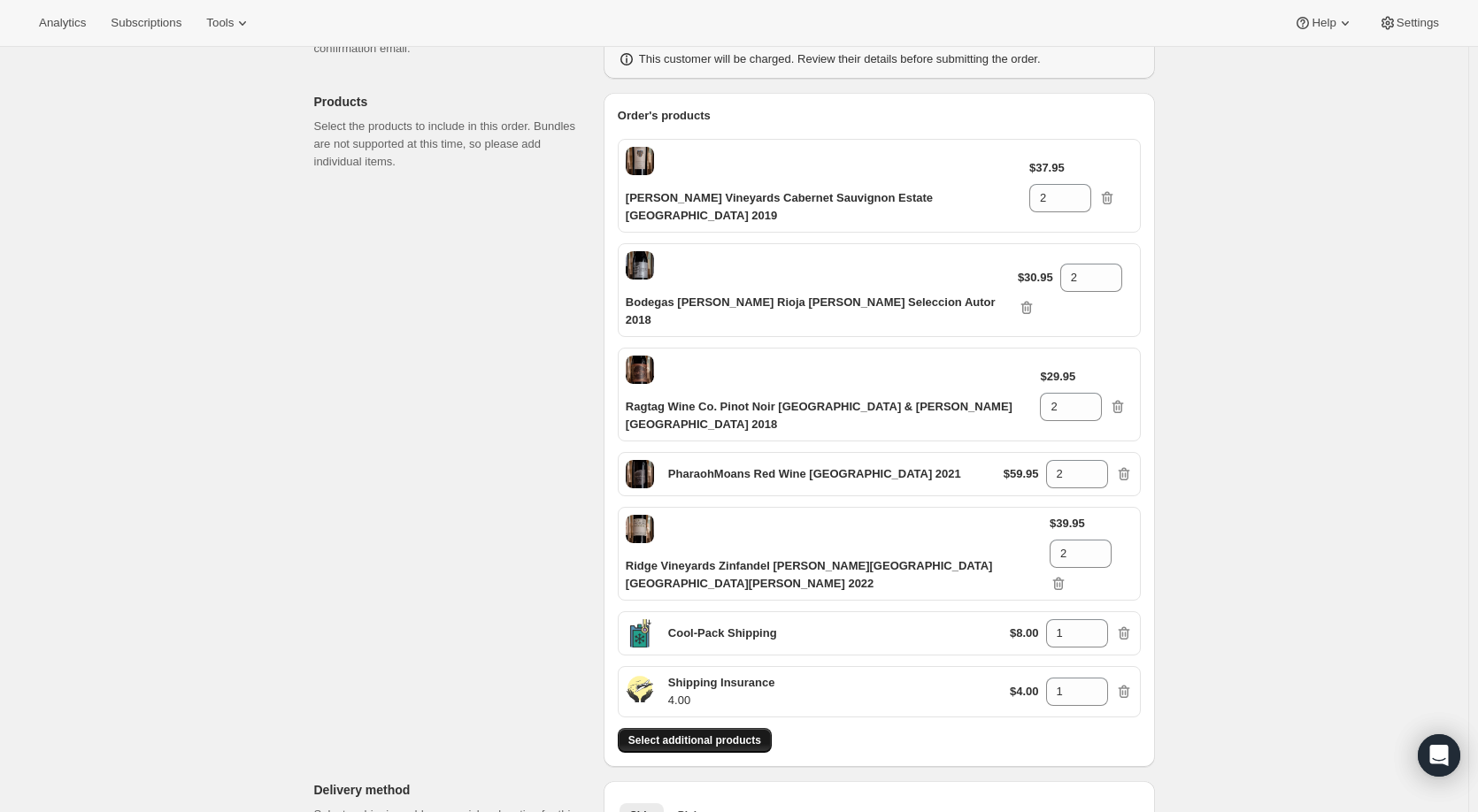
click at [749, 734] on span "Select additional products" at bounding box center [694, 741] width 132 height 14
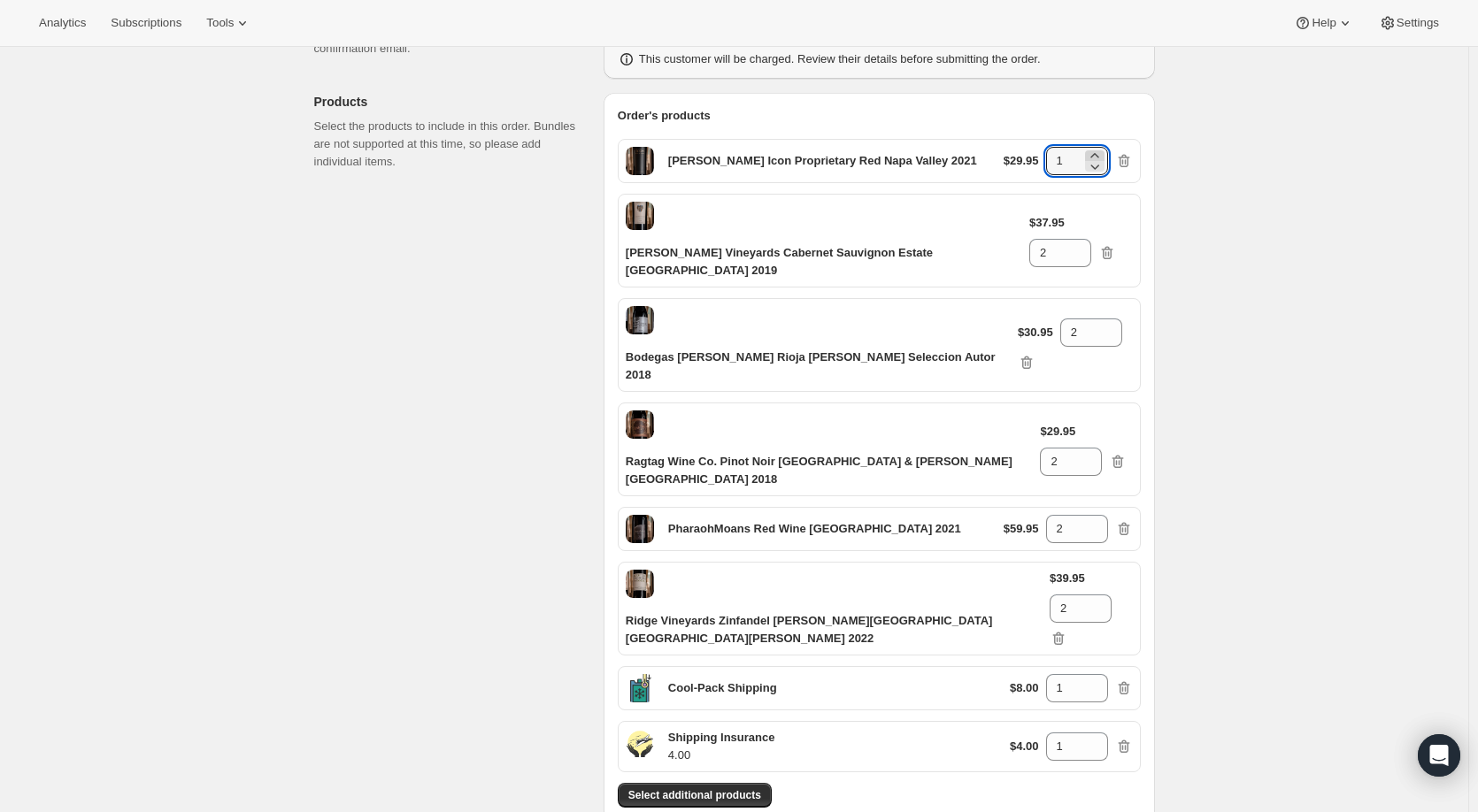
click at [1102, 151] on icon at bounding box center [1095, 156] width 18 height 18
type input "2"
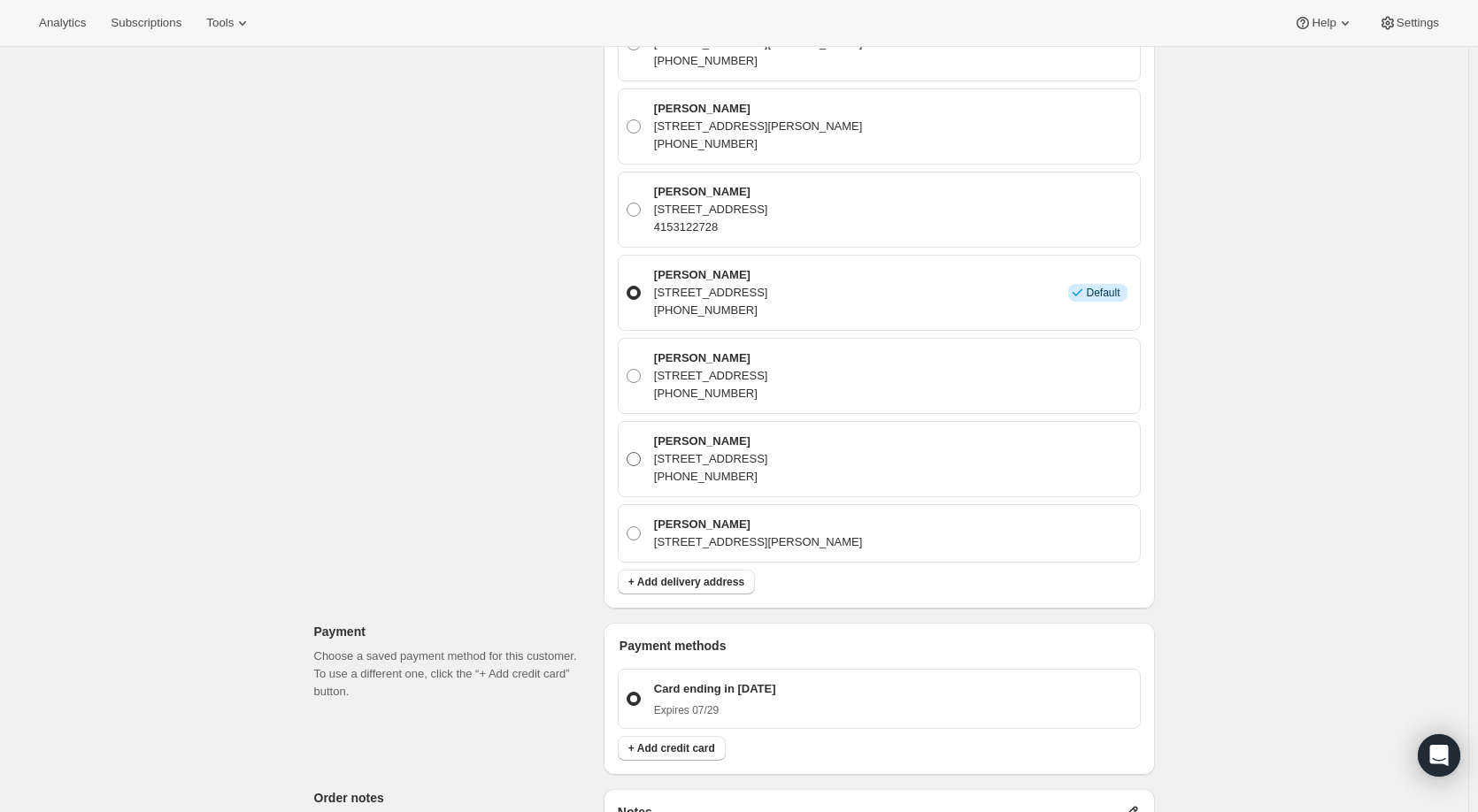
scroll to position [19436, 0]
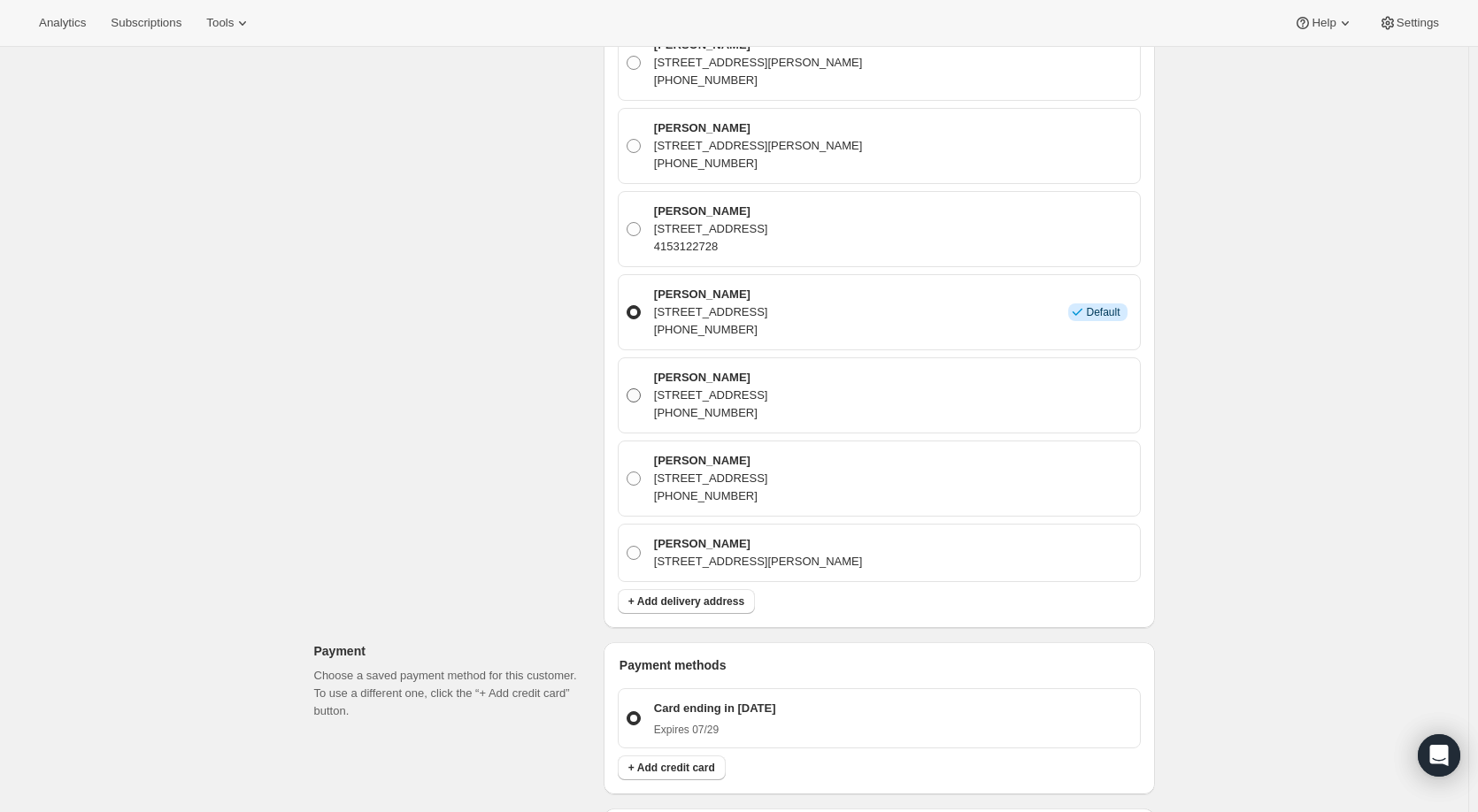
click at [640, 388] on span at bounding box center [634, 395] width 14 height 14
click at [628, 388] on input "David Fatoki 480 Mission Bay Blvd N unit 690, San Francisco, CA, 94158, United …" at bounding box center [627, 388] width 1 height 1
radio input "true"
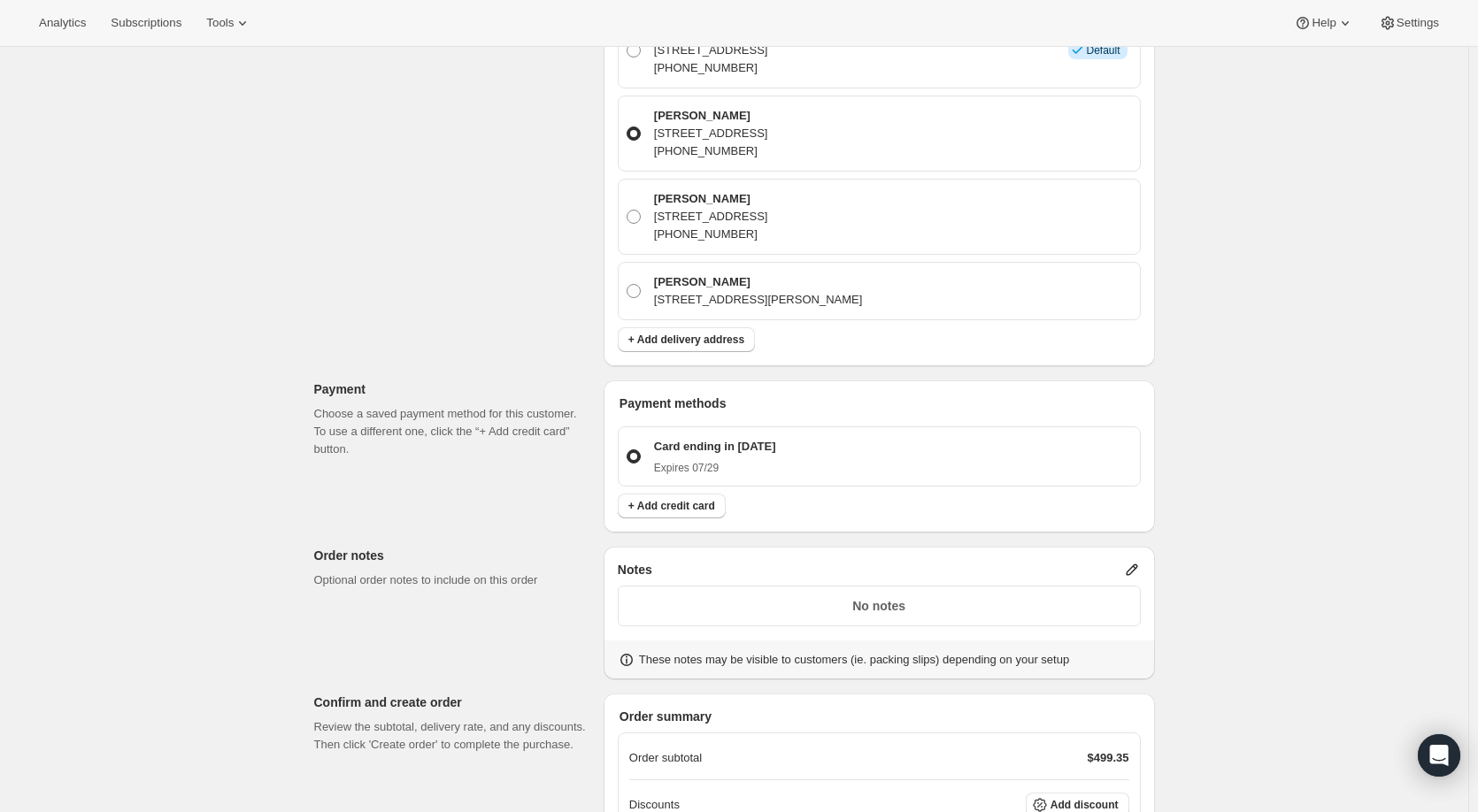
scroll to position [19701, 0]
click at [1133, 561] on icon at bounding box center [1131, 566] width 12 height 12
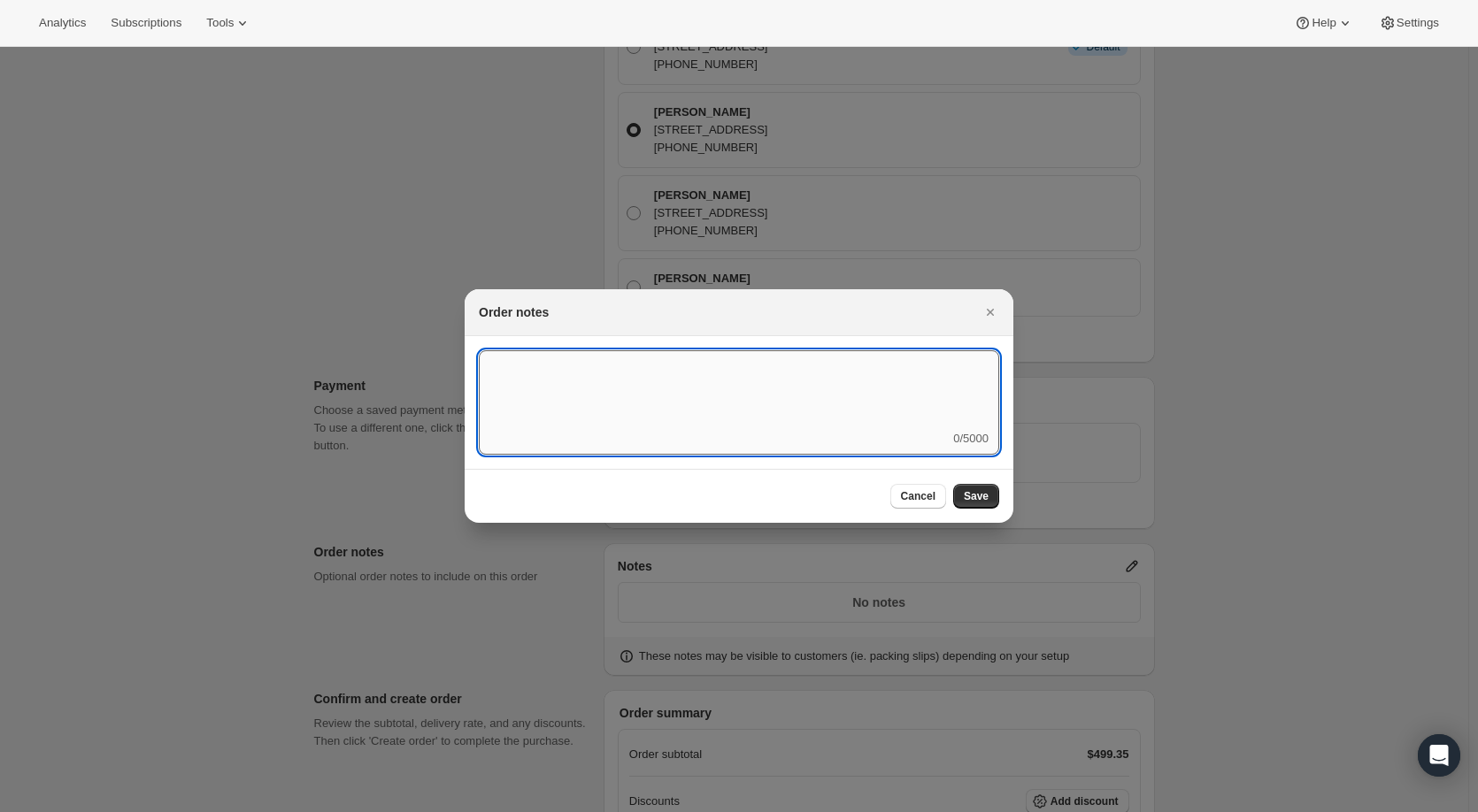
click at [734, 378] on textarea ":r4o:" at bounding box center [739, 390] width 521 height 79
type textarea "must include paperwork"
click at [971, 499] on span "Save" at bounding box center [976, 496] width 25 height 14
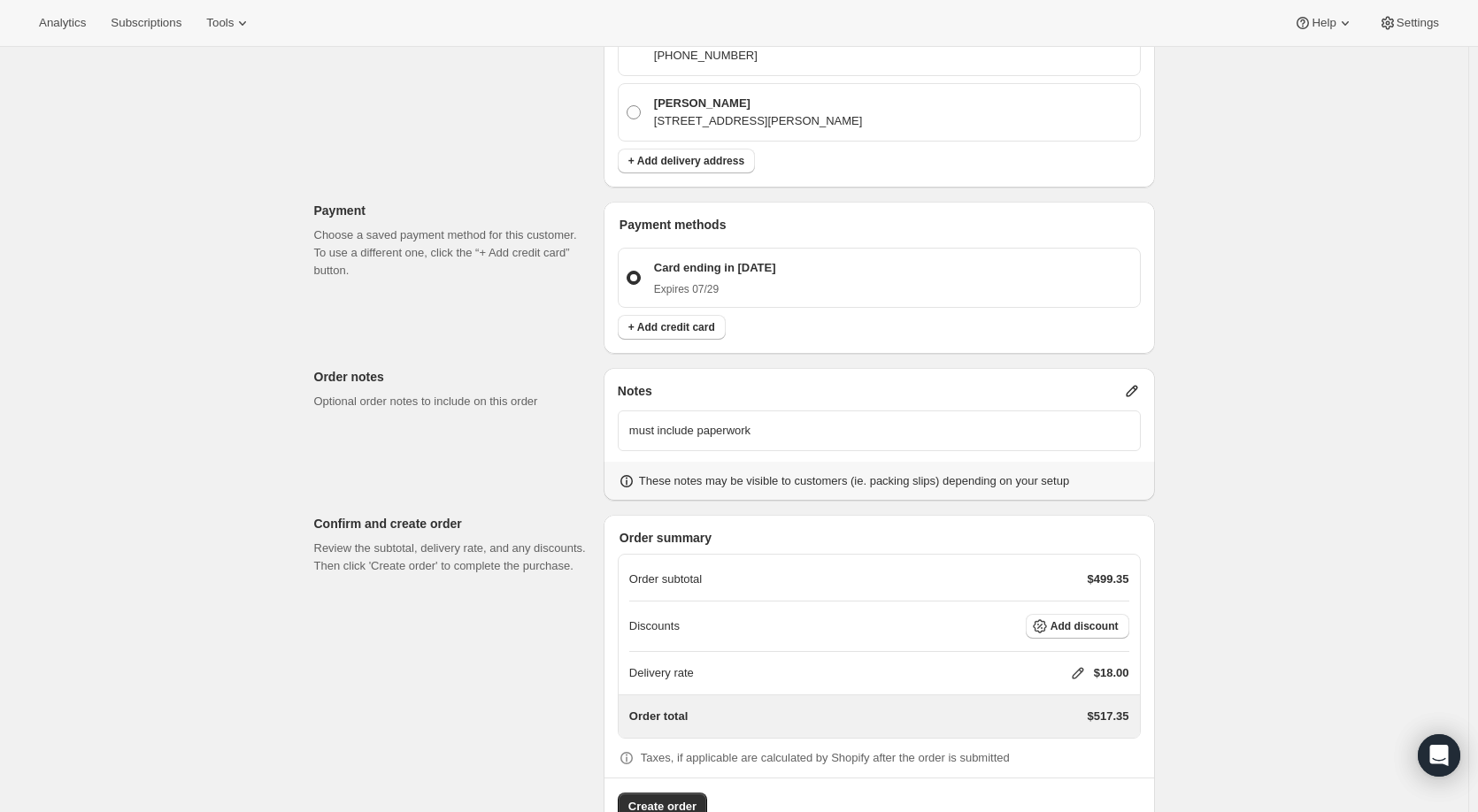
scroll to position [19879, 0]
click at [1056, 618] on span "Add discount" at bounding box center [1084, 625] width 68 height 14
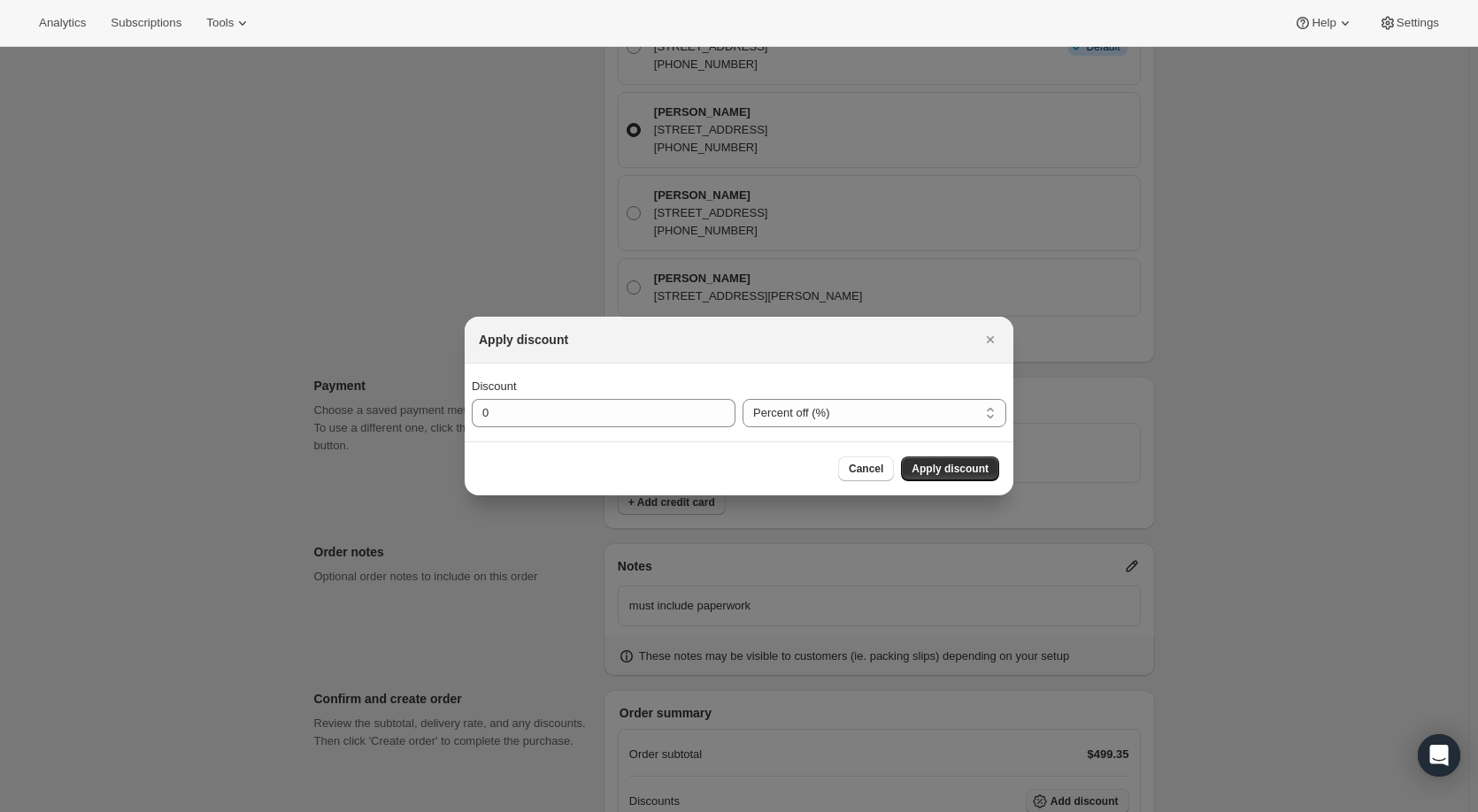
scroll to position [0, 0]
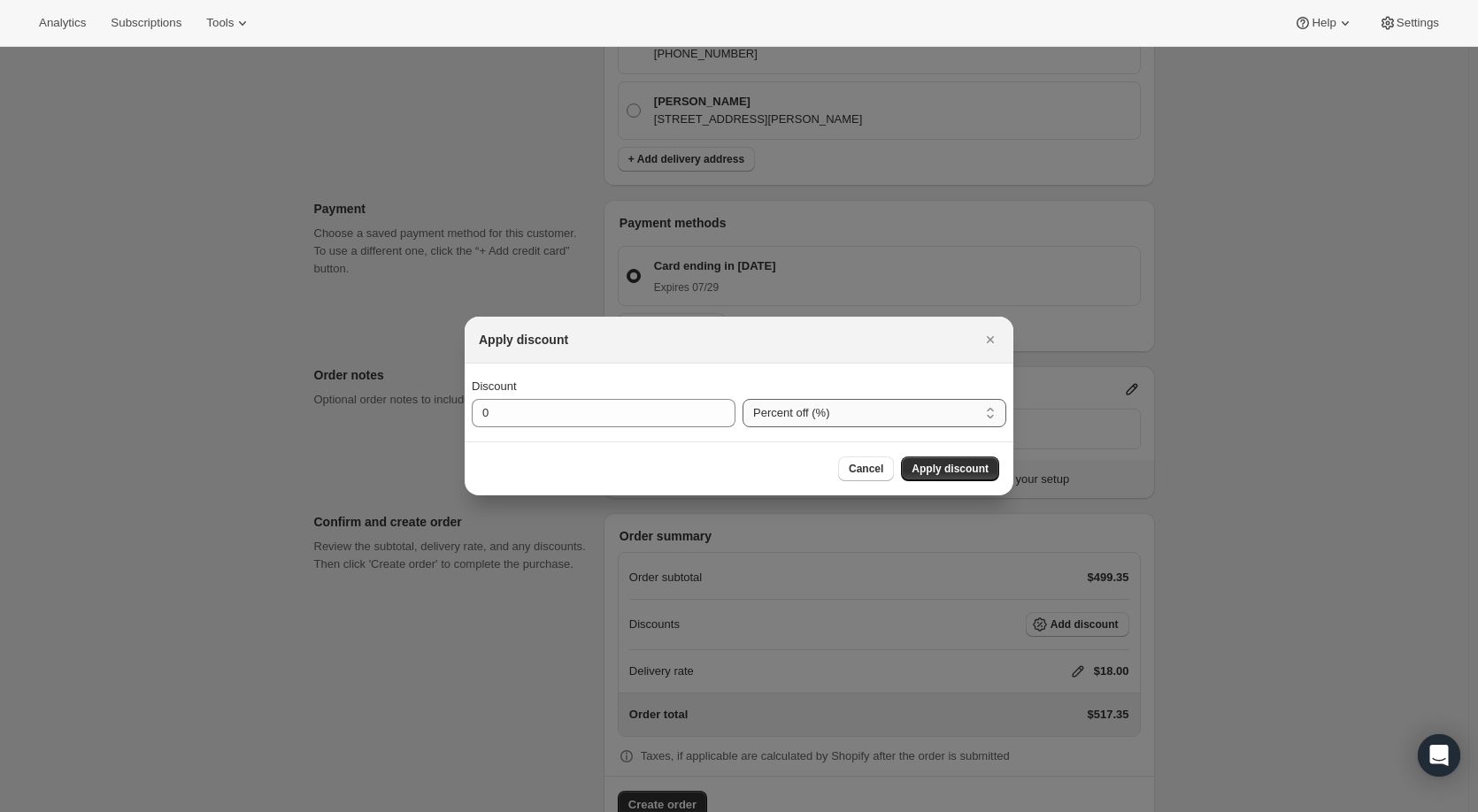
click at [836, 414] on select "Percent off (%) Amount off ($)" at bounding box center [874, 412] width 264 height 28
select select "fixedAmount"
click at [742, 399] on select "Percent off (%) Amount off ($)" at bounding box center [874, 412] width 264 height 28
click at [676, 411] on input "0" at bounding box center [590, 412] width 237 height 28
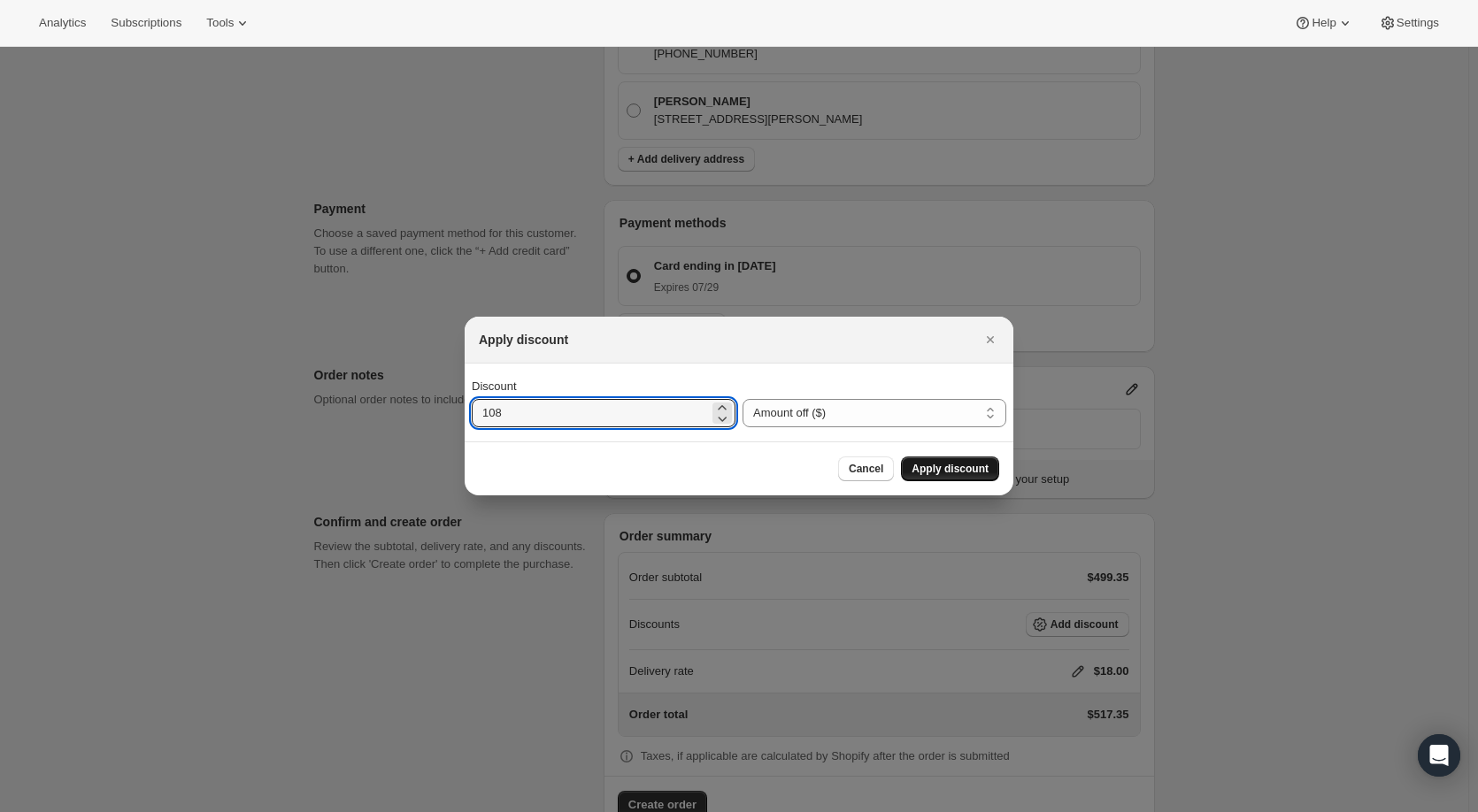
type input "108"
click at [929, 464] on span "Apply discount" at bounding box center [949, 469] width 77 height 14
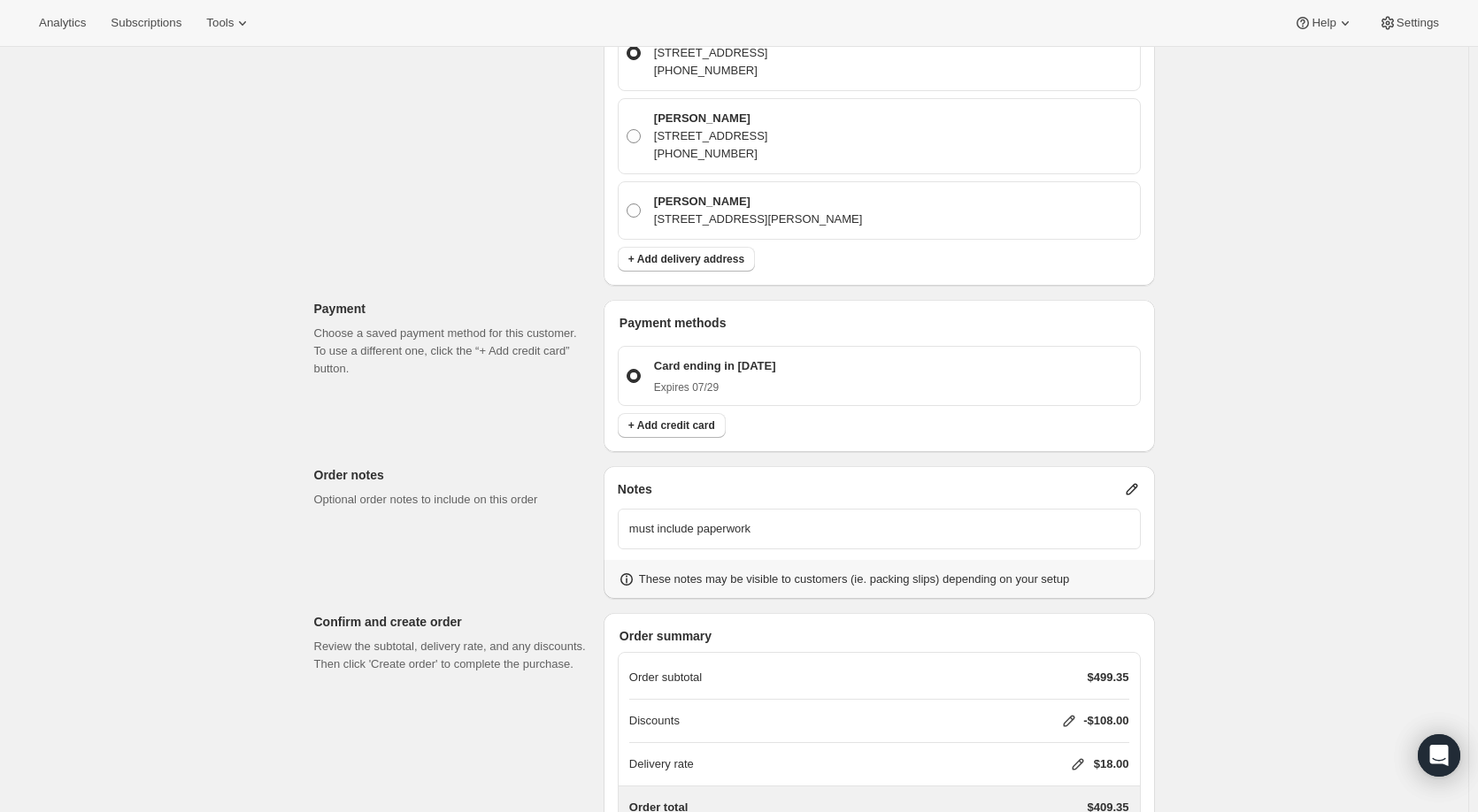
scroll to position [19871, 0]
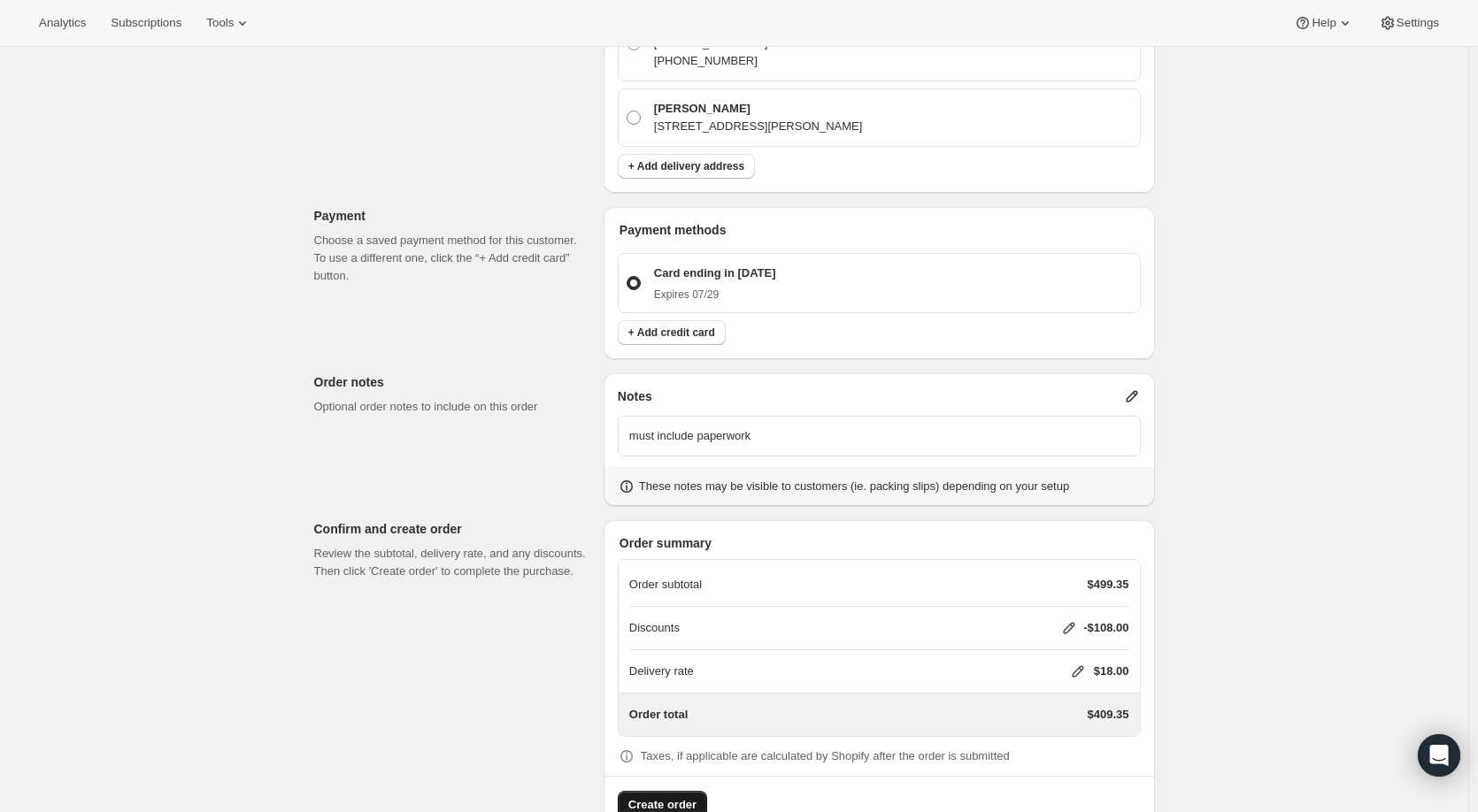
click at [690, 796] on span "Create order" at bounding box center [663, 805] width 68 height 18
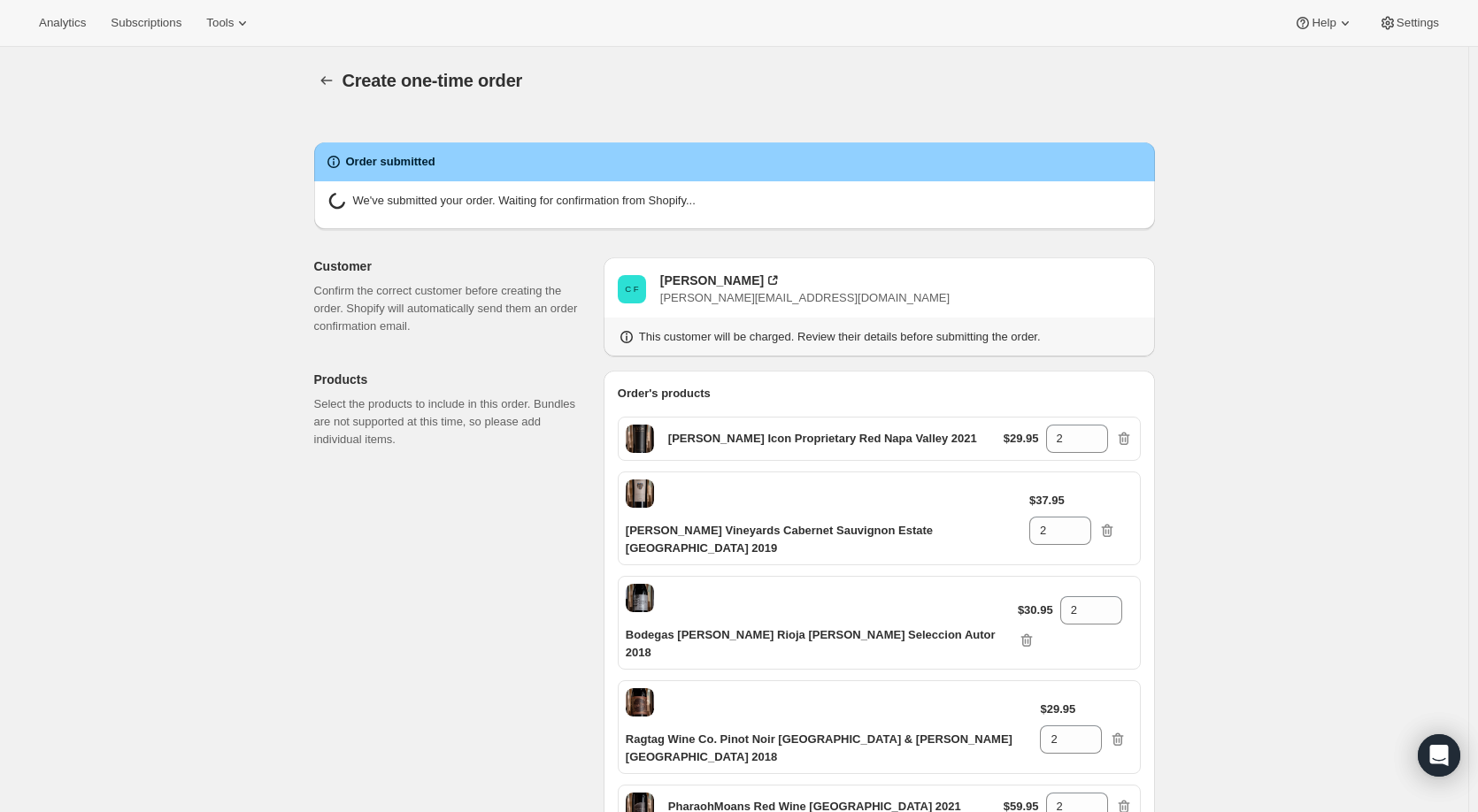
radio input "true"
